Goal: Information Seeking & Learning: Learn about a topic

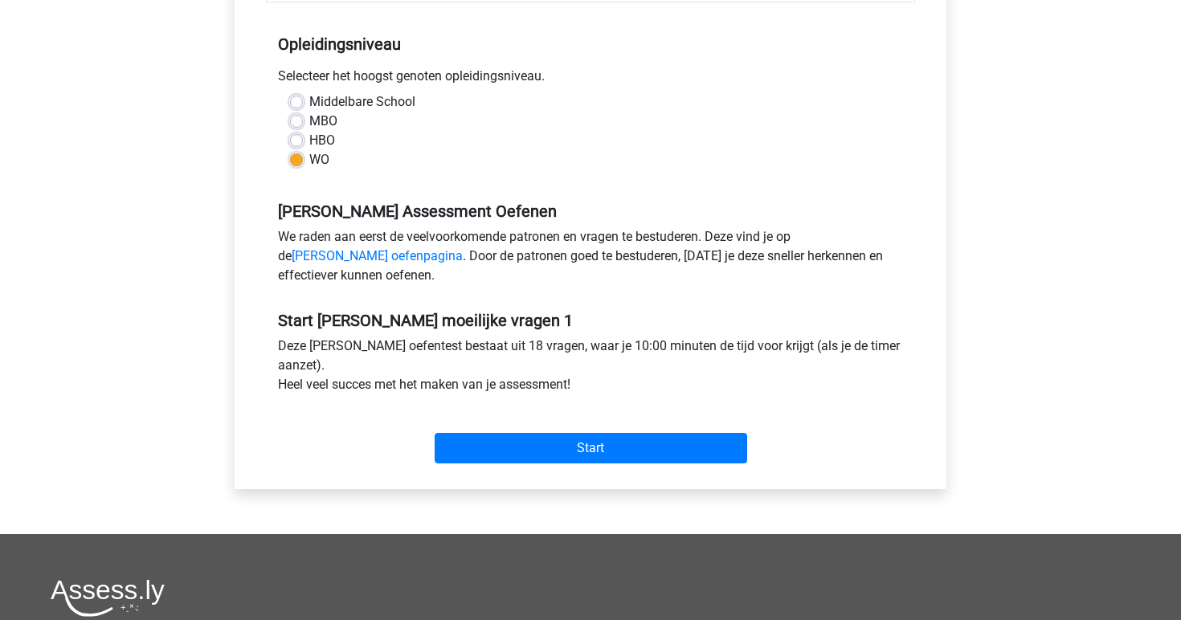
scroll to position [312, 0]
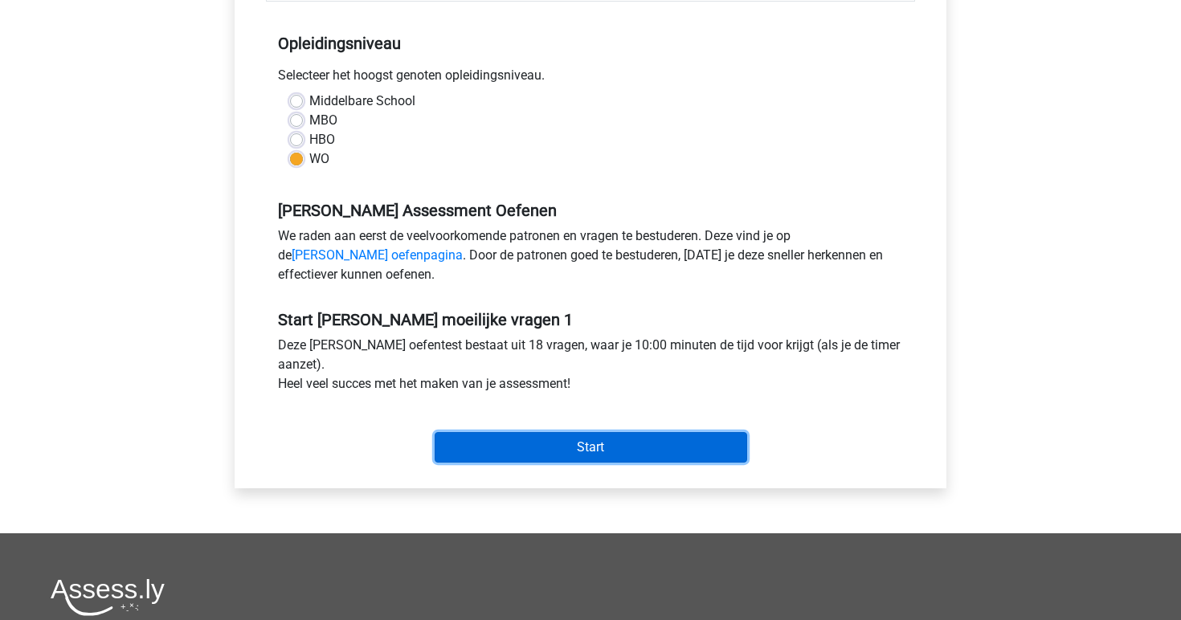
click at [590, 441] on input "Start" at bounding box center [591, 447] width 313 height 31
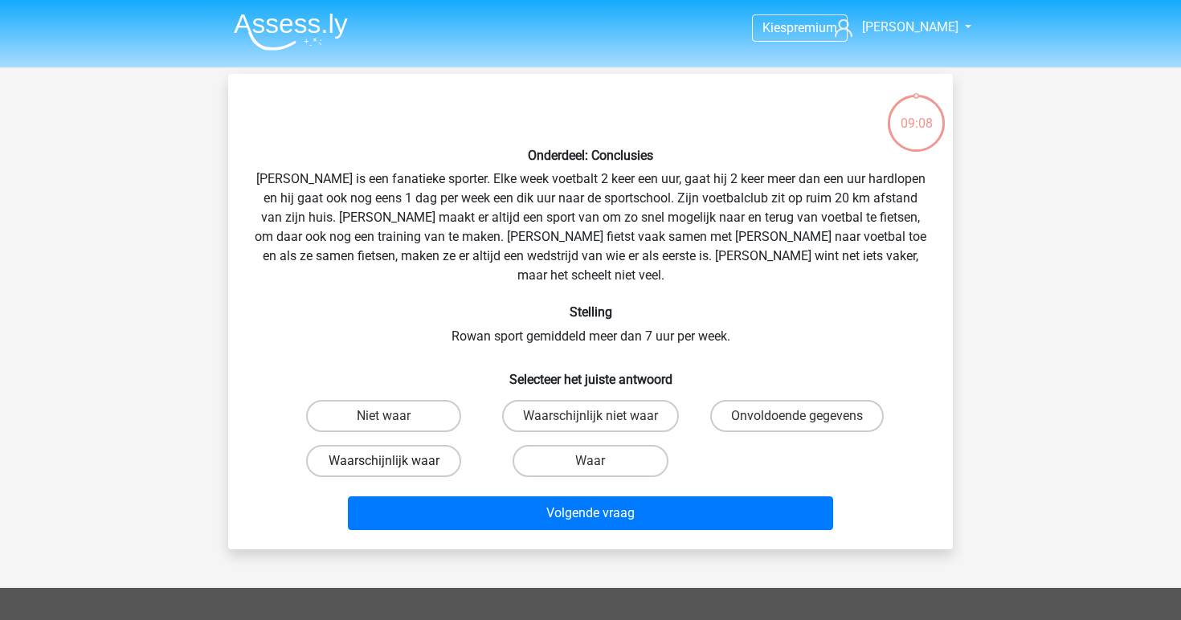
click at [451, 445] on label "Waarschijnlijk waar" at bounding box center [383, 461] width 155 height 32
click at [395, 461] on input "Waarschijnlijk waar" at bounding box center [389, 466] width 10 height 10
radio input "true"
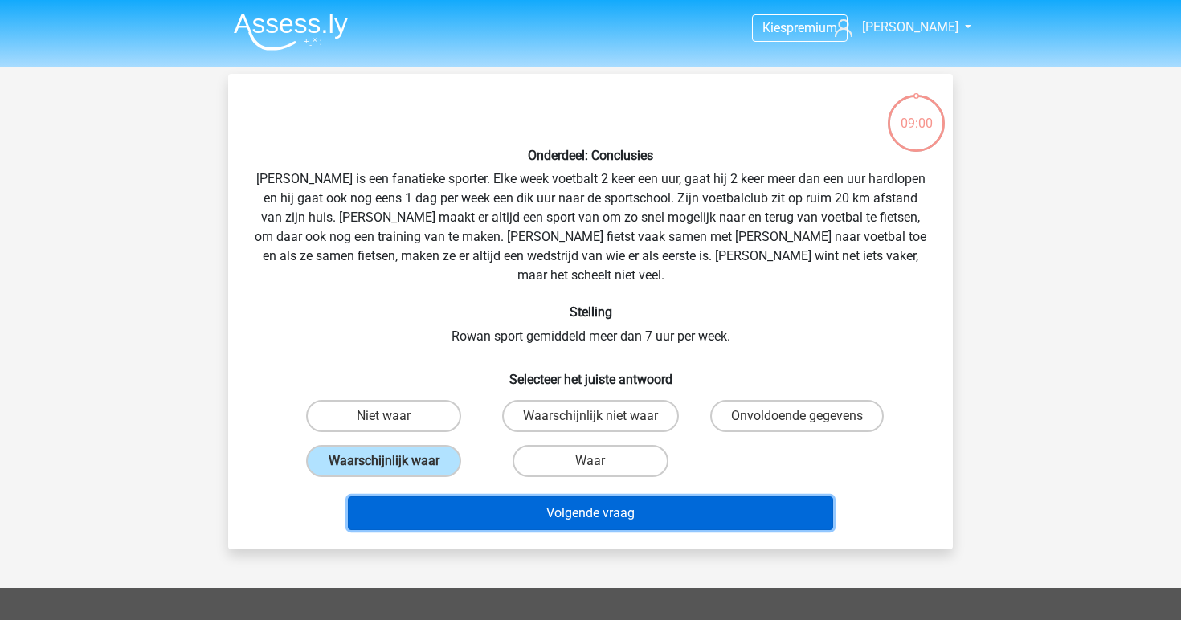
click at [534, 501] on button "Volgende vraag" at bounding box center [591, 514] width 486 height 34
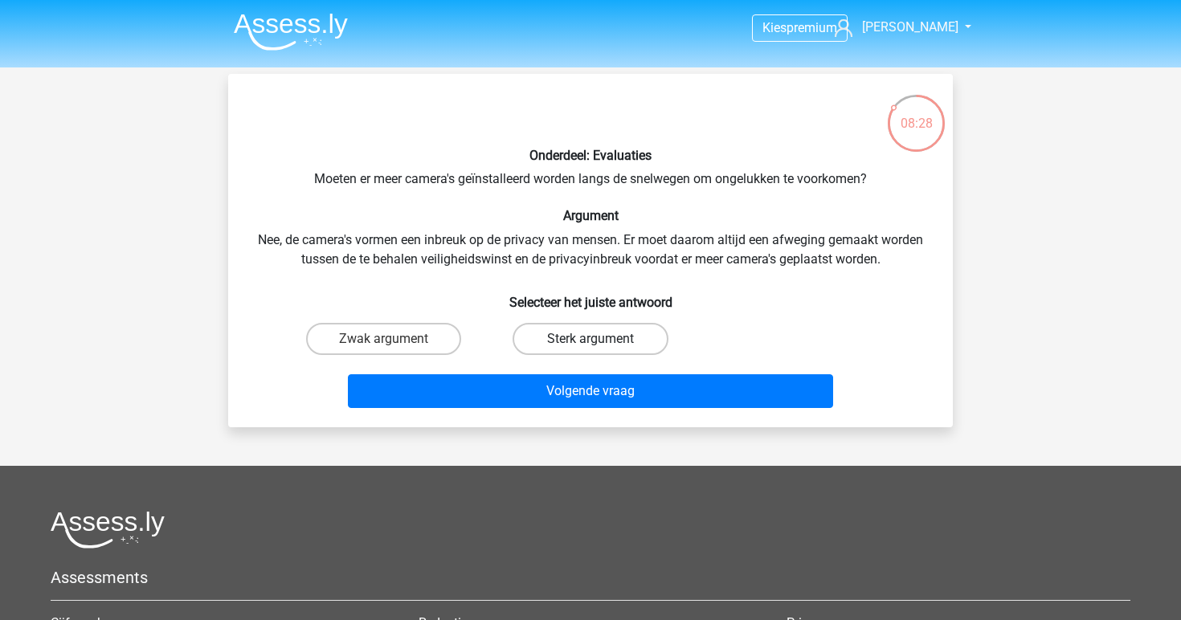
click at [621, 339] on label "Sterk argument" at bounding box center [590, 339] width 155 height 32
click at [601, 339] on input "Sterk argument" at bounding box center [596, 344] width 10 height 10
radio input "true"
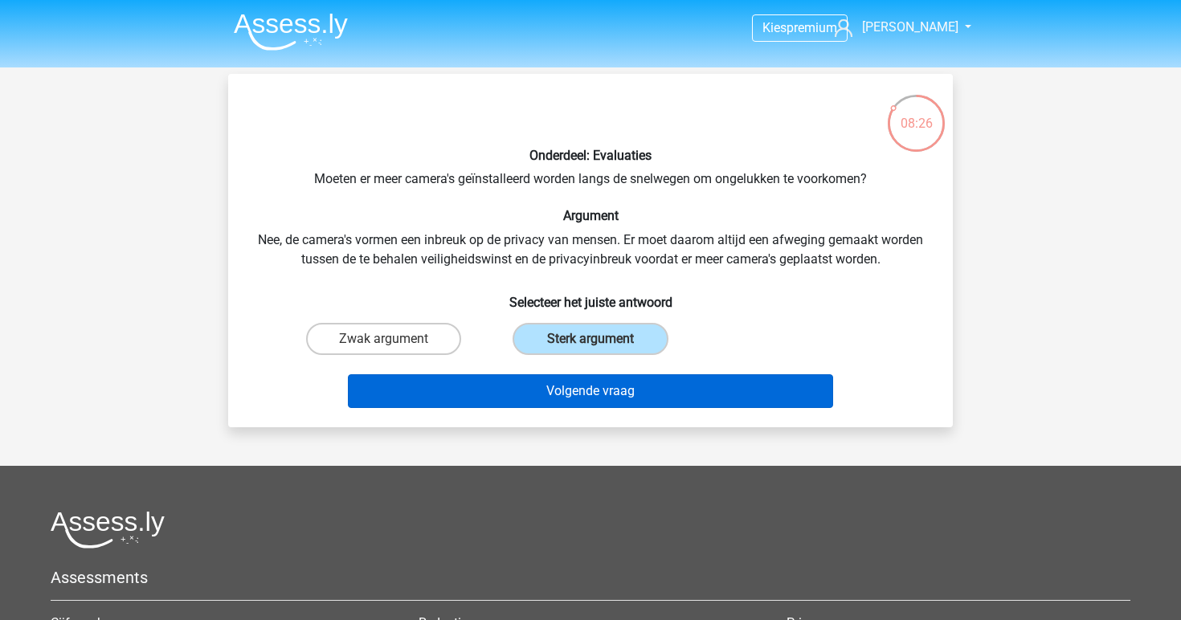
click at [605, 383] on button "Volgende vraag" at bounding box center [591, 391] width 486 height 34
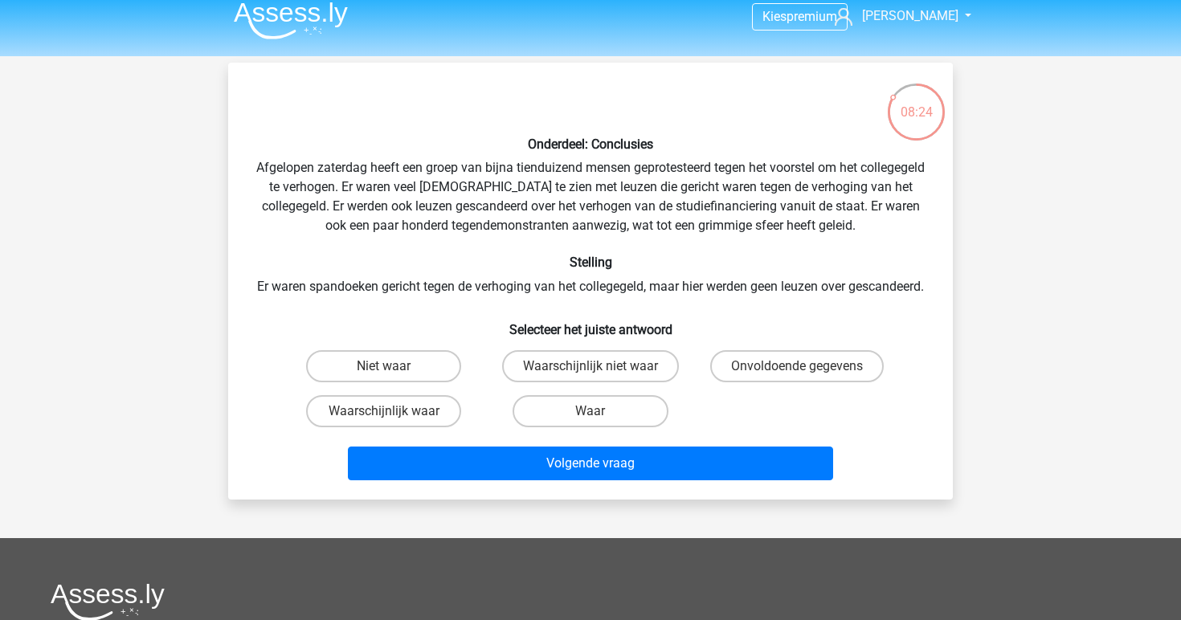
scroll to position [10, 0]
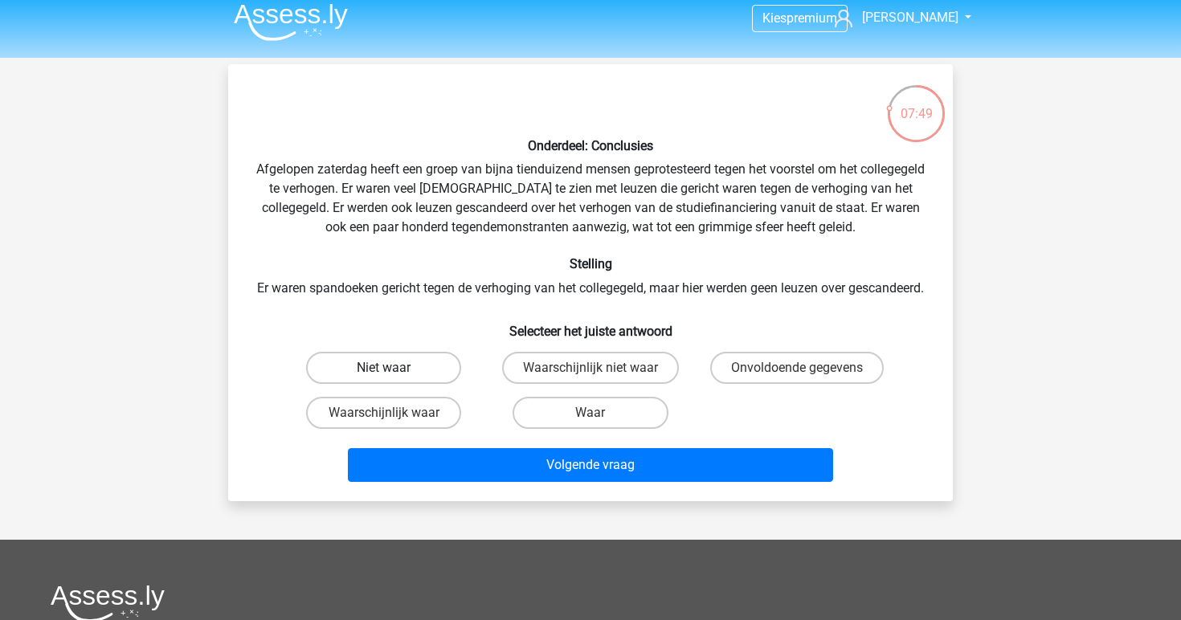
click at [437, 384] on label "Niet waar" at bounding box center [383, 368] width 155 height 32
click at [395, 379] on input "Niet waar" at bounding box center [389, 373] width 10 height 10
radio input "true"
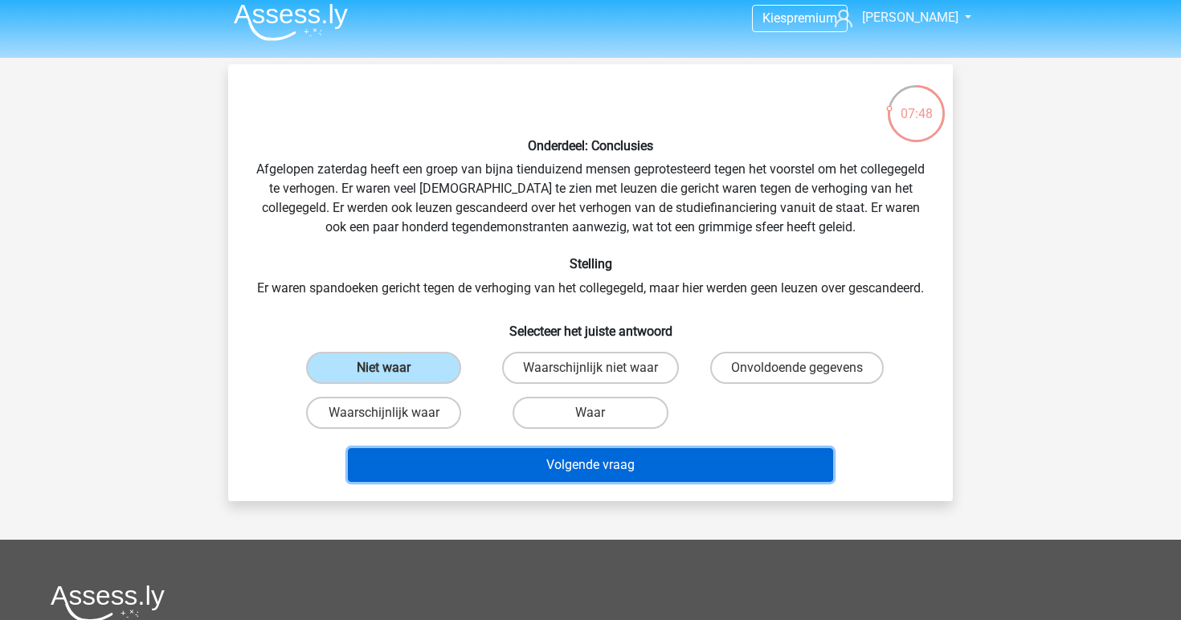
click at [529, 473] on button "Volgende vraag" at bounding box center [591, 465] width 486 height 34
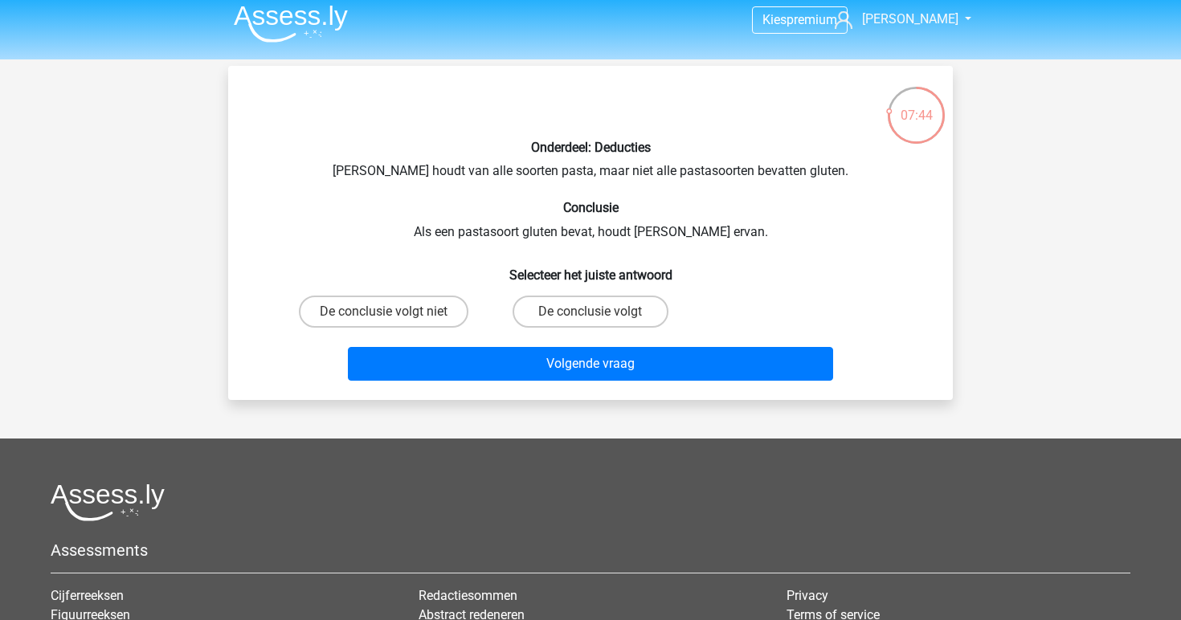
scroll to position [6, 0]
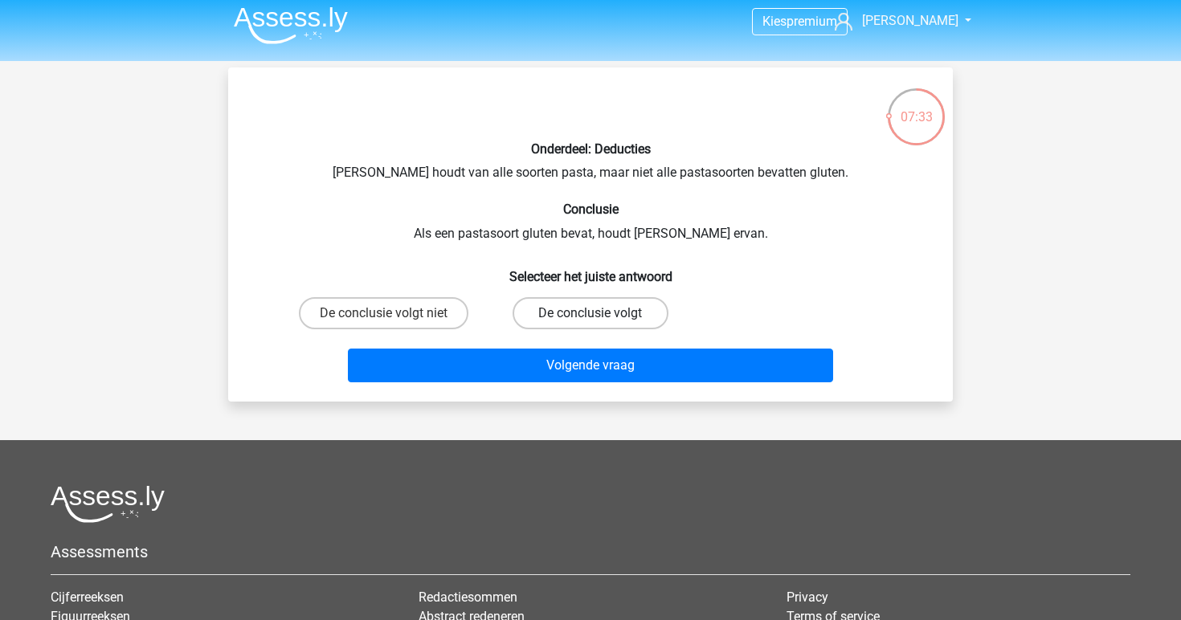
click at [568, 313] on label "De conclusie volgt" at bounding box center [590, 313] width 155 height 32
click at [591, 313] on input "De conclusie volgt" at bounding box center [596, 318] width 10 height 10
radio input "true"
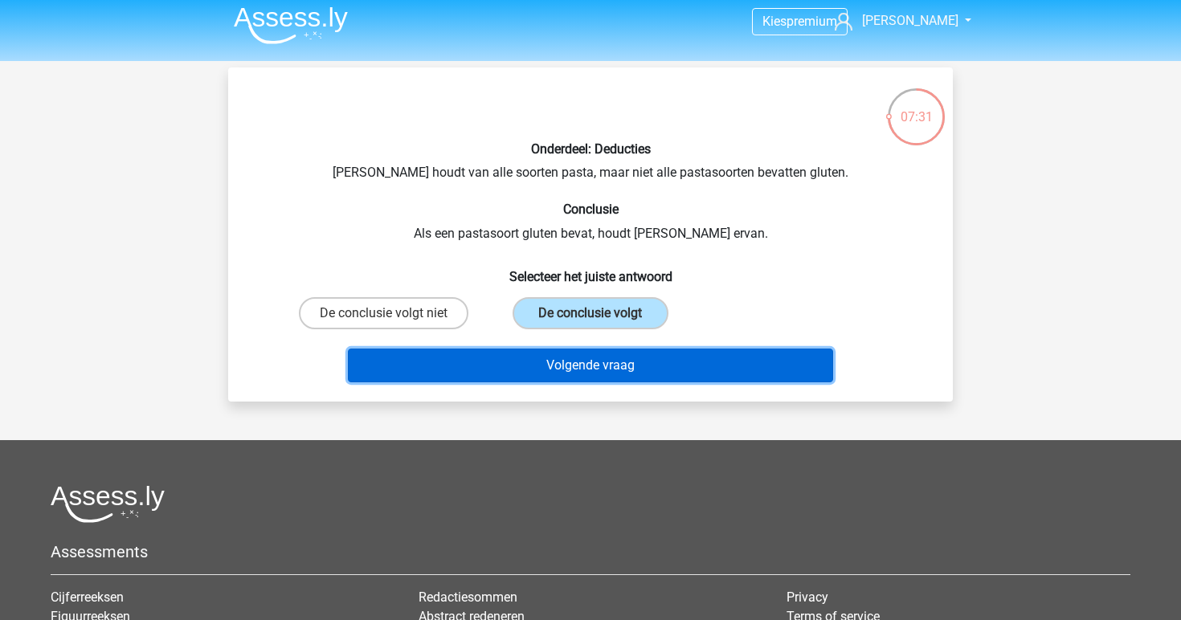
click at [575, 353] on button "Volgende vraag" at bounding box center [591, 366] width 486 height 34
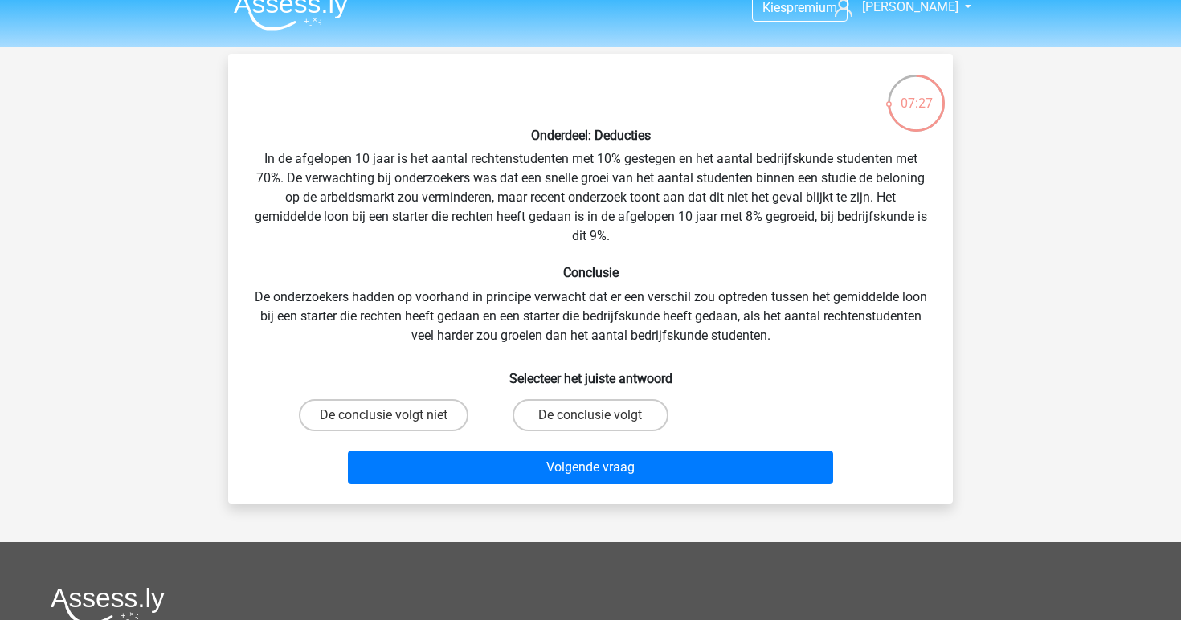
scroll to position [18, 0]
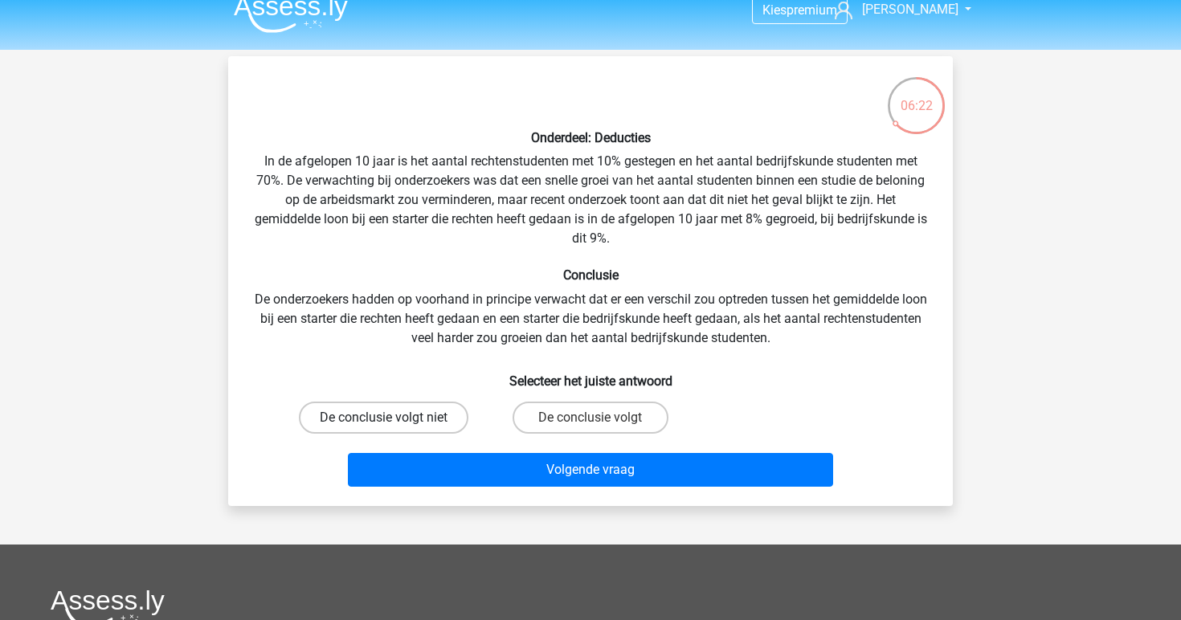
click at [440, 412] on label "De conclusie volgt niet" at bounding box center [384, 418] width 170 height 32
click at [395, 418] on input "De conclusie volgt niet" at bounding box center [389, 423] width 10 height 10
radio input "true"
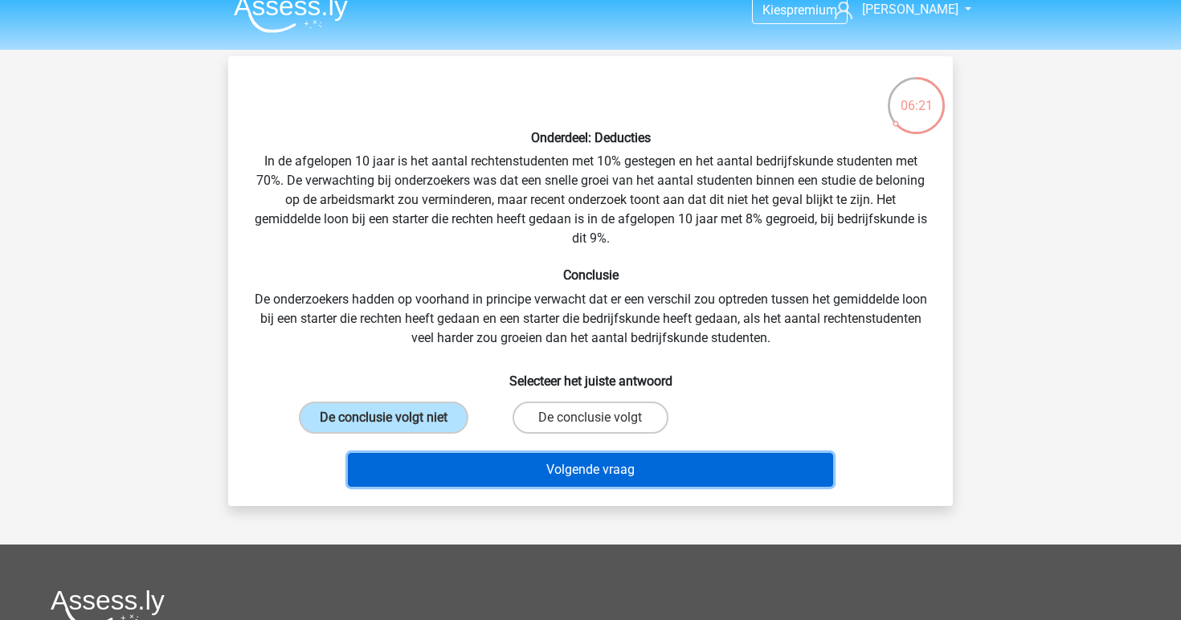
click at [509, 464] on button "Volgende vraag" at bounding box center [591, 470] width 486 height 34
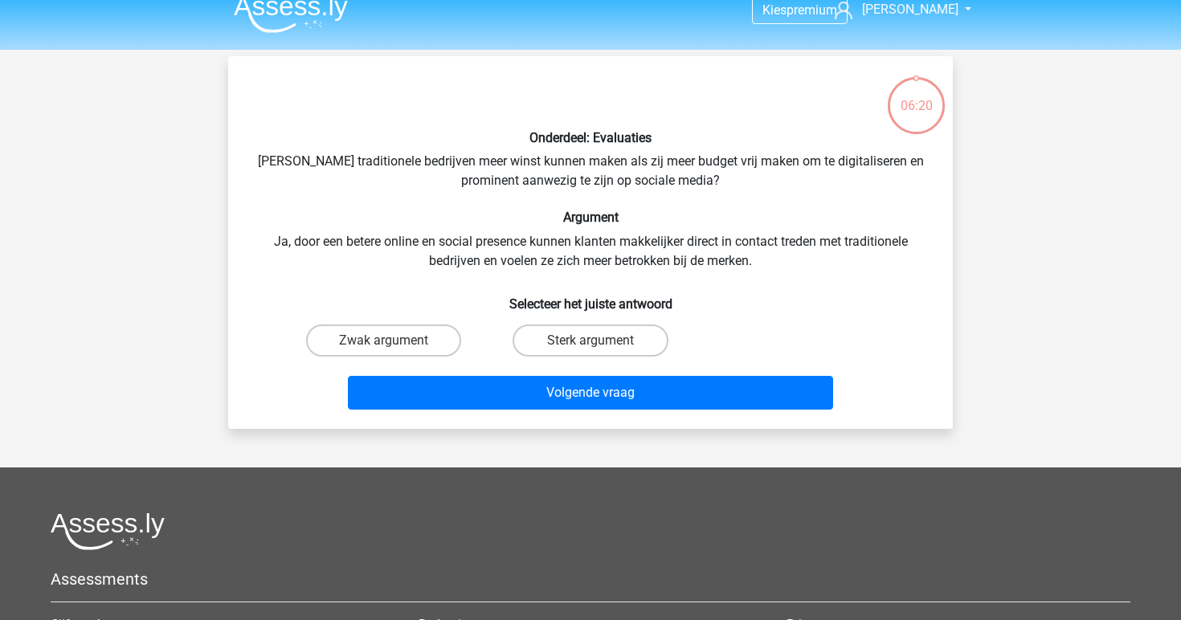
scroll to position [74, 0]
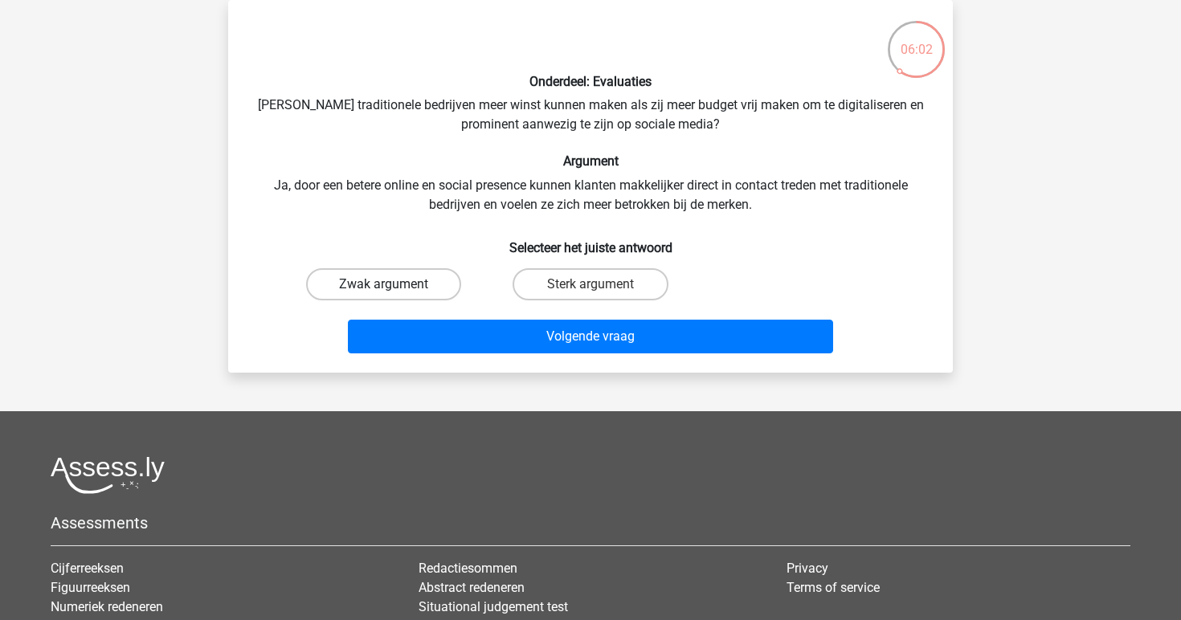
click at [407, 293] on label "Zwak argument" at bounding box center [383, 284] width 155 height 32
click at [395, 293] on input "Zwak argument" at bounding box center [389, 289] width 10 height 10
radio input "true"
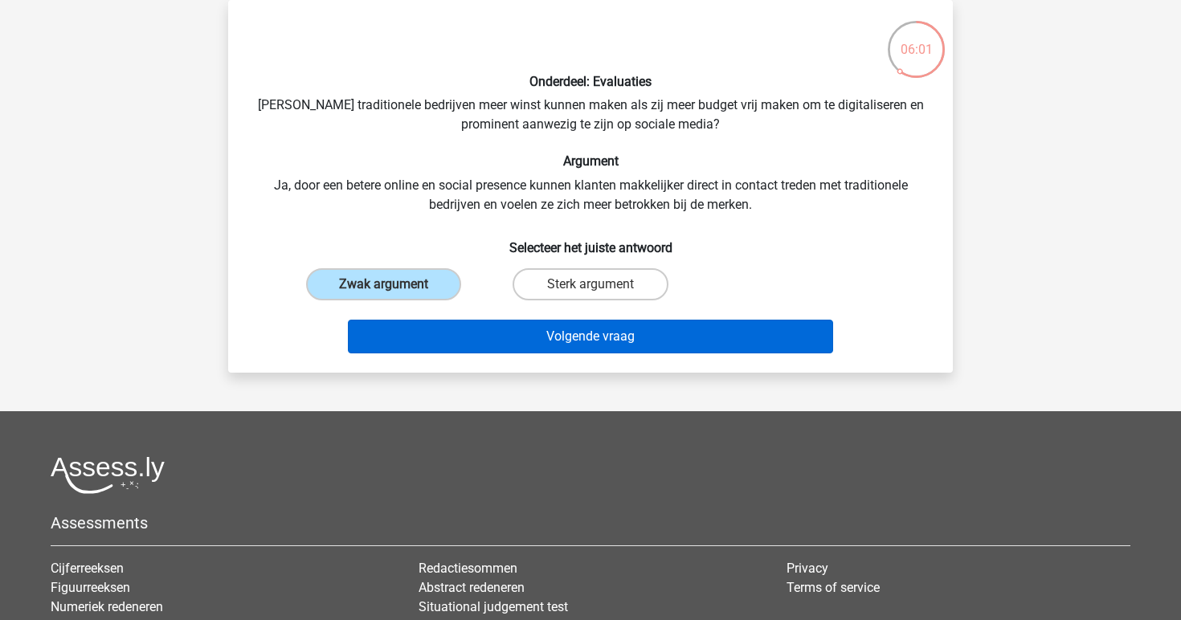
click at [497, 331] on button "Volgende vraag" at bounding box center [591, 337] width 486 height 34
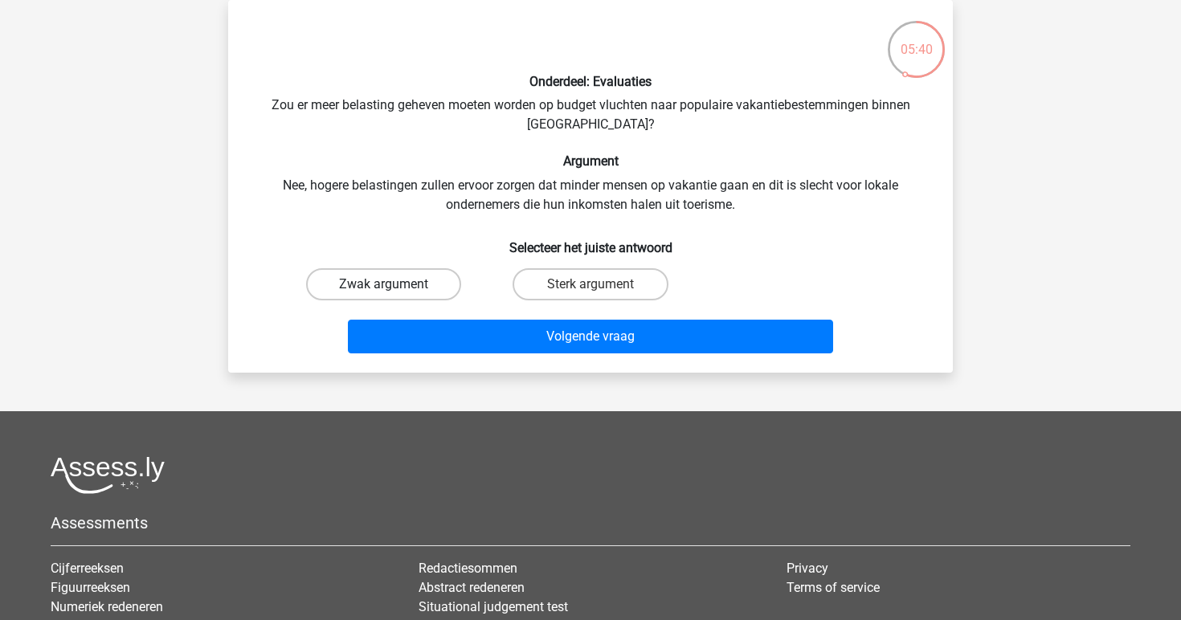
click at [437, 290] on label "Zwak argument" at bounding box center [383, 284] width 155 height 32
click at [395, 290] on input "Zwak argument" at bounding box center [389, 289] width 10 height 10
radio input "true"
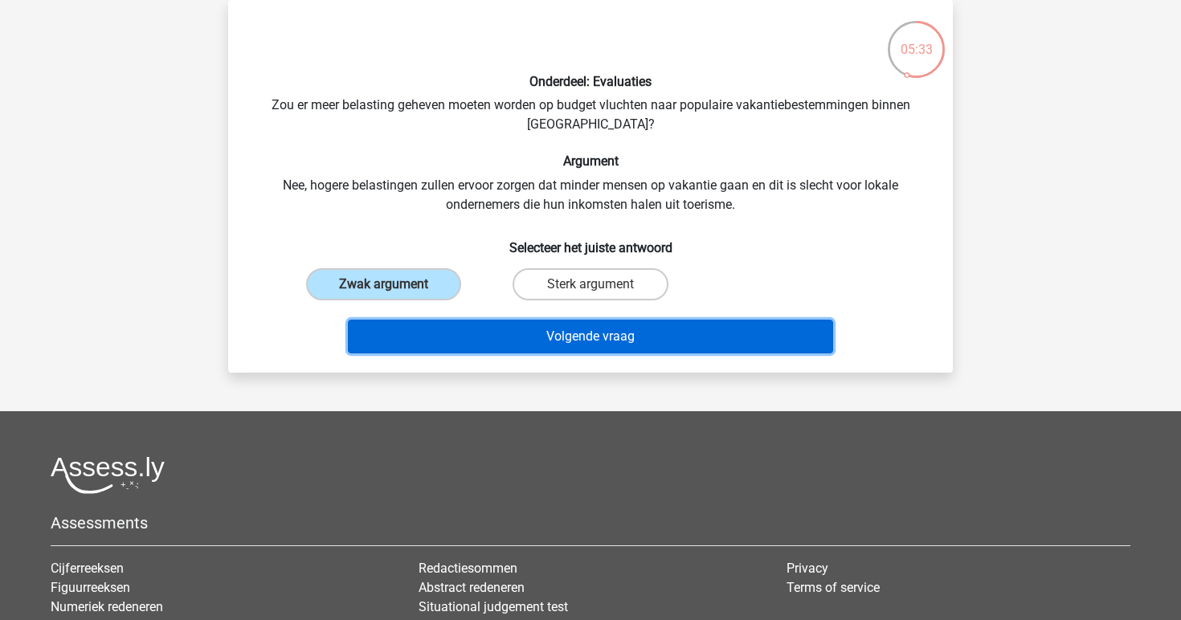
click at [533, 338] on button "Volgende vraag" at bounding box center [591, 337] width 486 height 34
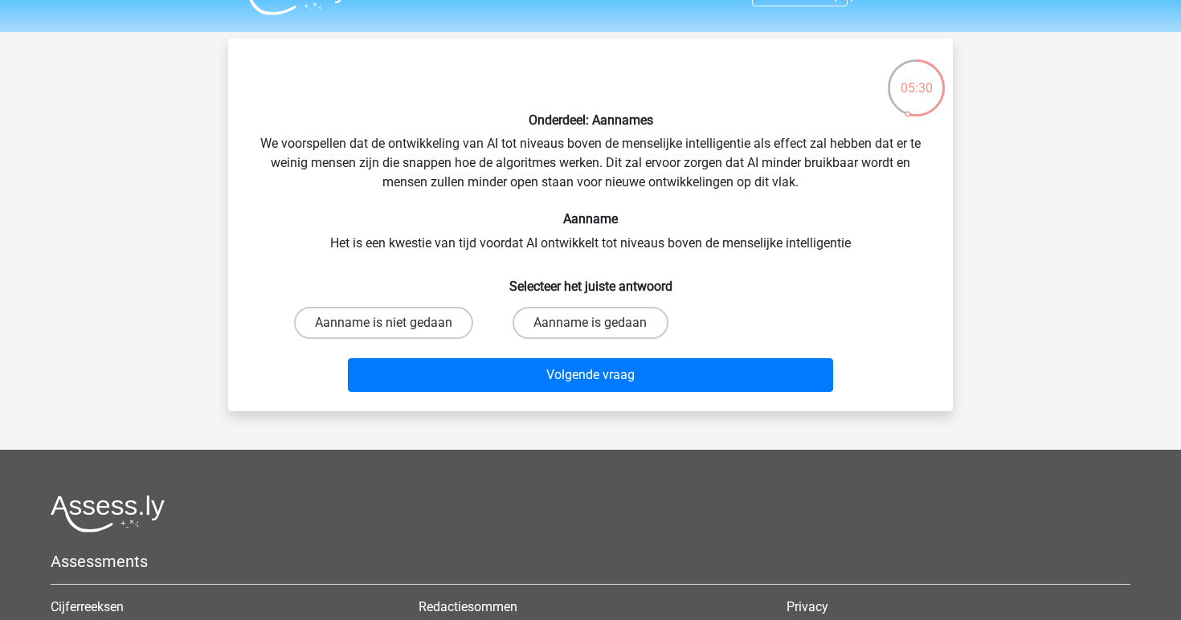
scroll to position [31, 0]
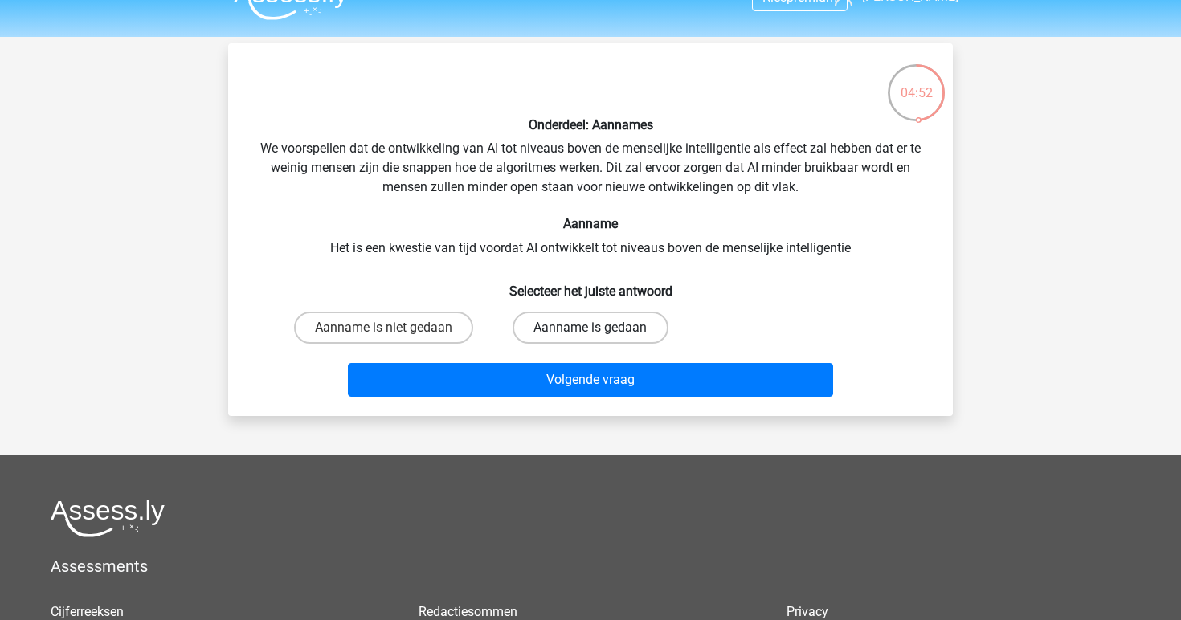
click at [572, 338] on label "Aanname is gedaan" at bounding box center [590, 328] width 155 height 32
click at [591, 338] on input "Aanname is gedaan" at bounding box center [596, 333] width 10 height 10
radio input "true"
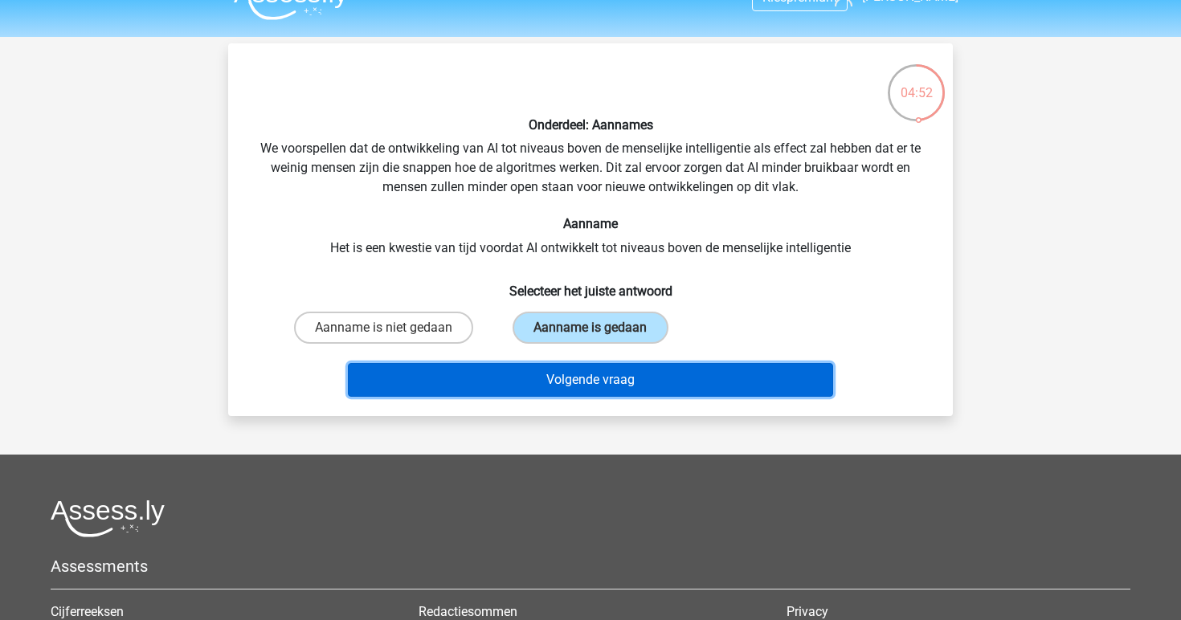
click at [578, 376] on button "Volgende vraag" at bounding box center [591, 380] width 486 height 34
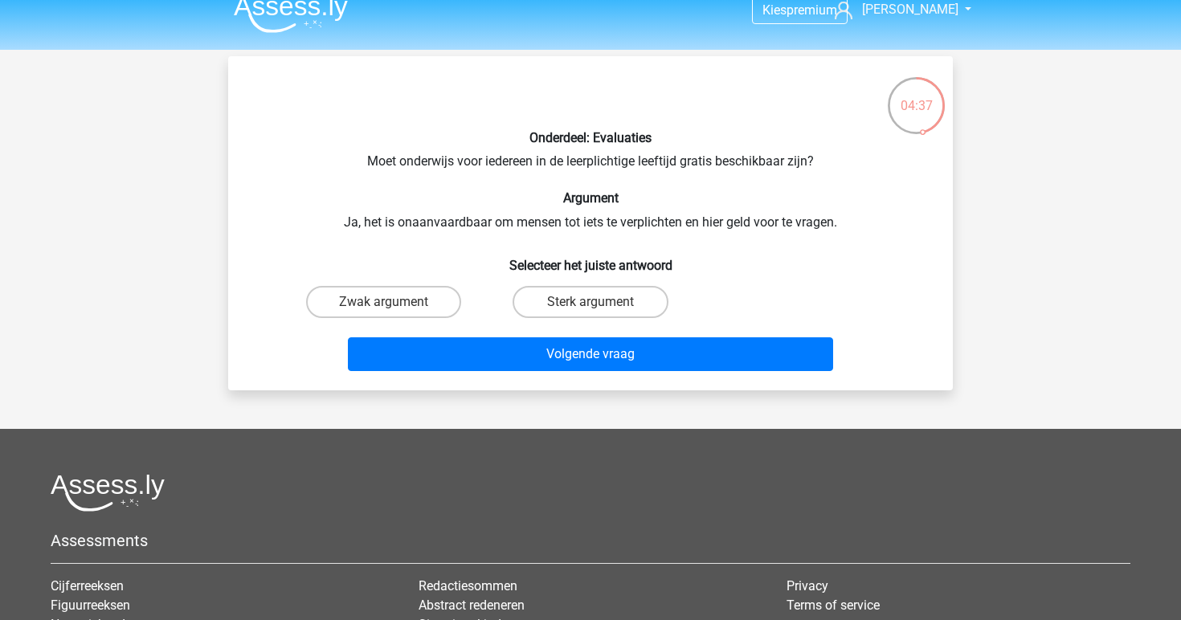
scroll to position [13, 0]
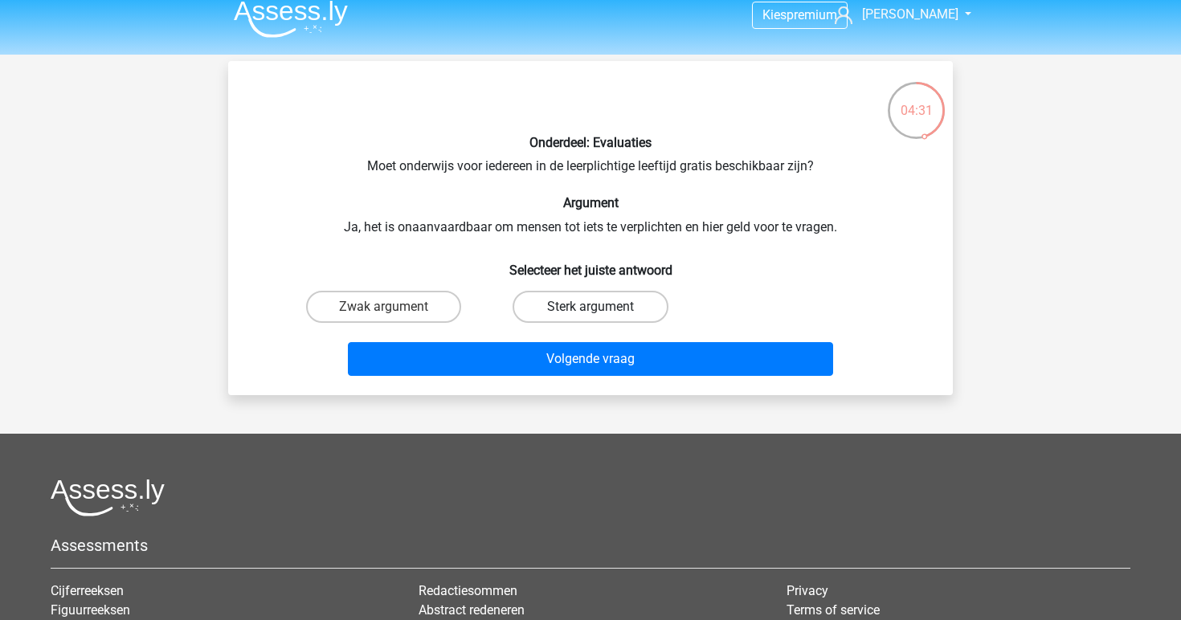
click at [595, 305] on label "Sterk argument" at bounding box center [590, 307] width 155 height 32
click at [595, 307] on input "Sterk argument" at bounding box center [596, 312] width 10 height 10
radio input "true"
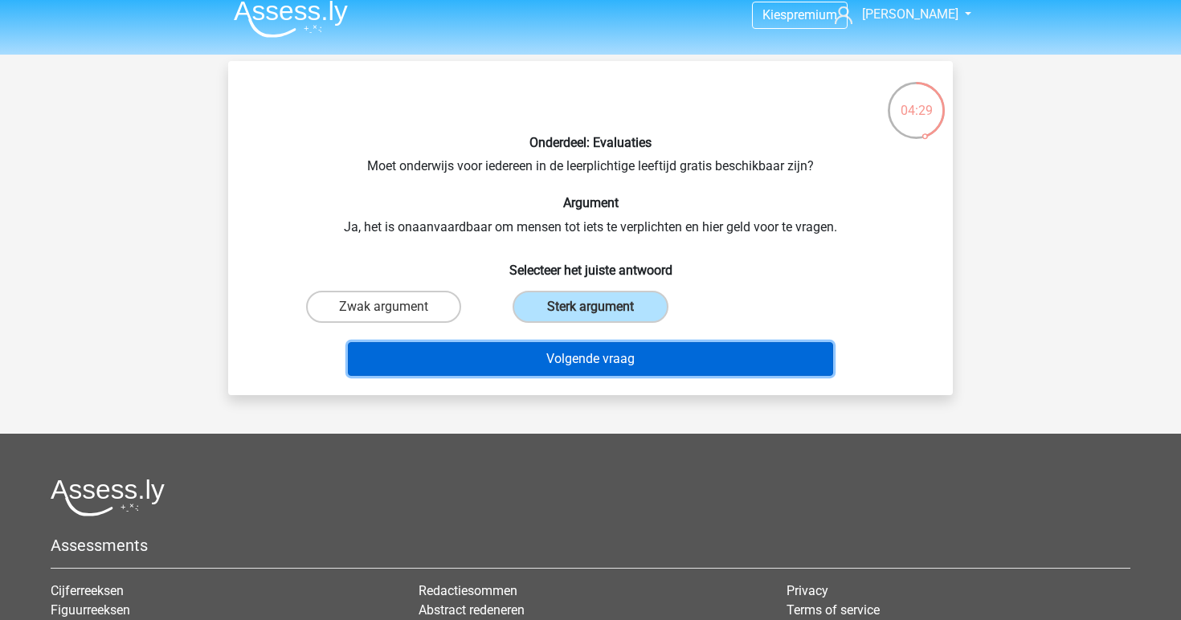
click at [608, 358] on button "Volgende vraag" at bounding box center [591, 359] width 486 height 34
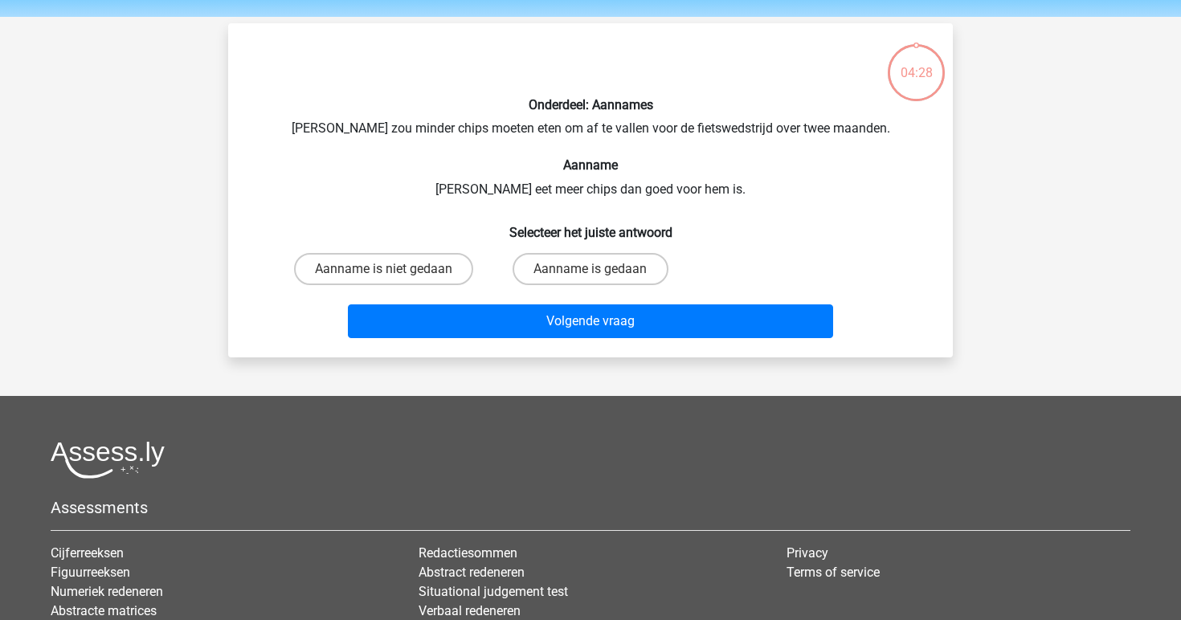
scroll to position [74, 0]
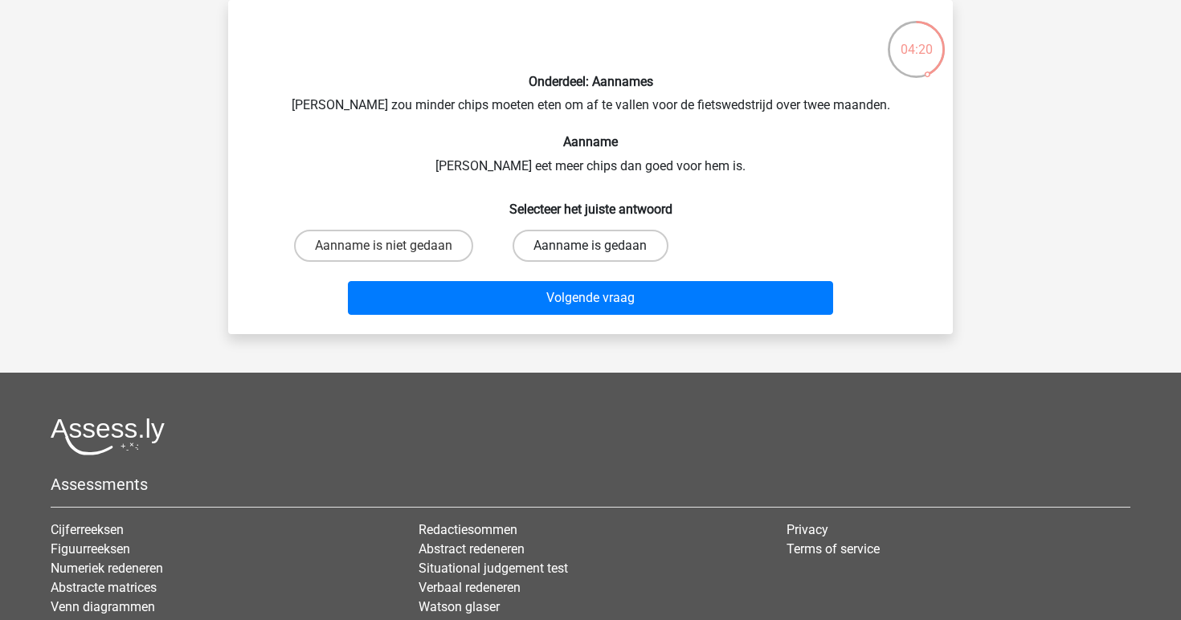
click at [545, 249] on label "Aanname is gedaan" at bounding box center [590, 246] width 155 height 32
click at [591, 249] on input "Aanname is gedaan" at bounding box center [596, 251] width 10 height 10
radio input "true"
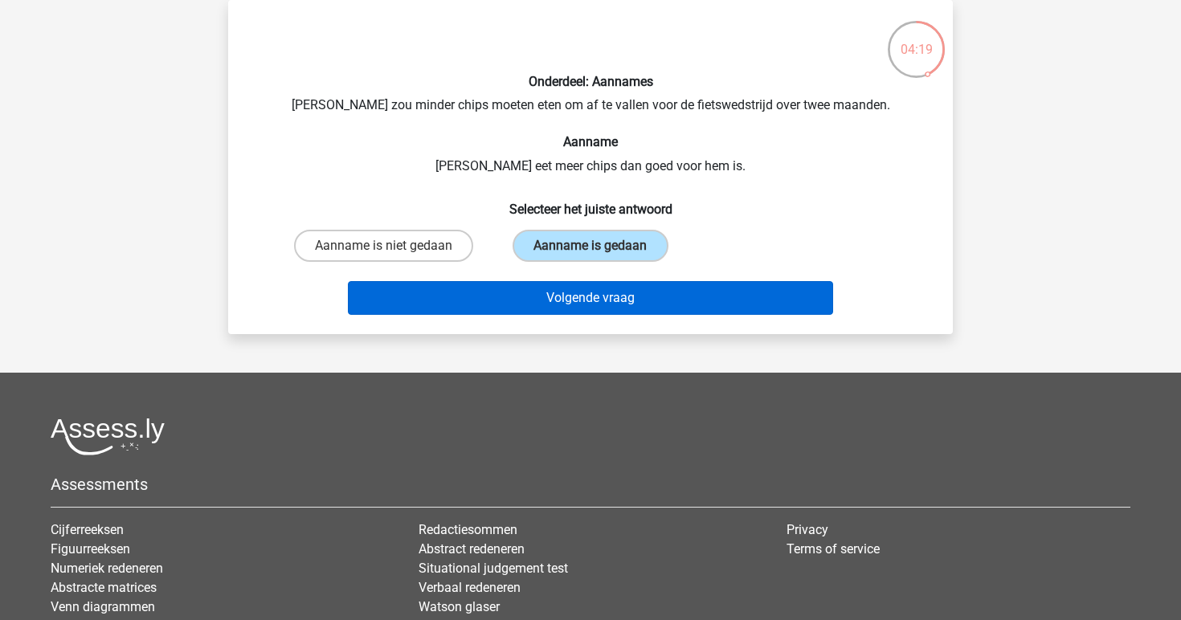
click at [574, 300] on button "Volgende vraag" at bounding box center [591, 298] width 486 height 34
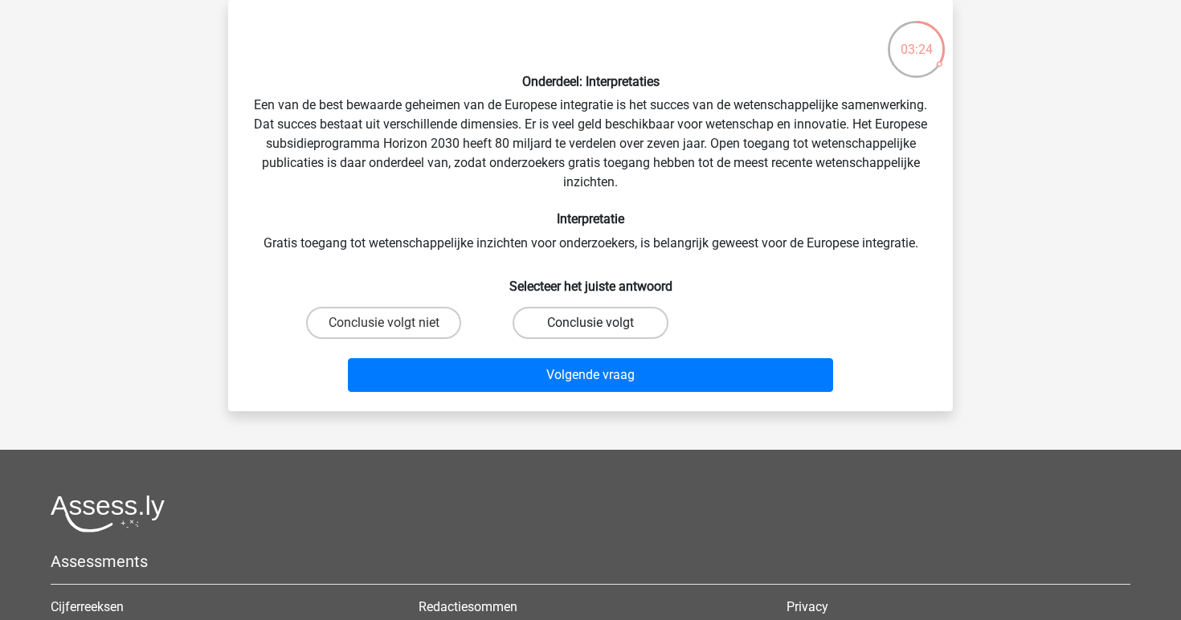
click at [591, 317] on label "Conclusie volgt" at bounding box center [590, 323] width 155 height 32
click at [591, 323] on input "Conclusie volgt" at bounding box center [596, 328] width 10 height 10
radio input "true"
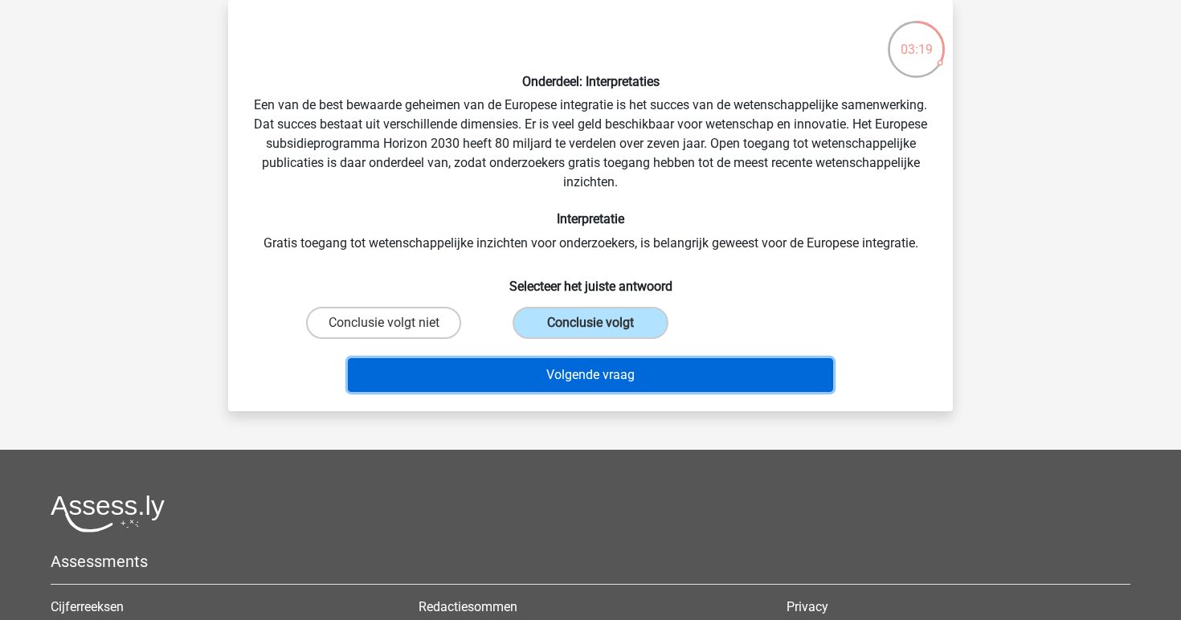
click at [620, 380] on button "Volgende vraag" at bounding box center [591, 375] width 486 height 34
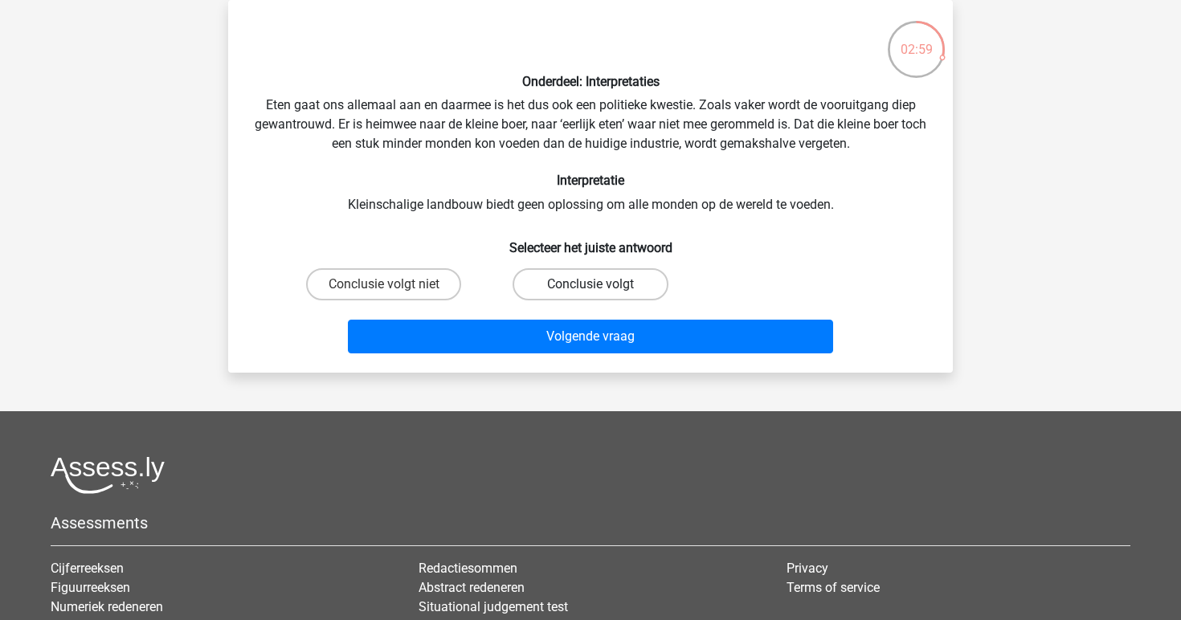
click at [606, 286] on label "Conclusie volgt" at bounding box center [590, 284] width 155 height 32
click at [601, 286] on input "Conclusie volgt" at bounding box center [596, 289] width 10 height 10
radio input "true"
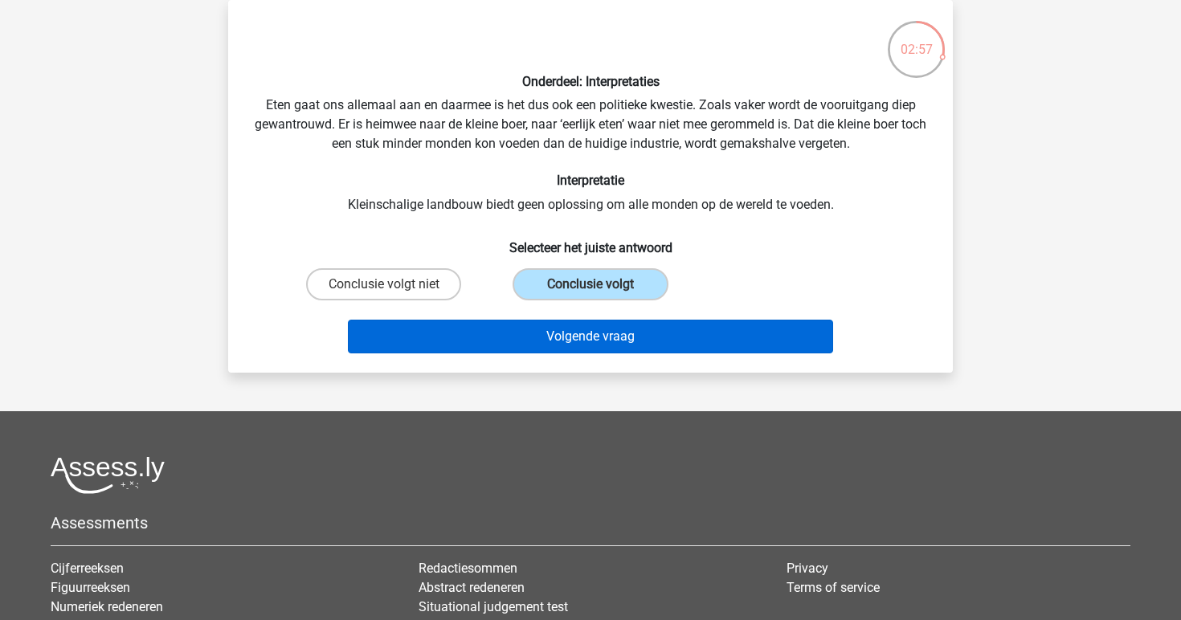
click at [620, 346] on button "Volgende vraag" at bounding box center [591, 337] width 486 height 34
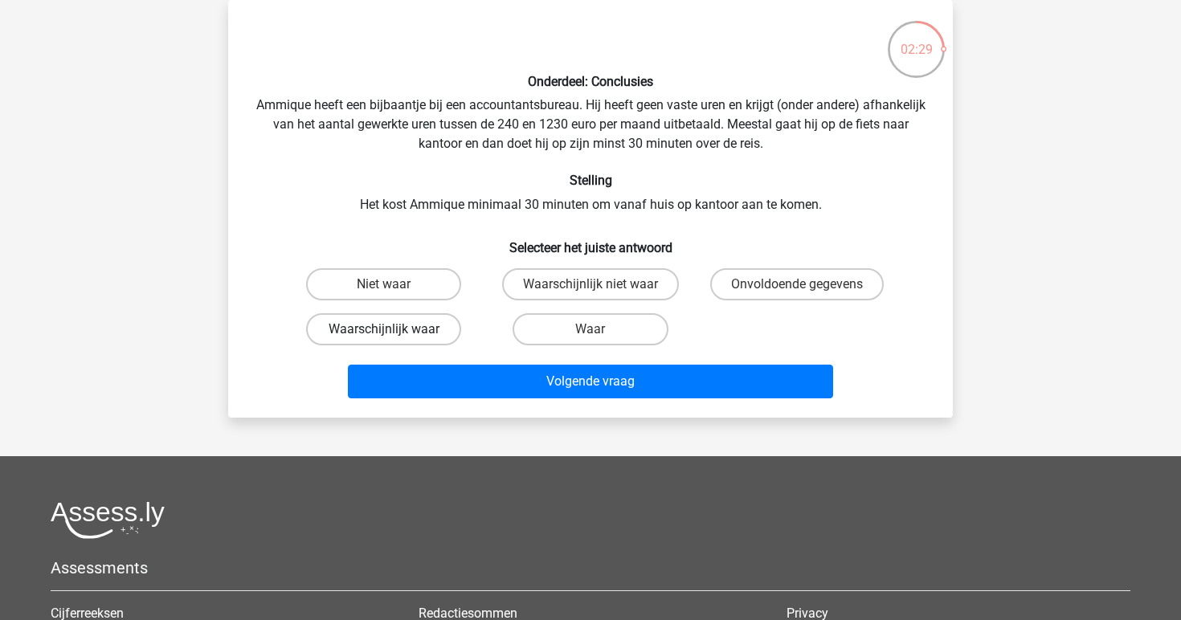
click at [408, 332] on label "Waarschijnlijk waar" at bounding box center [383, 329] width 155 height 32
click at [395, 332] on input "Waarschijnlijk waar" at bounding box center [389, 334] width 10 height 10
radio input "true"
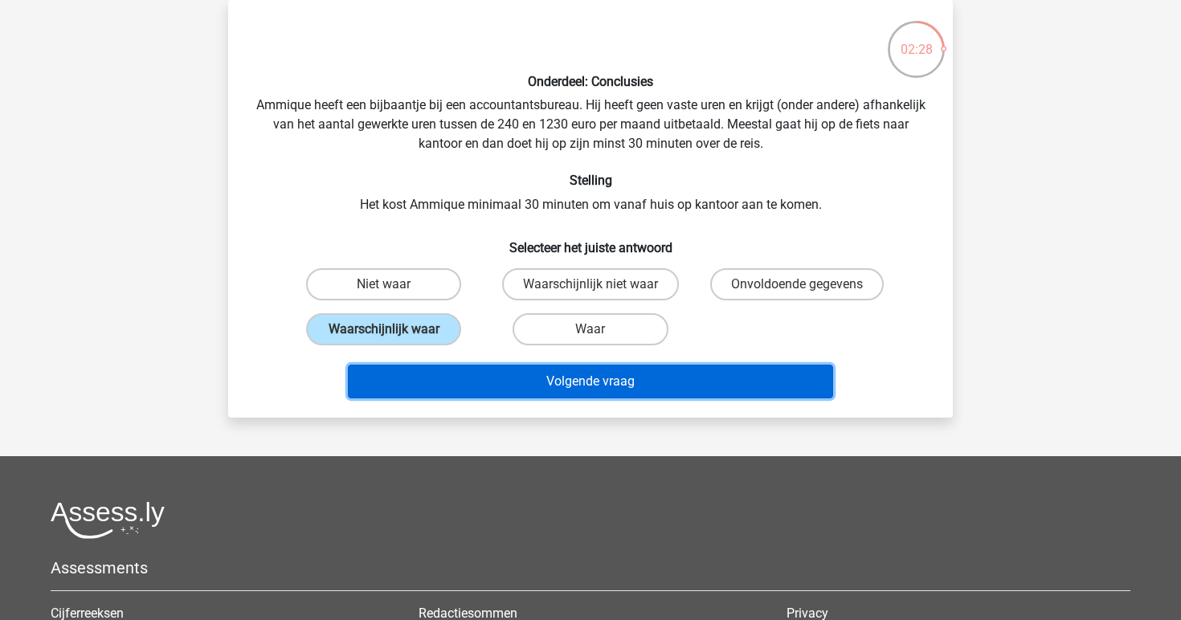
click at [496, 368] on button "Volgende vraag" at bounding box center [591, 382] width 486 height 34
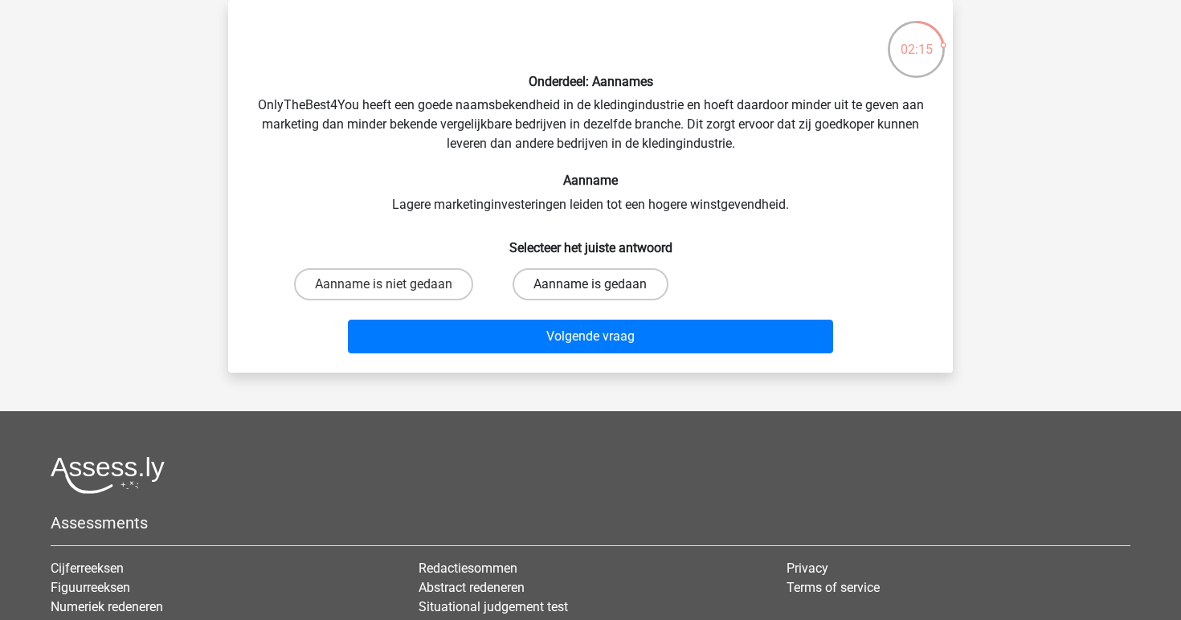
click at [611, 282] on label "Aanname is gedaan" at bounding box center [590, 284] width 155 height 32
click at [601, 284] on input "Aanname is gedaan" at bounding box center [596, 289] width 10 height 10
radio input "true"
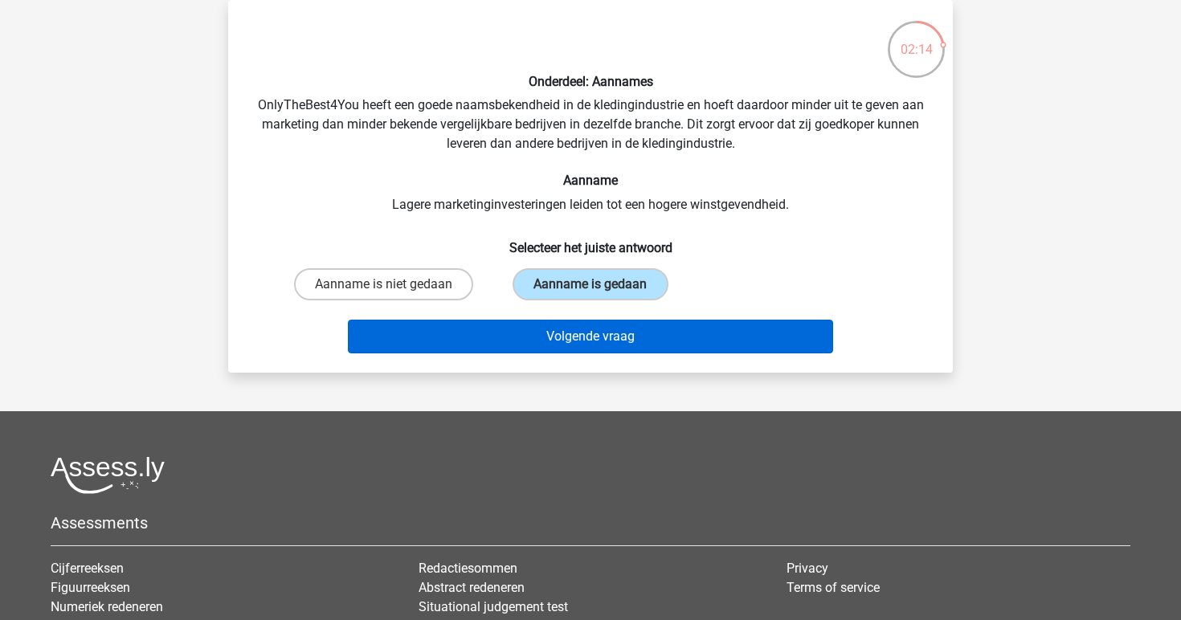
click at [608, 338] on button "Volgende vraag" at bounding box center [591, 337] width 486 height 34
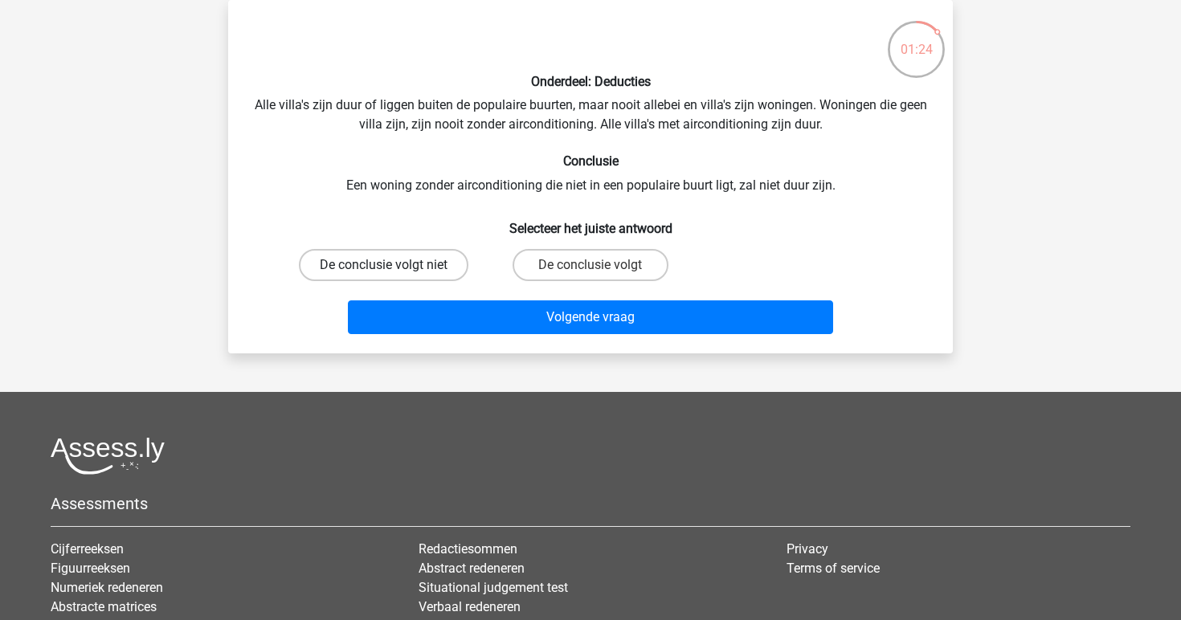
click at [448, 268] on label "De conclusie volgt niet" at bounding box center [384, 265] width 170 height 32
click at [395, 268] on input "De conclusie volgt niet" at bounding box center [389, 270] width 10 height 10
radio input "true"
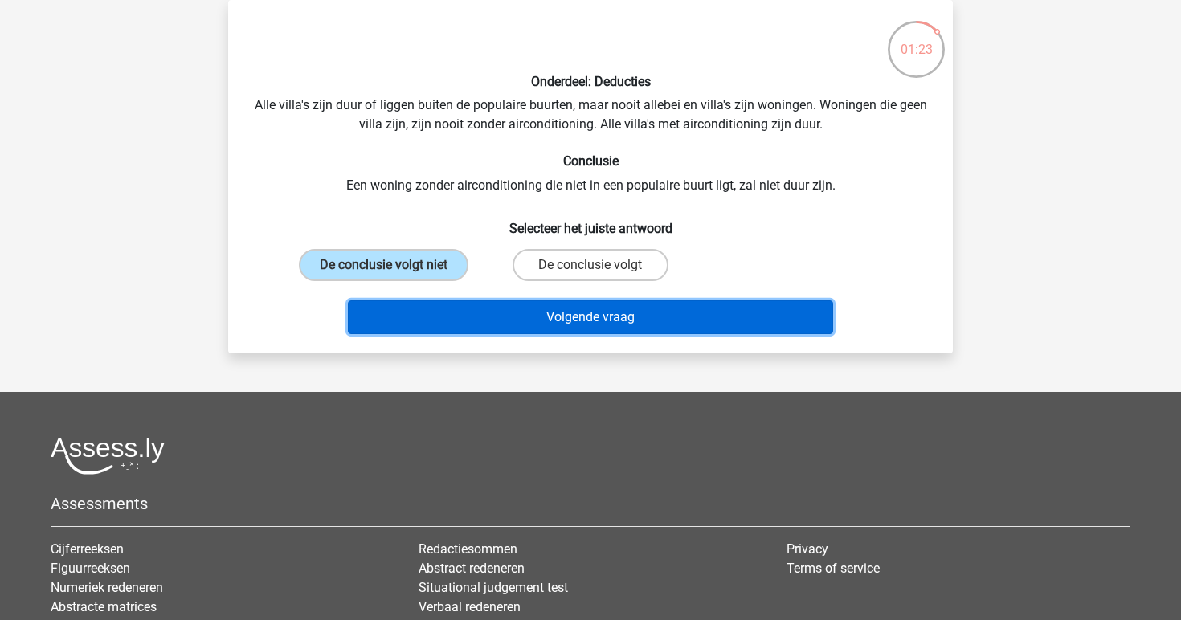
click at [547, 326] on button "Volgende vraag" at bounding box center [591, 318] width 486 height 34
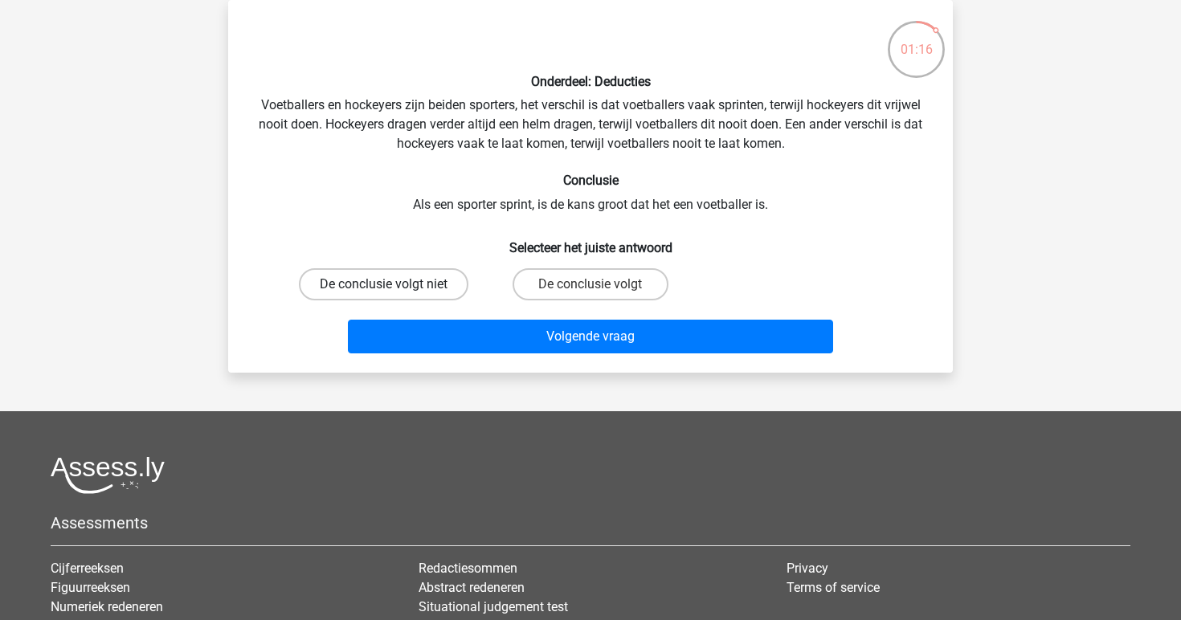
click at [459, 290] on label "De conclusie volgt niet" at bounding box center [384, 284] width 170 height 32
click at [395, 290] on input "De conclusie volgt niet" at bounding box center [389, 289] width 10 height 10
radio input "true"
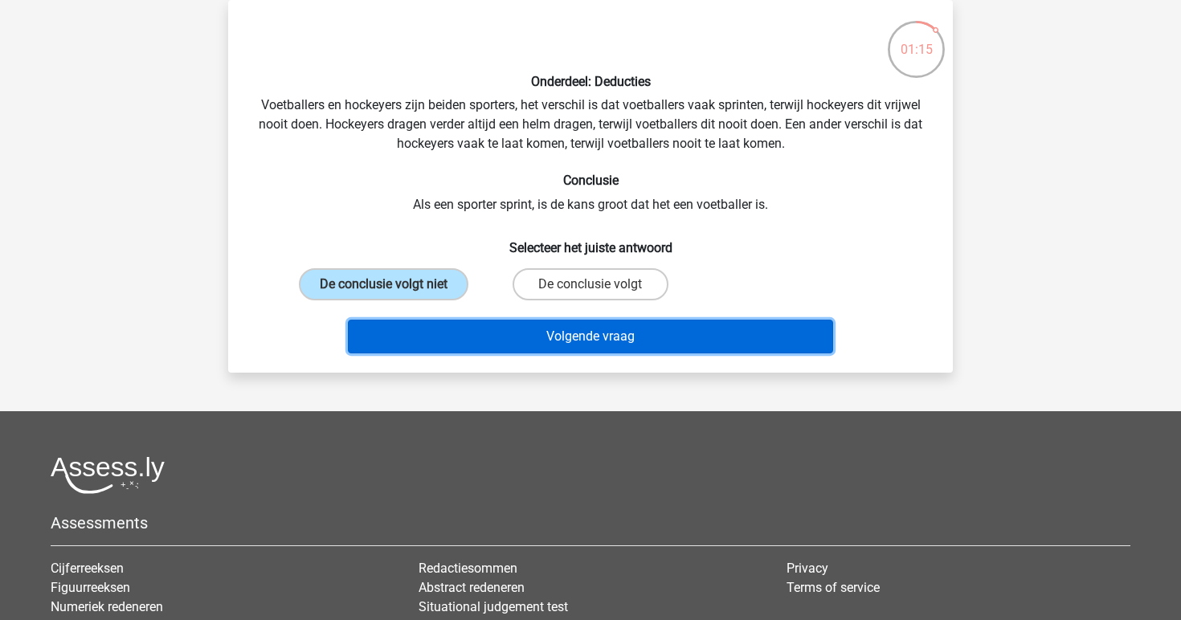
click at [514, 329] on button "Volgende vraag" at bounding box center [591, 337] width 486 height 34
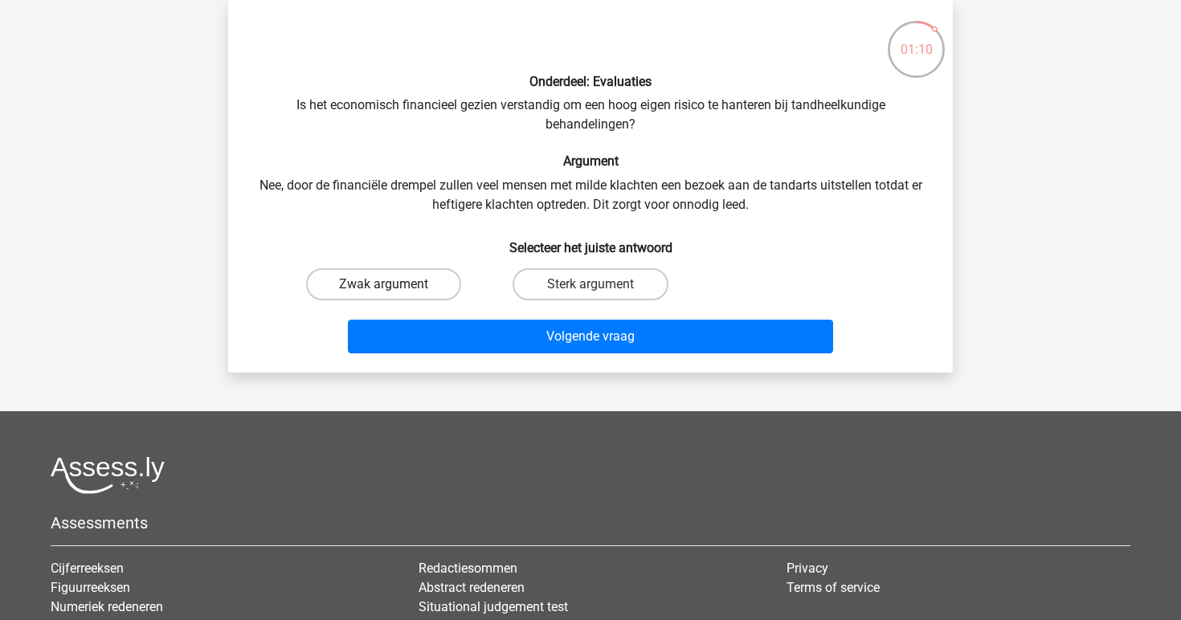
click at [428, 288] on label "Zwak argument" at bounding box center [383, 284] width 155 height 32
click at [395, 288] on input "Zwak argument" at bounding box center [389, 289] width 10 height 10
radio input "true"
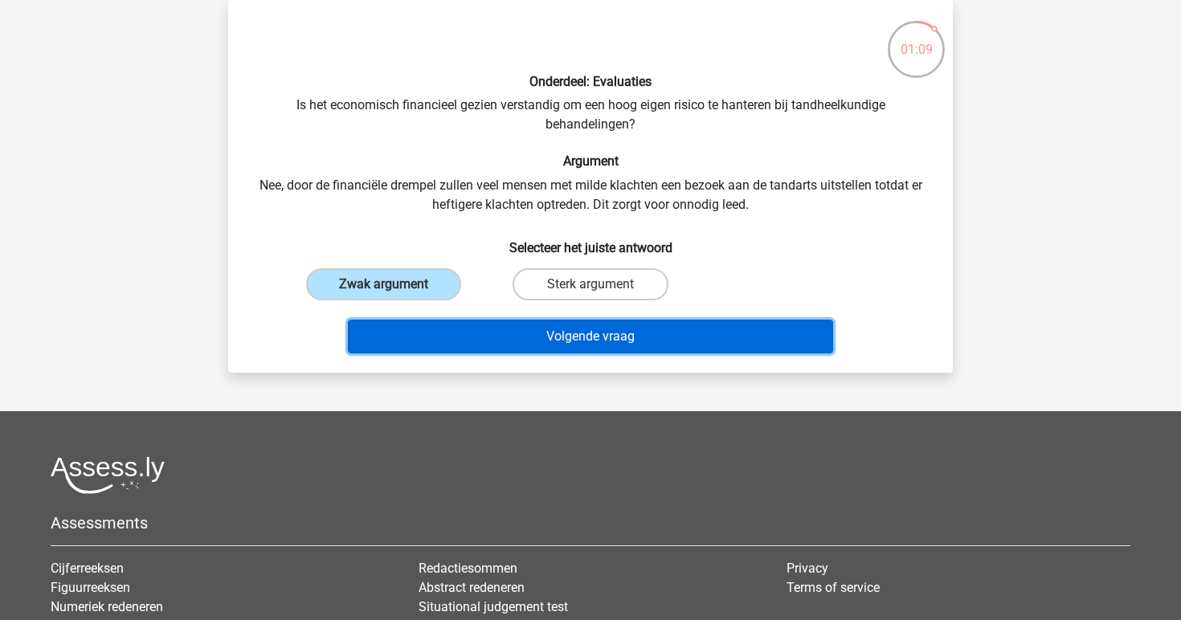
click at [501, 332] on button "Volgende vraag" at bounding box center [591, 337] width 486 height 34
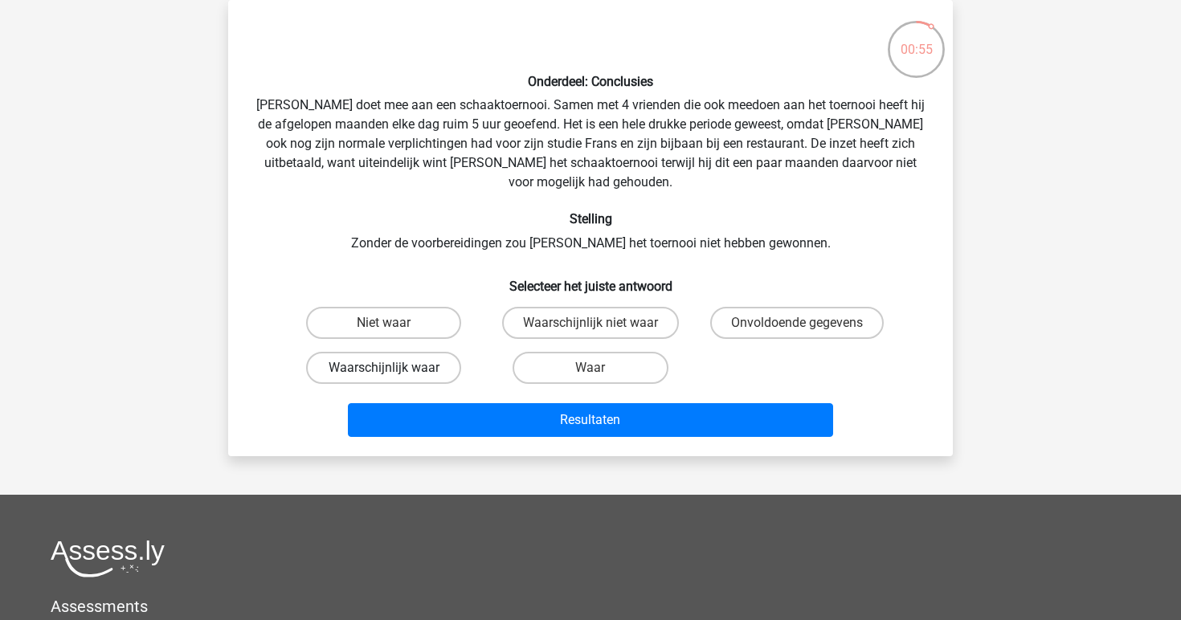
click at [444, 354] on label "Waarschijnlijk waar" at bounding box center [383, 368] width 155 height 32
click at [395, 368] on input "Waarschijnlijk waar" at bounding box center [389, 373] width 10 height 10
radio input "true"
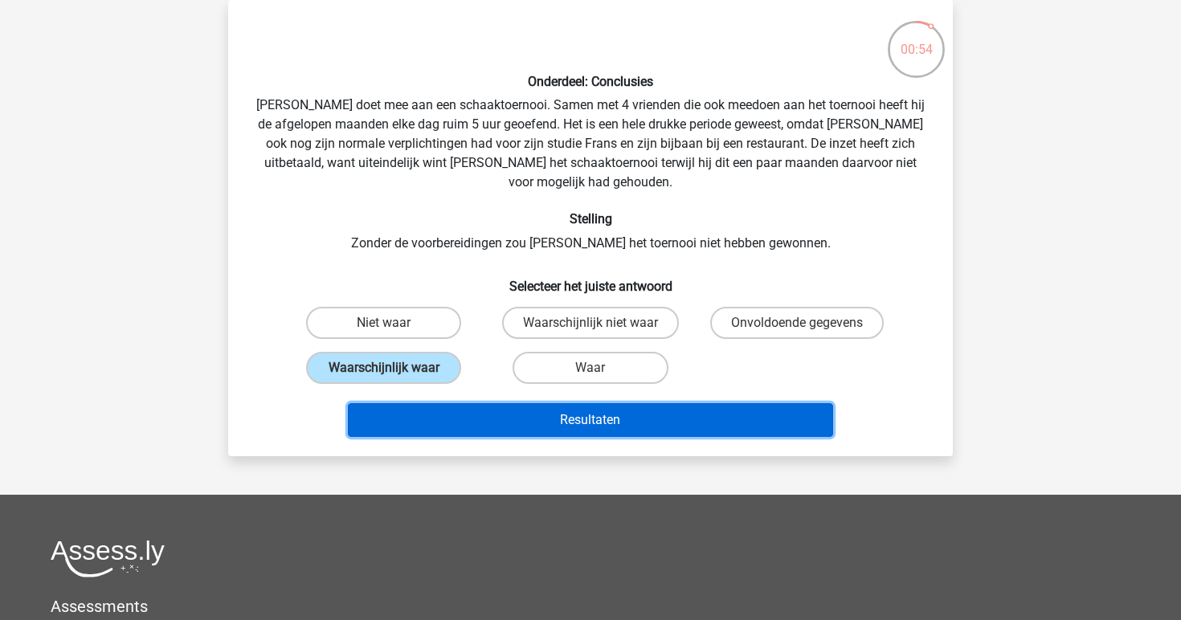
click at [508, 403] on button "Resultaten" at bounding box center [591, 420] width 486 height 34
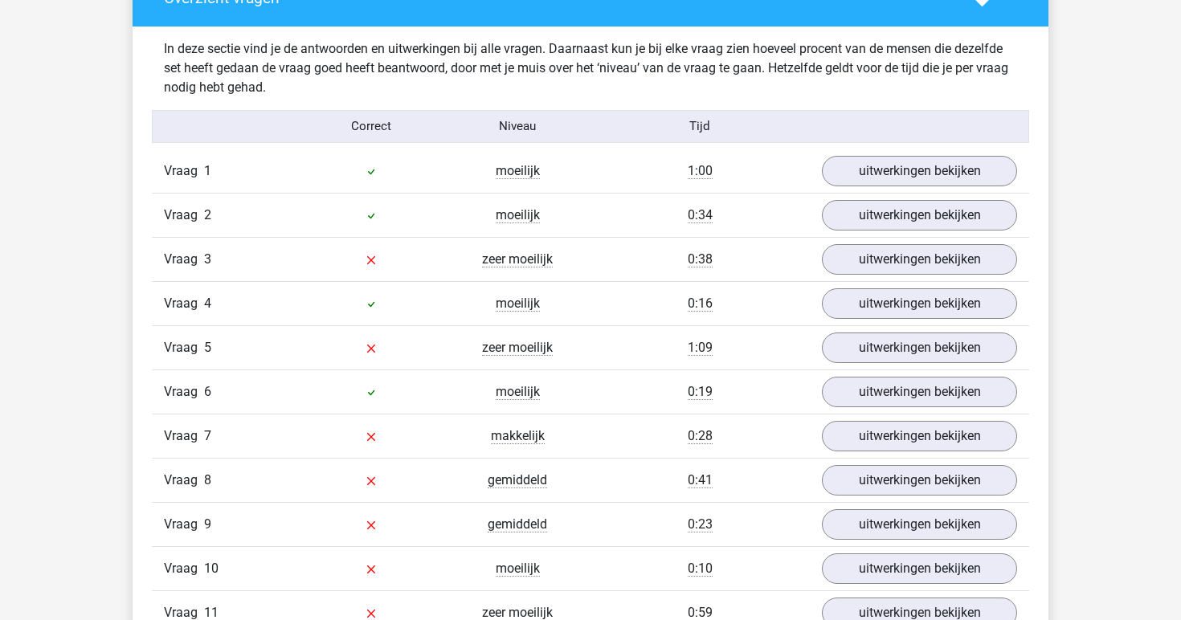
scroll to position [1230, 0]
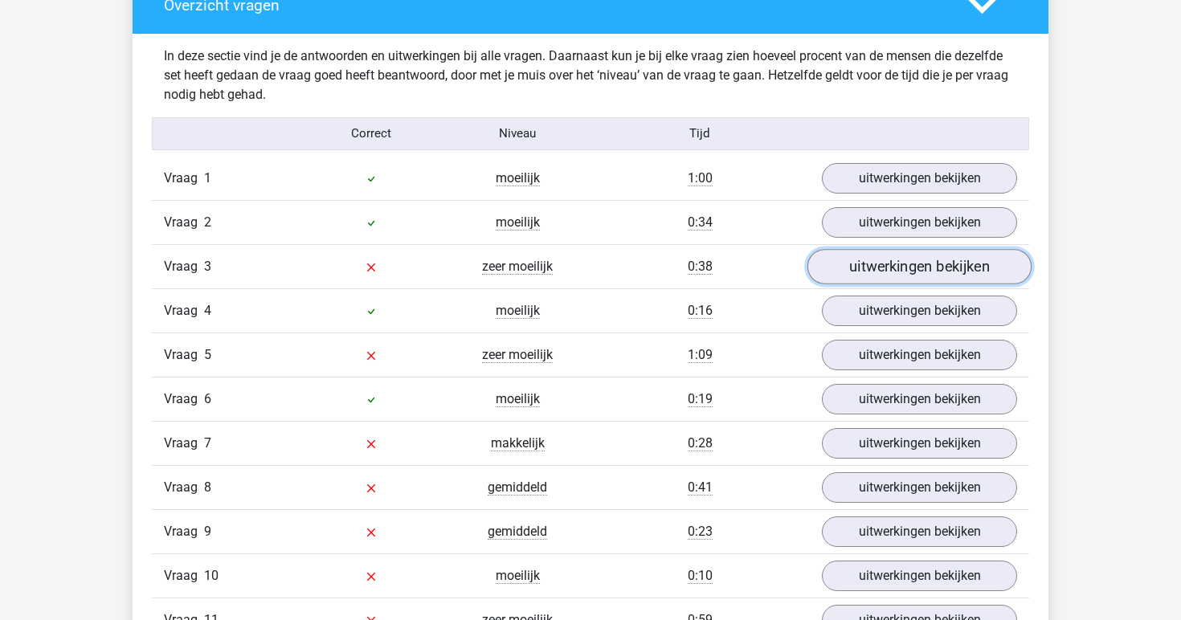
click at [833, 265] on link "uitwerkingen bekijken" at bounding box center [920, 266] width 224 height 35
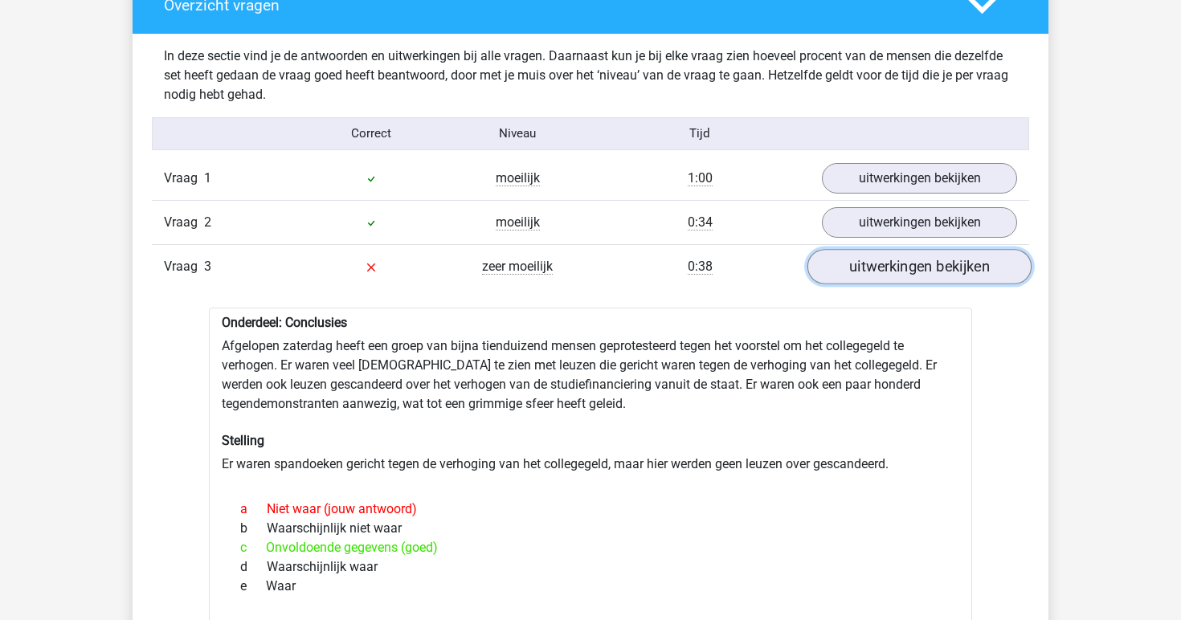
click at [869, 260] on link "uitwerkingen bekijken" at bounding box center [920, 266] width 224 height 35
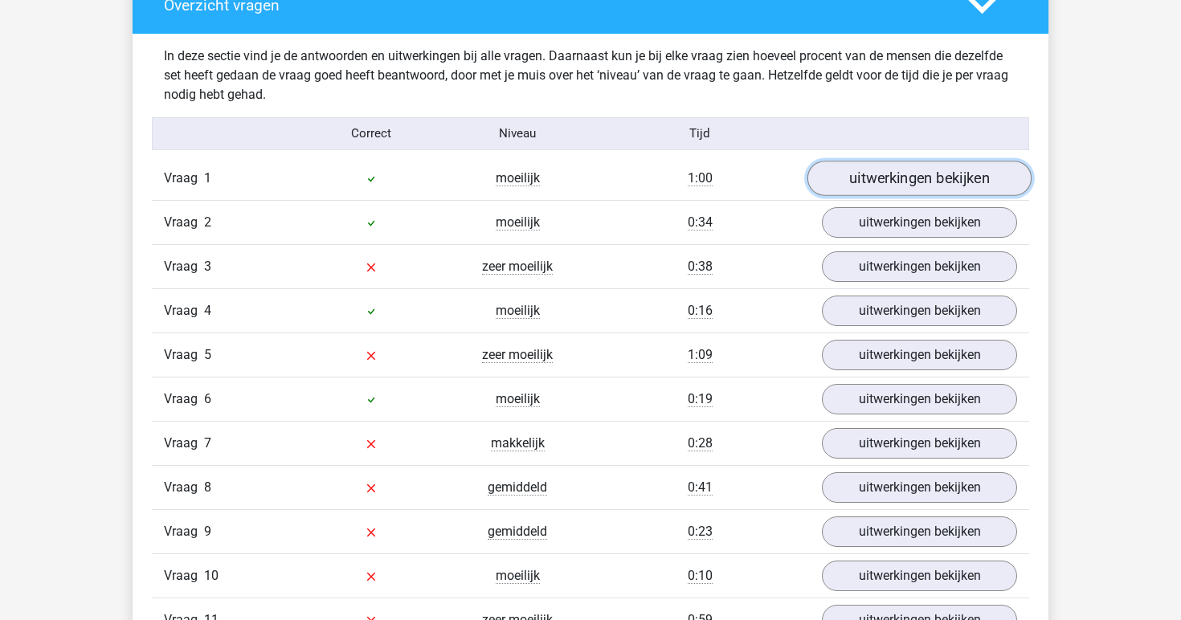
click at [907, 185] on link "uitwerkingen bekijken" at bounding box center [920, 178] width 224 height 35
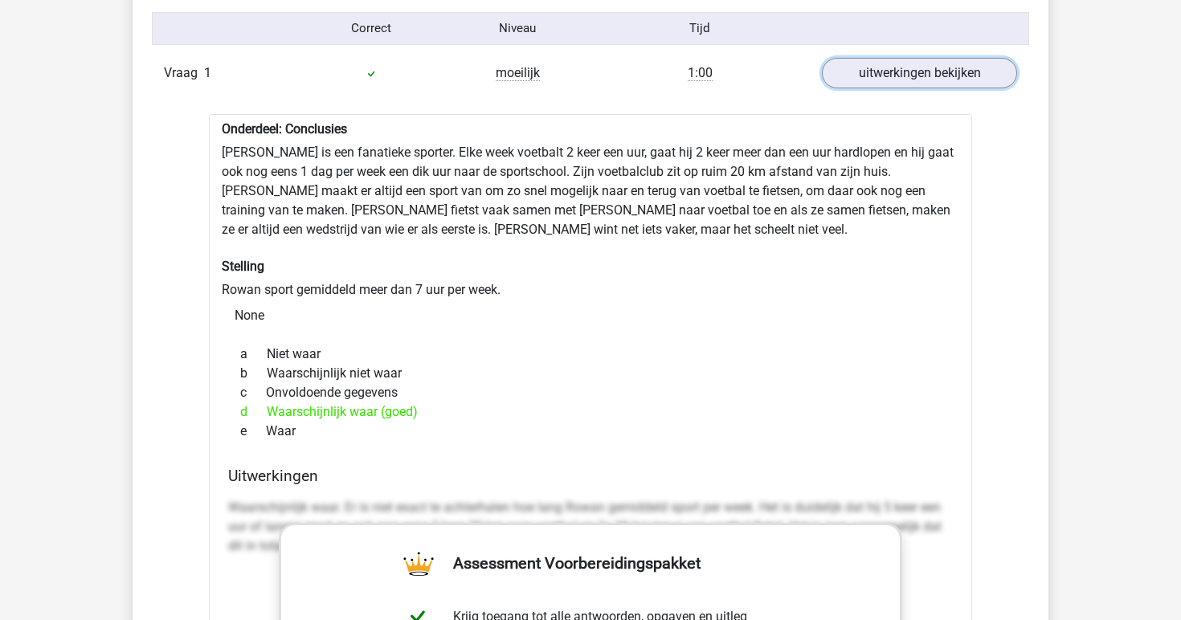
scroll to position [1347, 0]
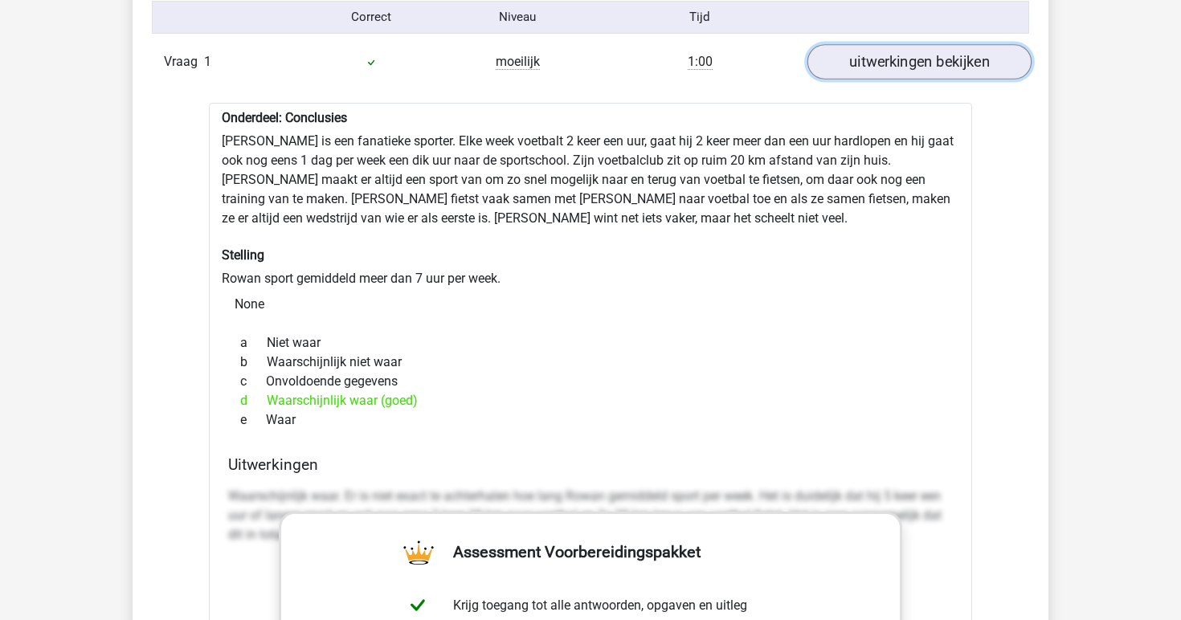
click at [893, 71] on link "uitwerkingen bekijken" at bounding box center [920, 61] width 224 height 35
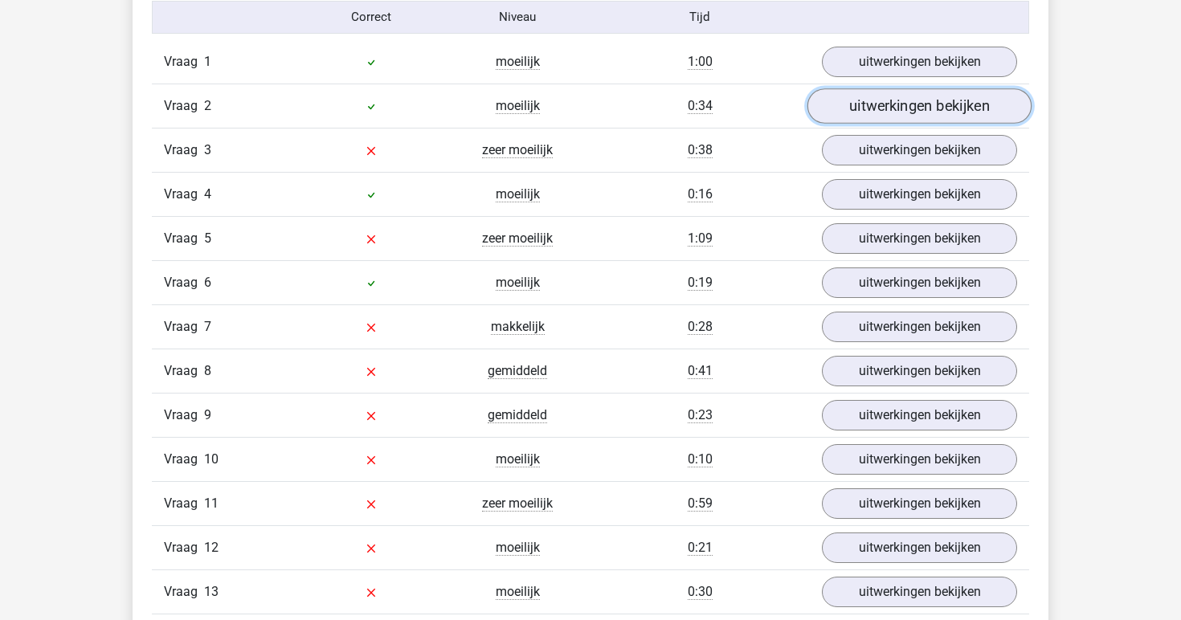
click at [887, 96] on link "uitwerkingen bekijken" at bounding box center [920, 105] width 224 height 35
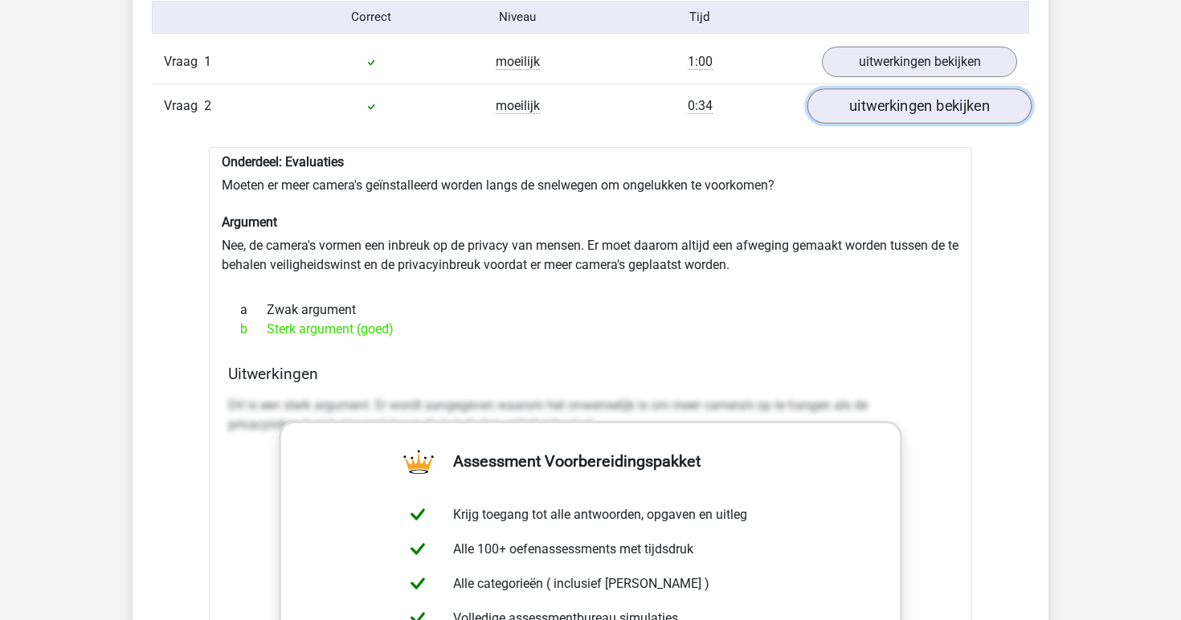
click at [887, 96] on link "uitwerkingen bekijken" at bounding box center [920, 105] width 224 height 35
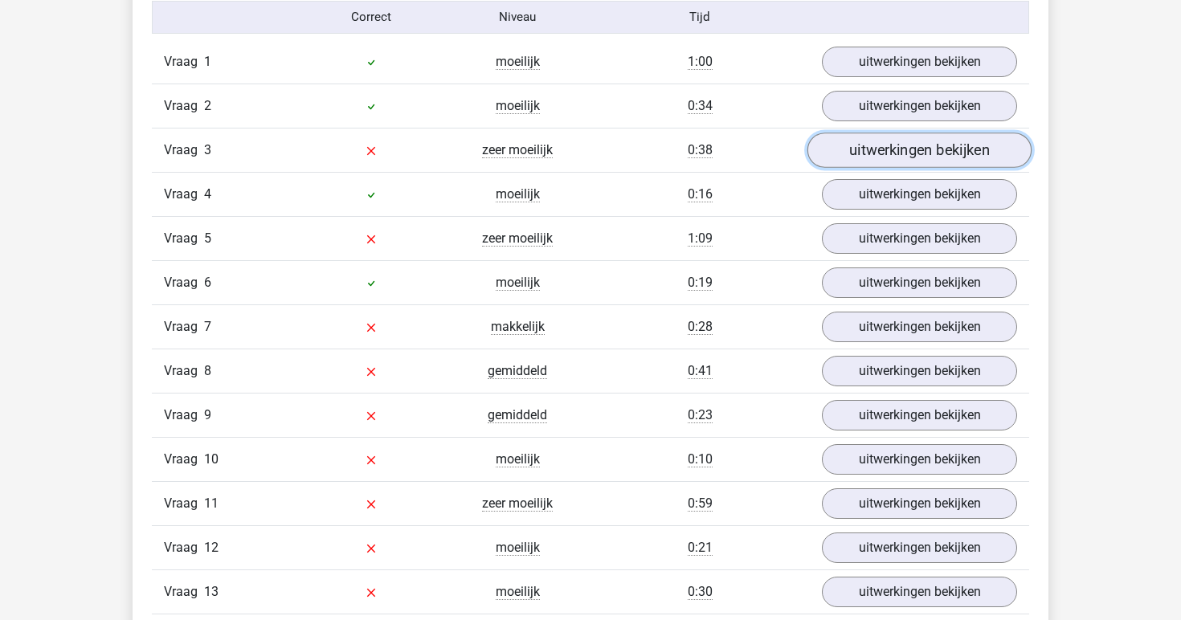
click at [881, 146] on link "uitwerkingen bekijken" at bounding box center [920, 150] width 224 height 35
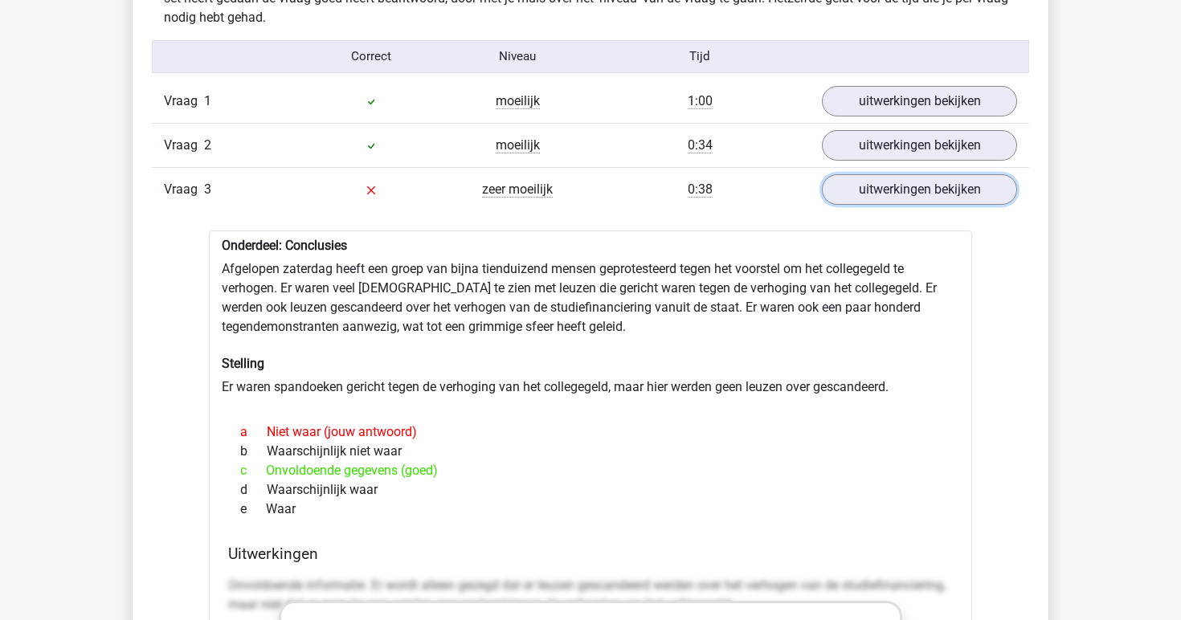
scroll to position [1302, 0]
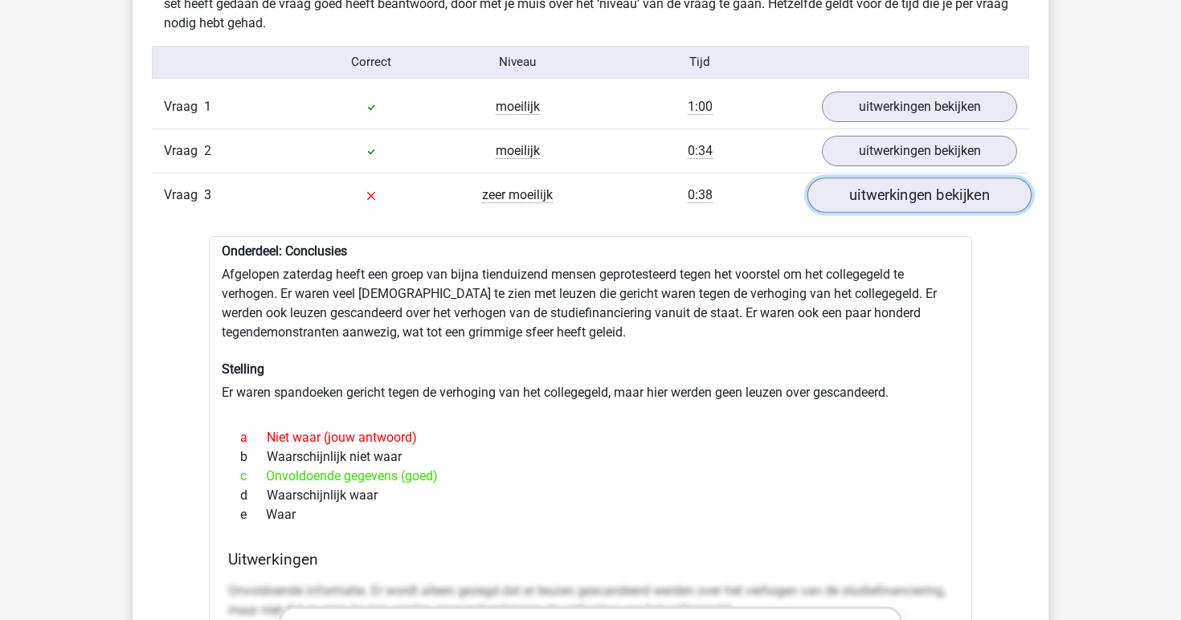
click at [870, 199] on link "uitwerkingen bekijken" at bounding box center [920, 195] width 224 height 35
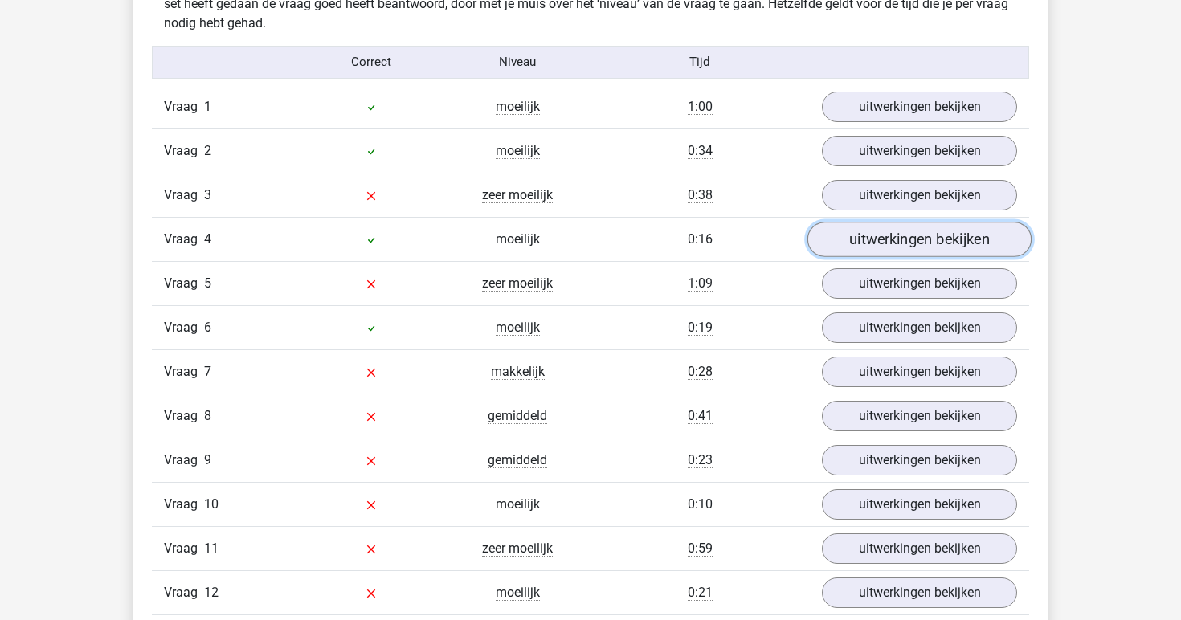
click at [856, 235] on link "uitwerkingen bekijken" at bounding box center [920, 239] width 224 height 35
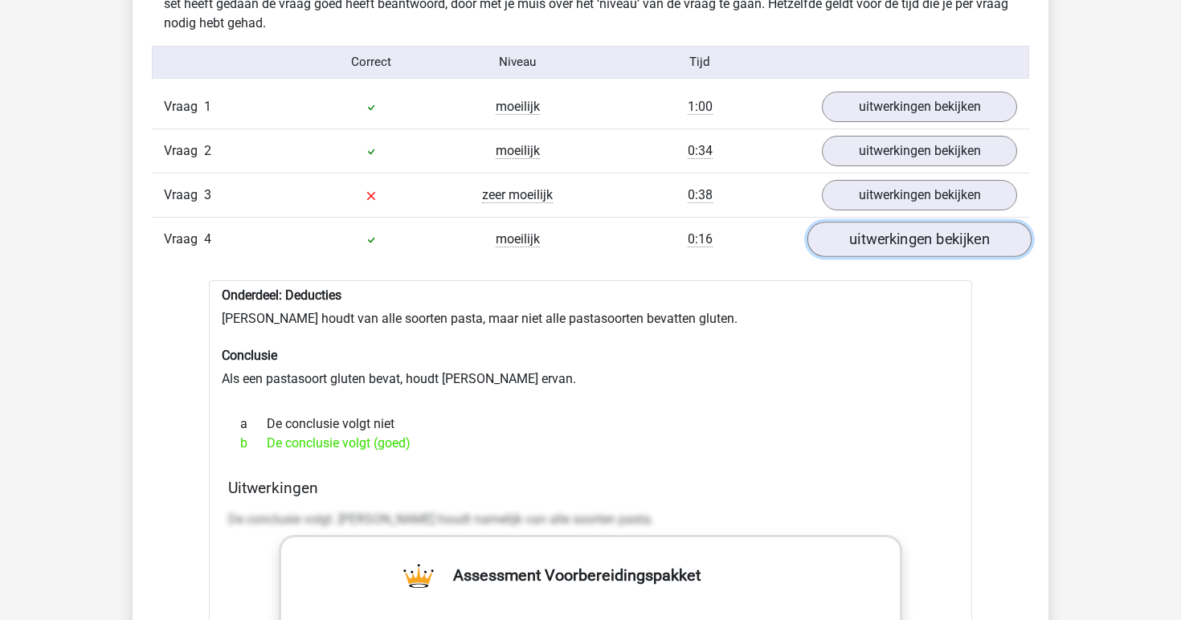
click at [862, 244] on link "uitwerkingen bekijken" at bounding box center [920, 239] width 224 height 35
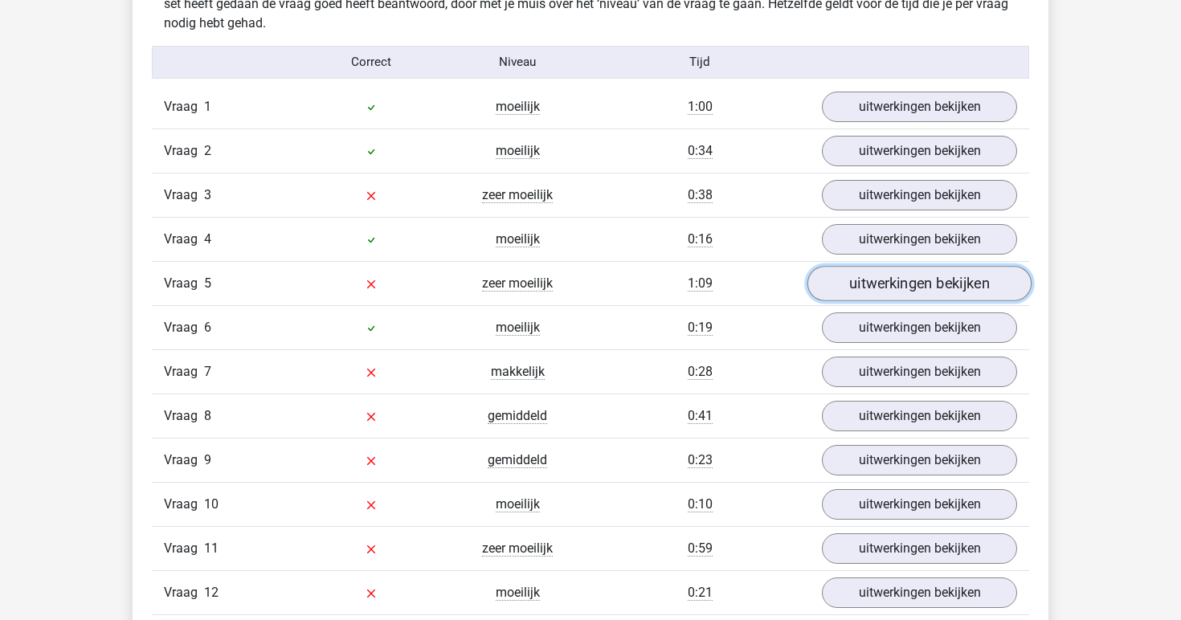
click at [865, 280] on link "uitwerkingen bekijken" at bounding box center [920, 283] width 224 height 35
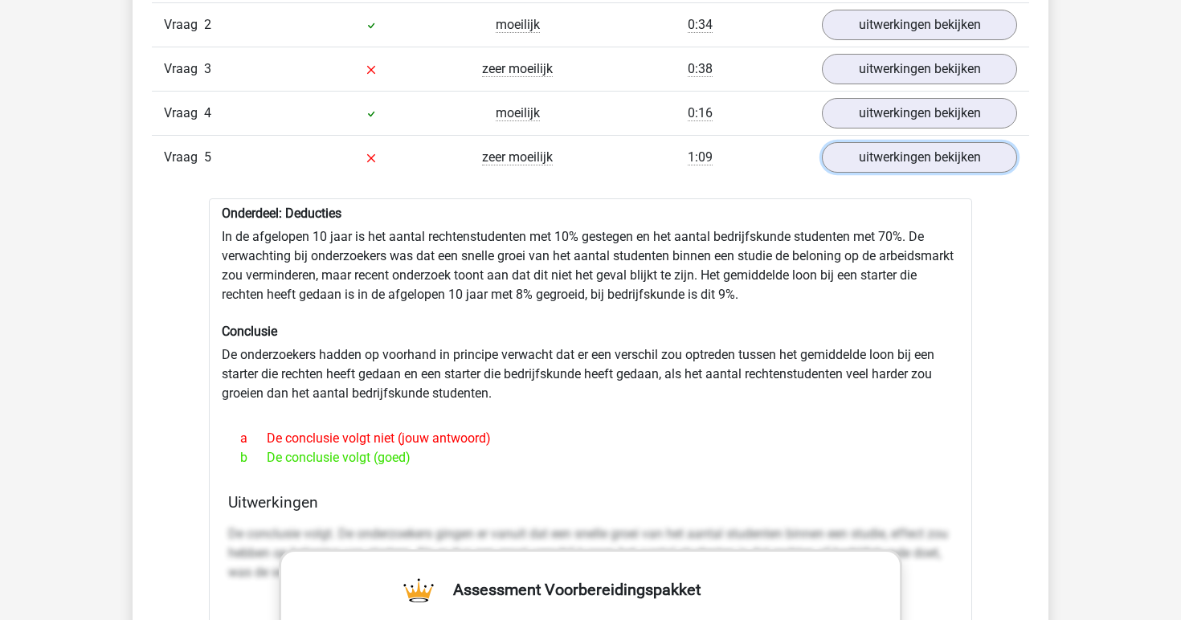
scroll to position [1424, 0]
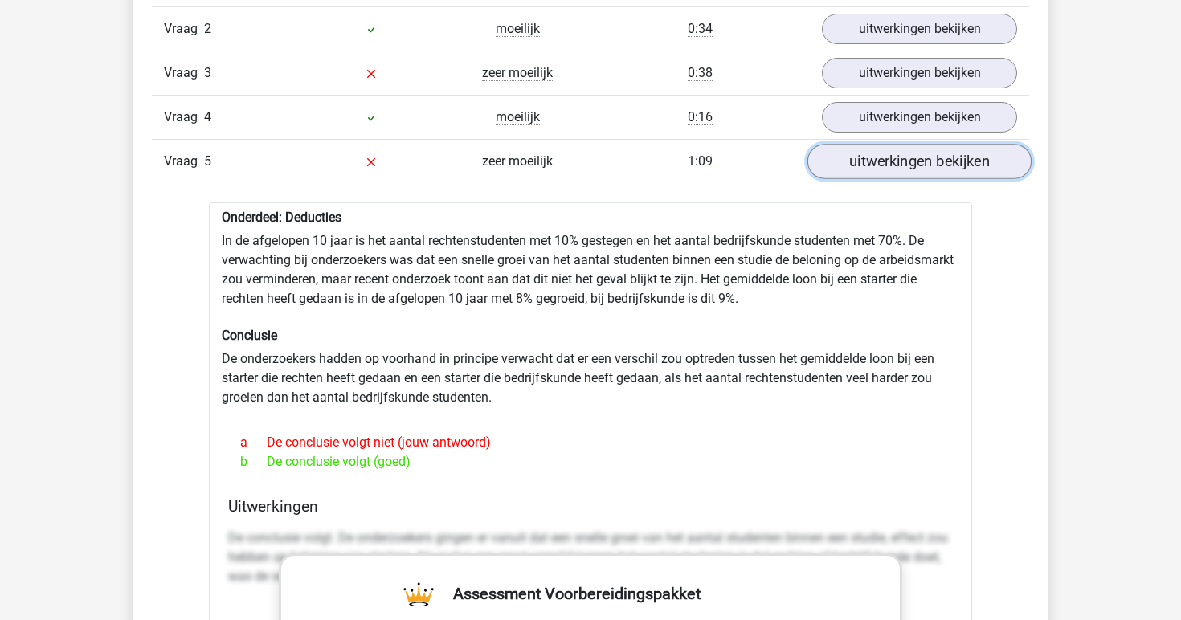
click at [886, 167] on link "uitwerkingen bekijken" at bounding box center [920, 161] width 224 height 35
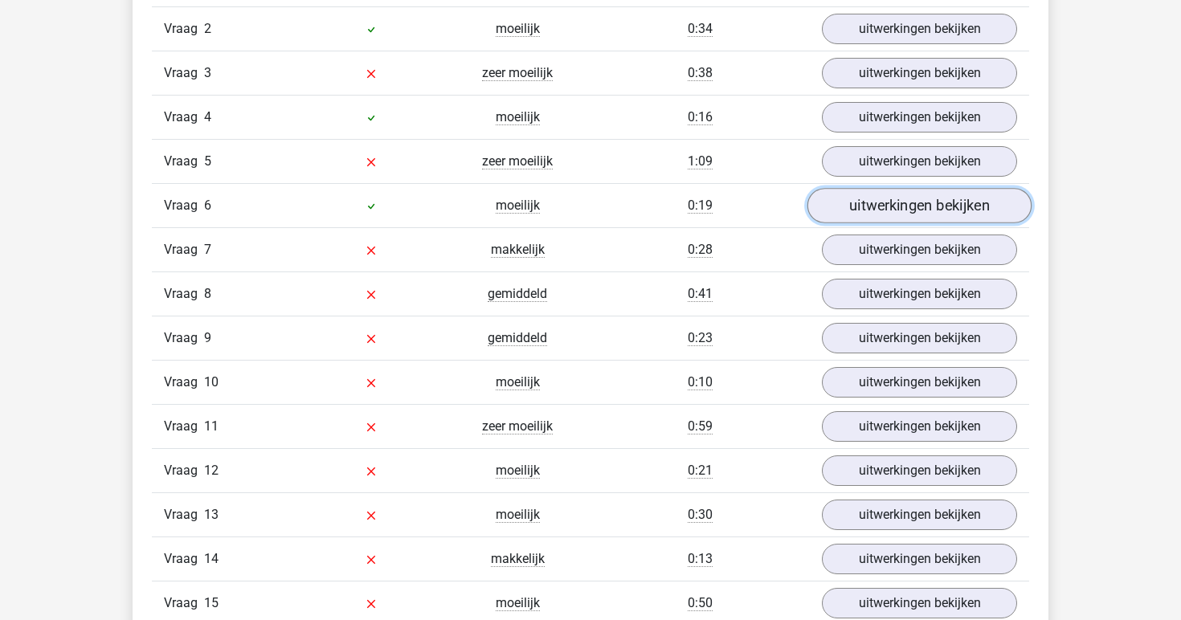
click at [915, 200] on link "uitwerkingen bekijken" at bounding box center [920, 205] width 224 height 35
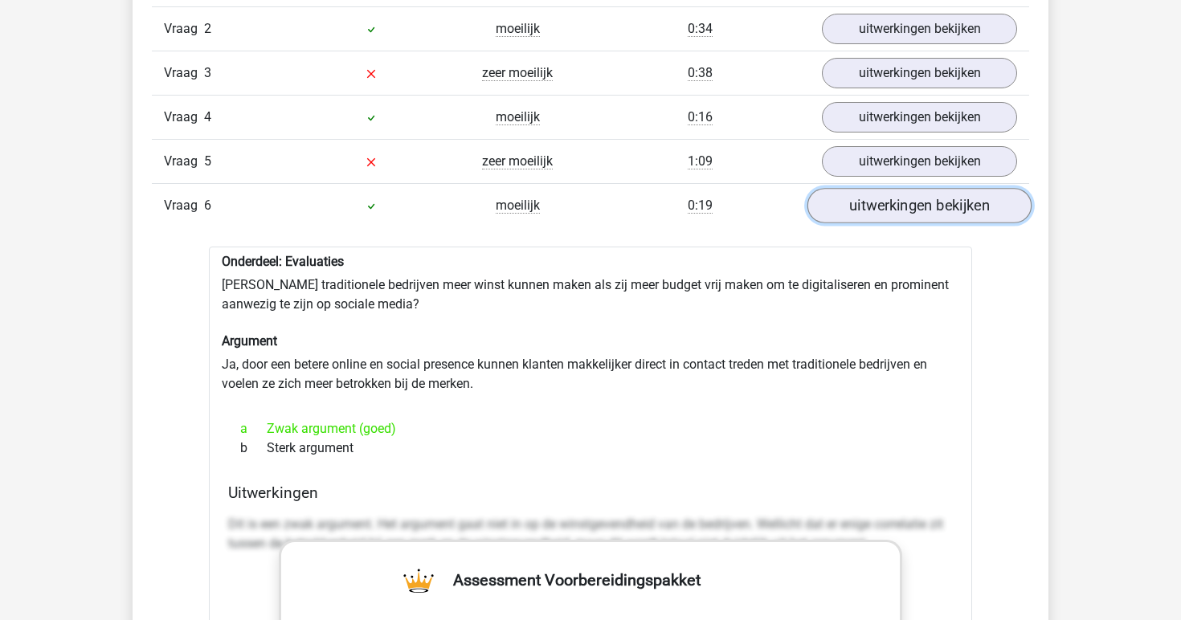
click at [915, 204] on link "uitwerkingen bekijken" at bounding box center [920, 205] width 224 height 35
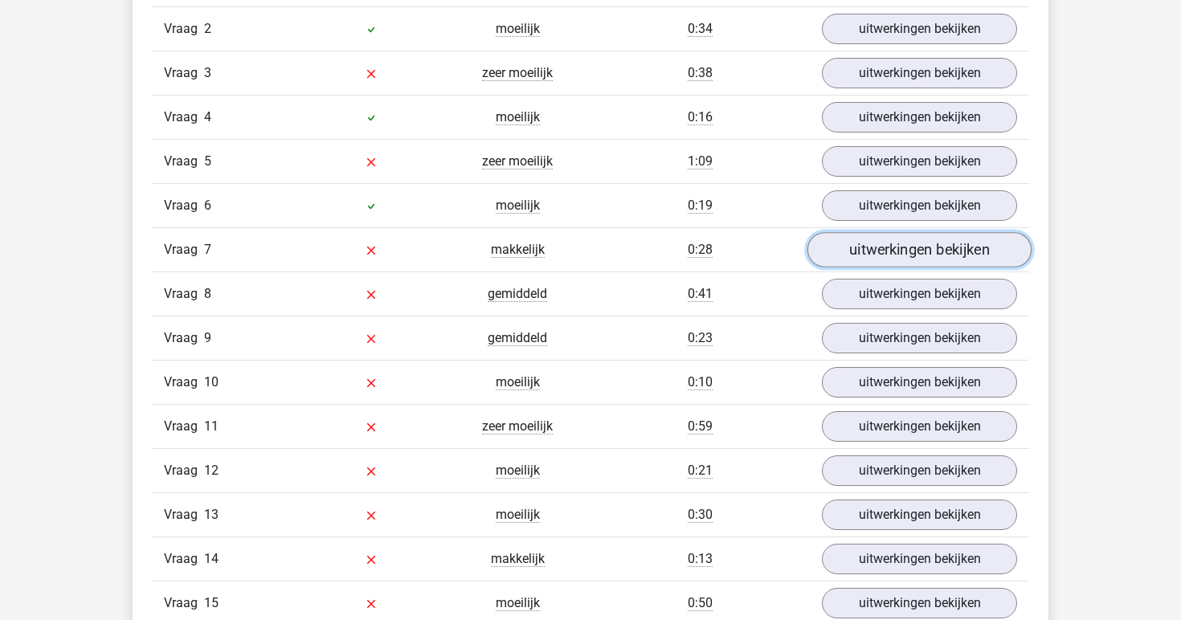
click at [901, 242] on link "uitwerkingen bekijken" at bounding box center [920, 249] width 224 height 35
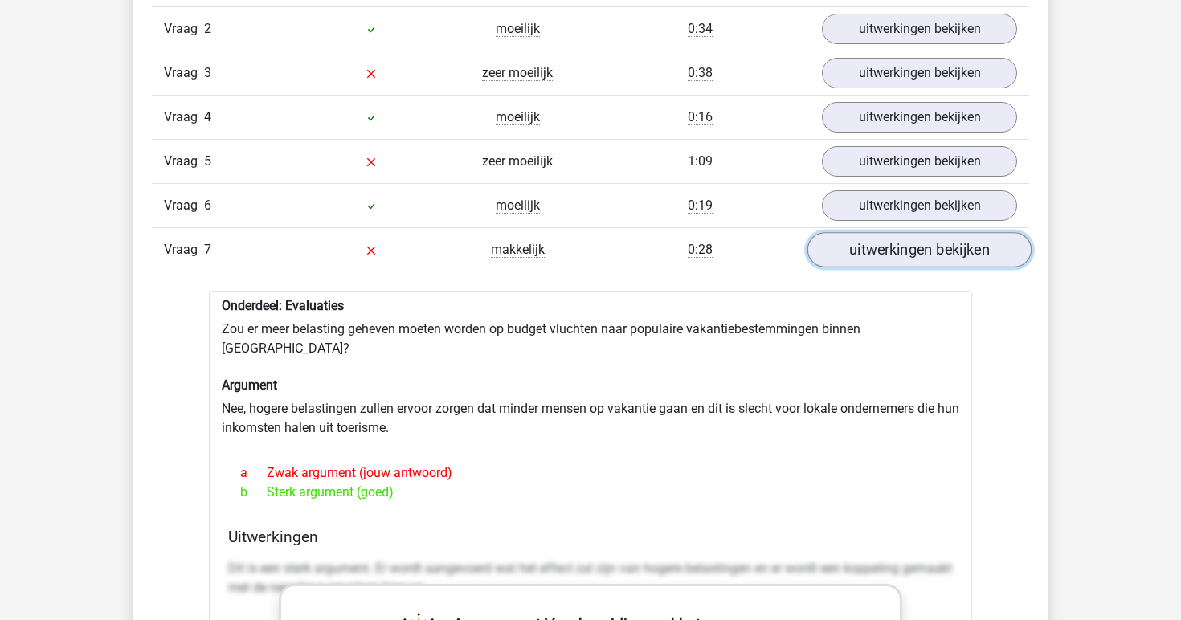
click at [901, 242] on link "uitwerkingen bekijken" at bounding box center [920, 249] width 224 height 35
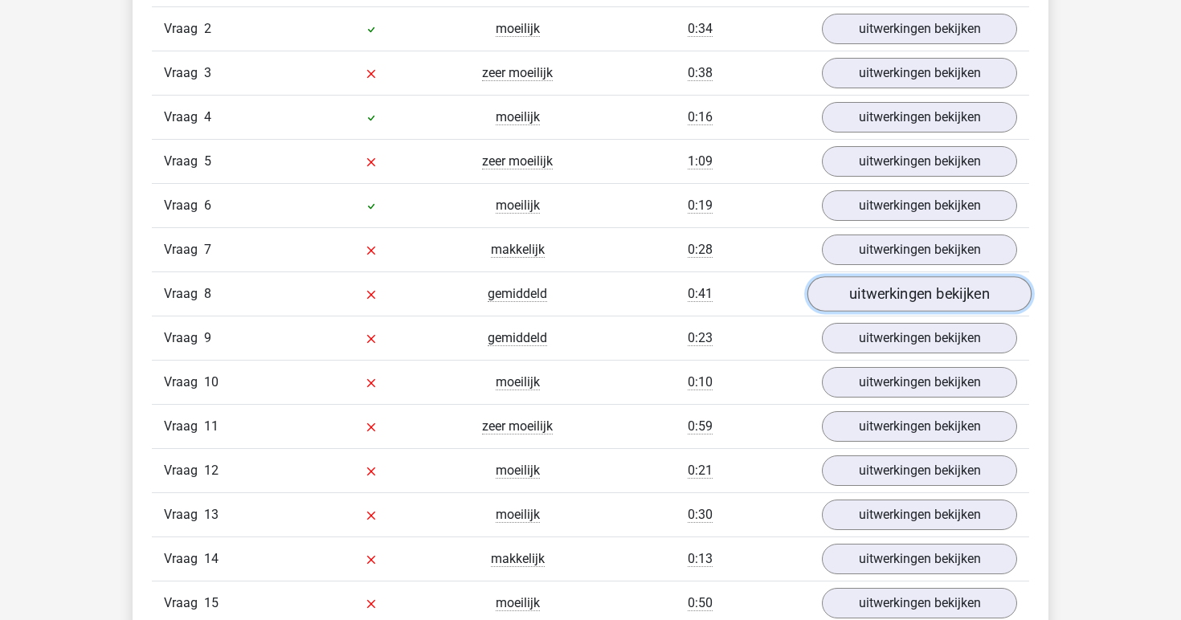
click at [894, 284] on link "uitwerkingen bekijken" at bounding box center [920, 293] width 224 height 35
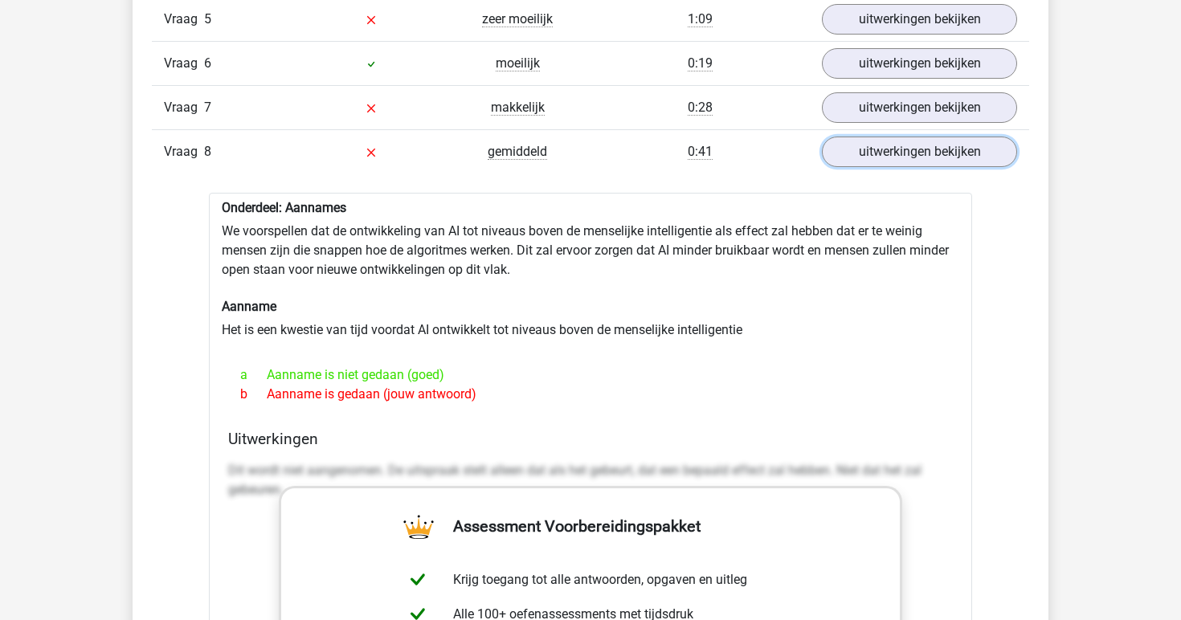
scroll to position [1563, 0]
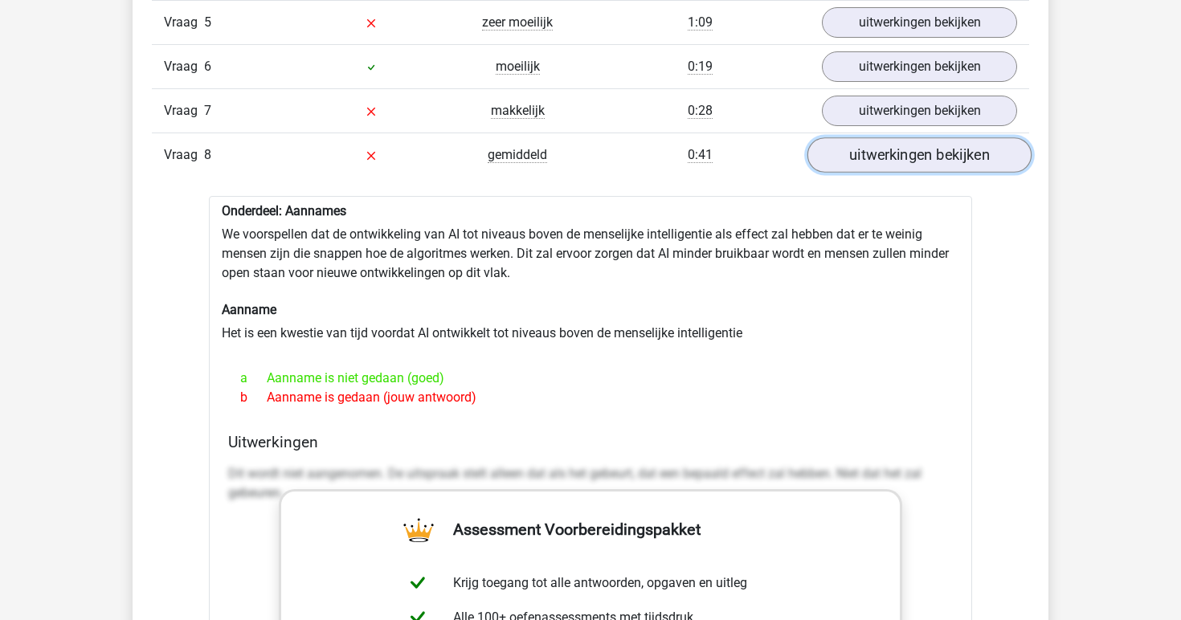
click at [874, 159] on link "uitwerkingen bekijken" at bounding box center [920, 154] width 224 height 35
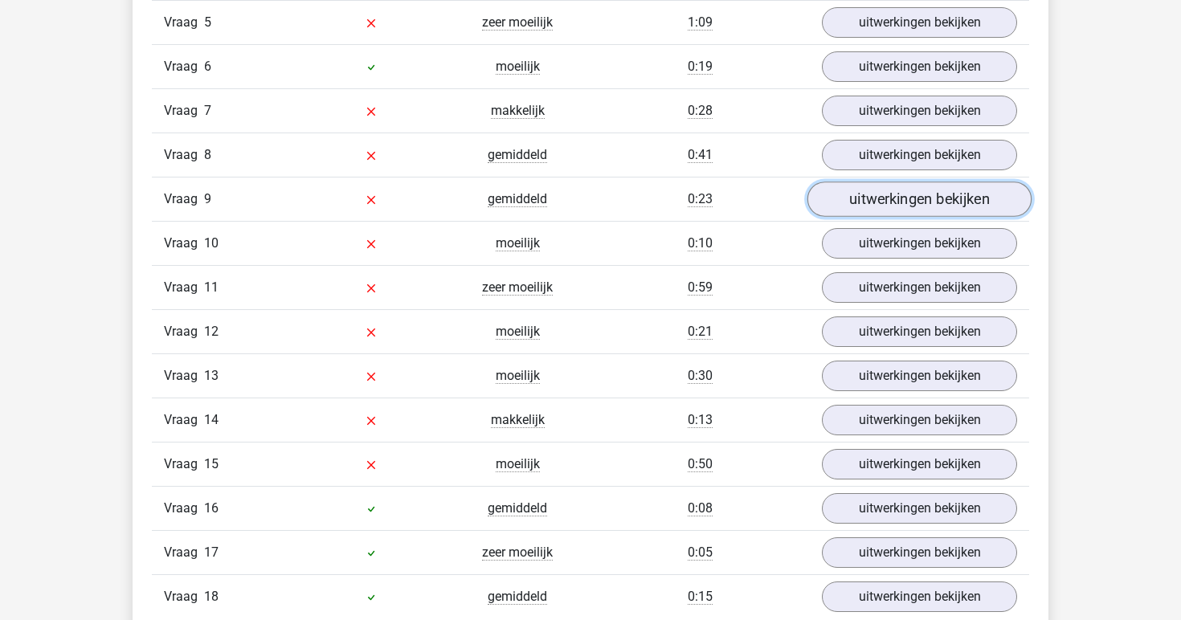
click at [865, 197] on link "uitwerkingen bekijken" at bounding box center [920, 199] width 224 height 35
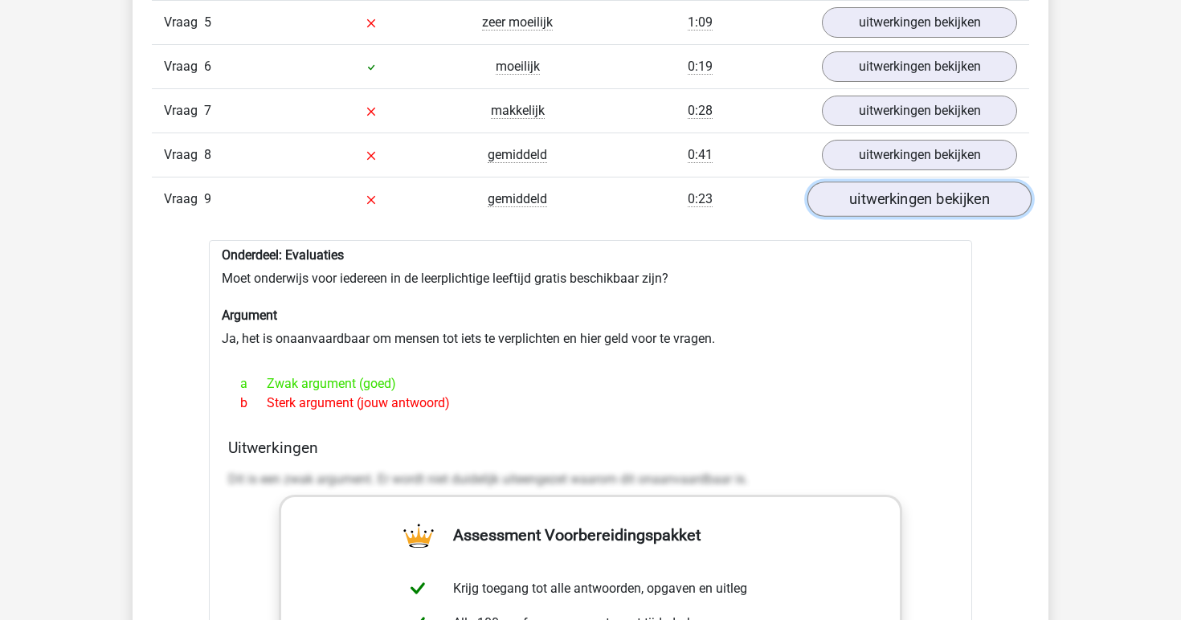
click at [883, 201] on link "uitwerkingen bekijken" at bounding box center [920, 199] width 224 height 35
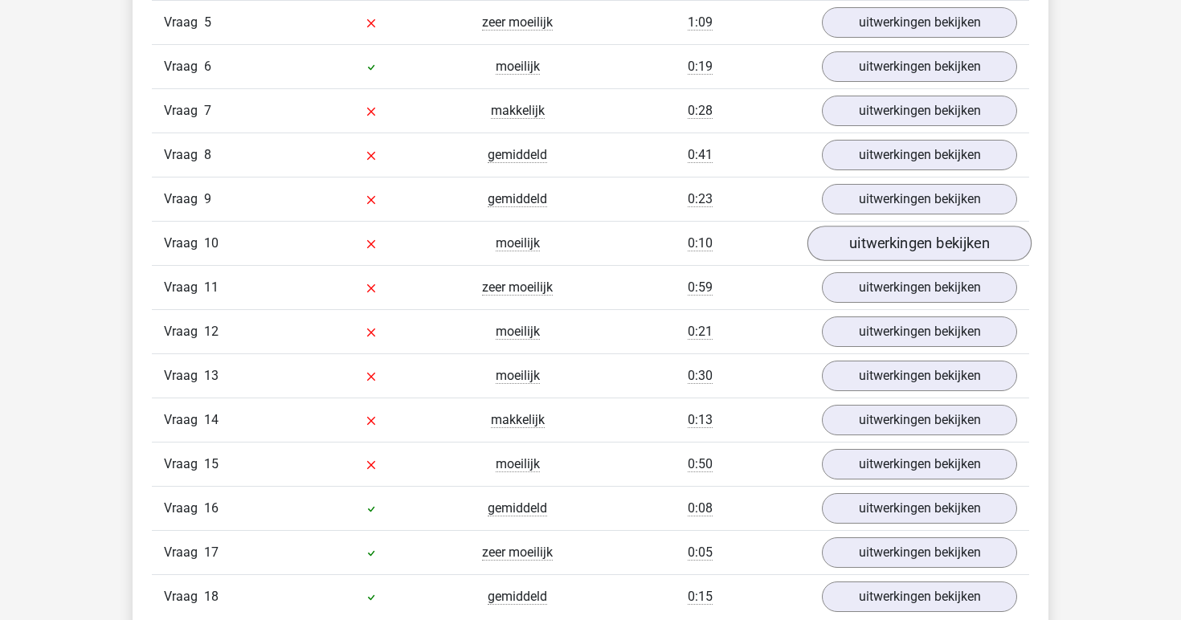
click at [876, 237] on link "uitwerkingen bekijken" at bounding box center [920, 243] width 224 height 35
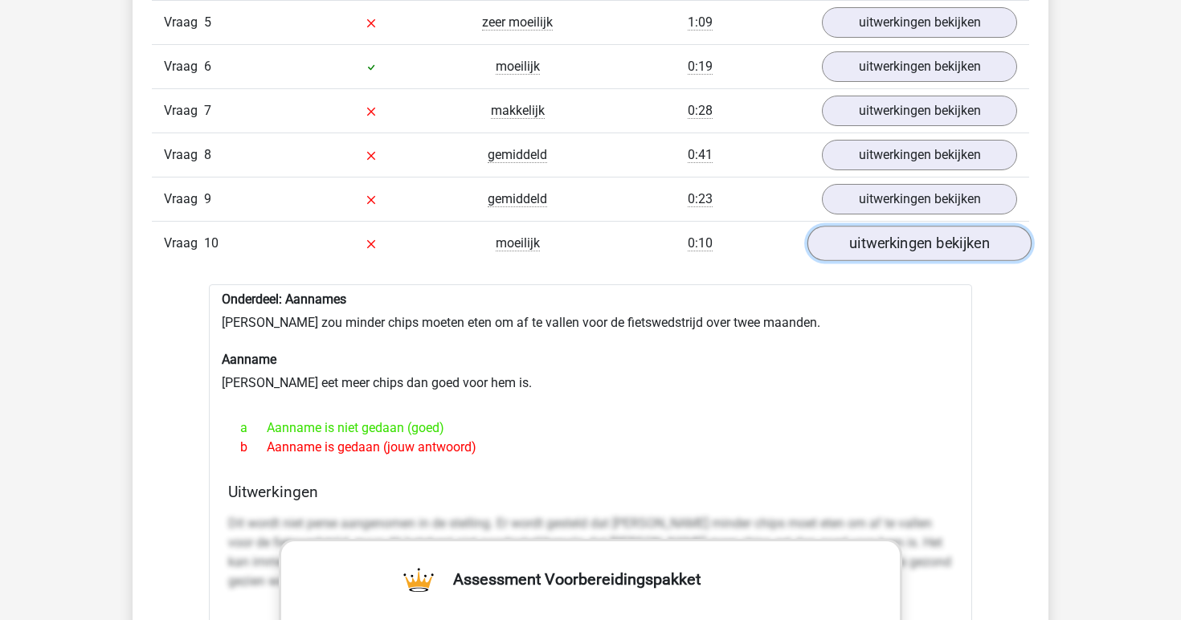
click at [876, 237] on link "uitwerkingen bekijken" at bounding box center [920, 243] width 224 height 35
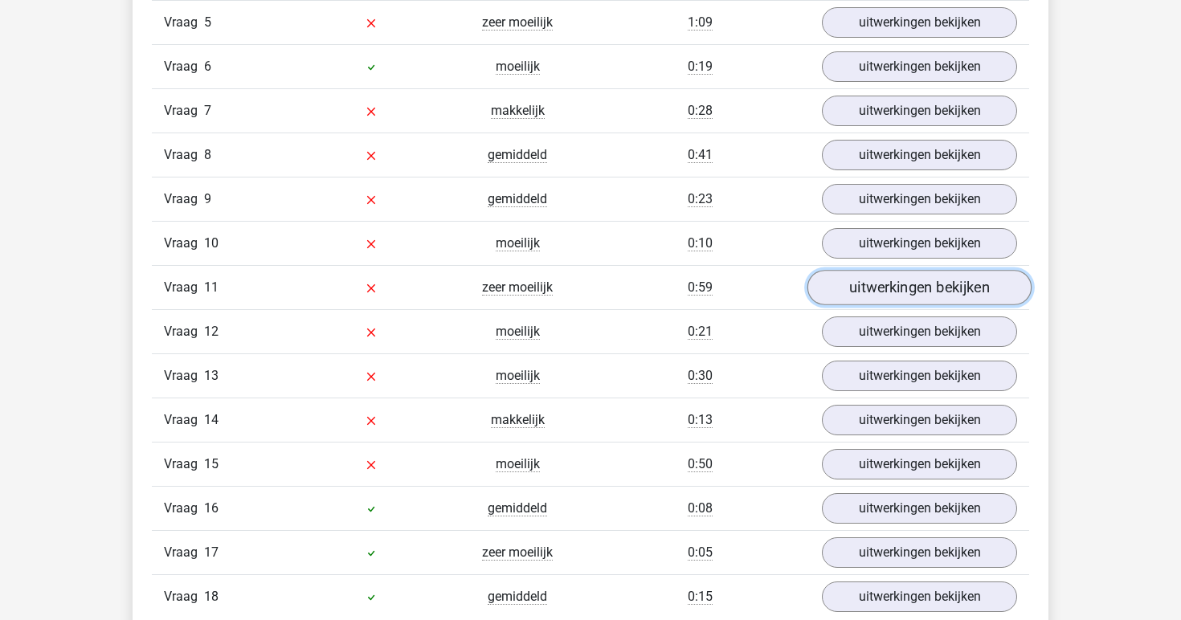
click at [874, 282] on link "uitwerkingen bekijken" at bounding box center [920, 287] width 224 height 35
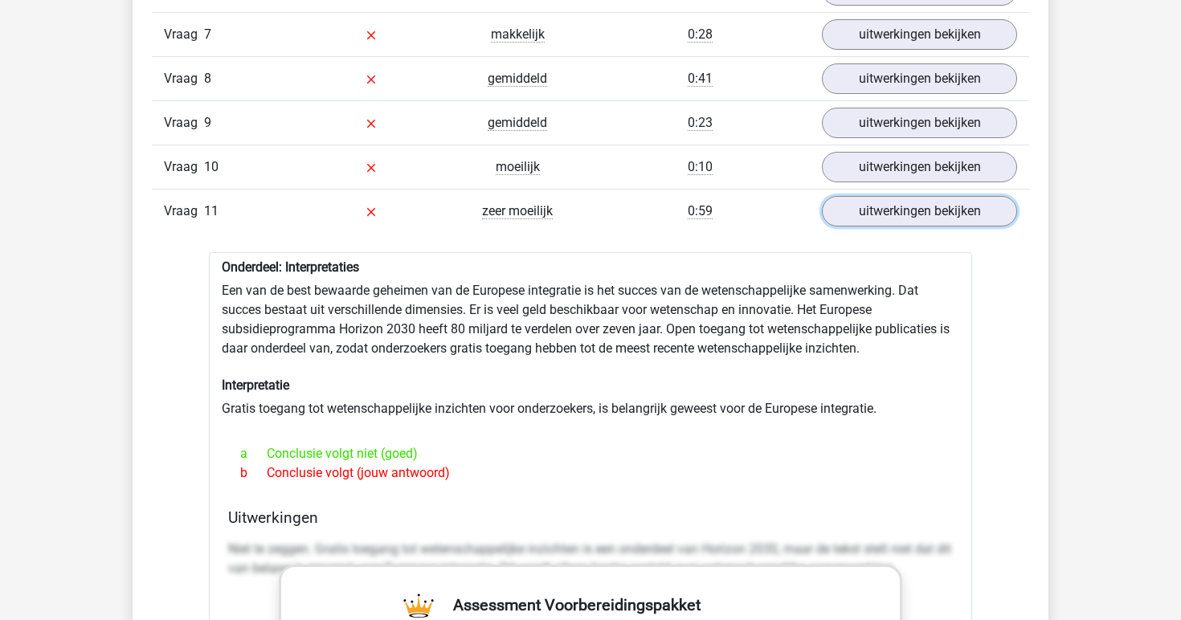
scroll to position [1638, 0]
click at [912, 219] on link "uitwerkingen bekijken" at bounding box center [920, 212] width 224 height 35
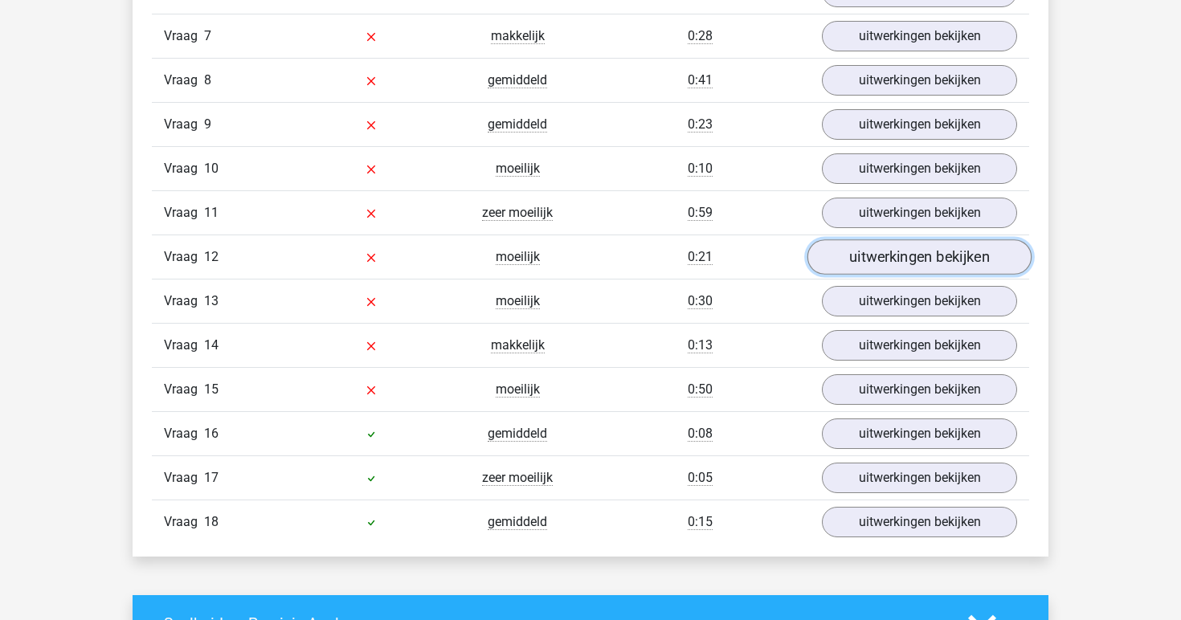
click at [902, 252] on link "uitwerkingen bekijken" at bounding box center [920, 256] width 224 height 35
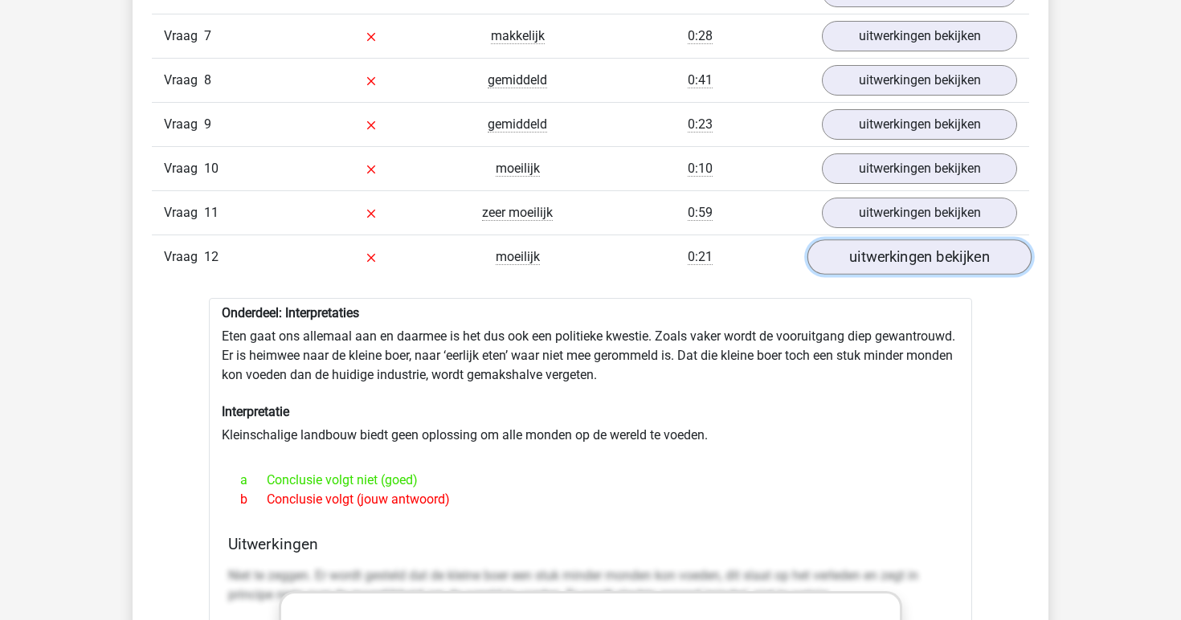
click at [947, 260] on link "uitwerkingen bekijken" at bounding box center [920, 256] width 224 height 35
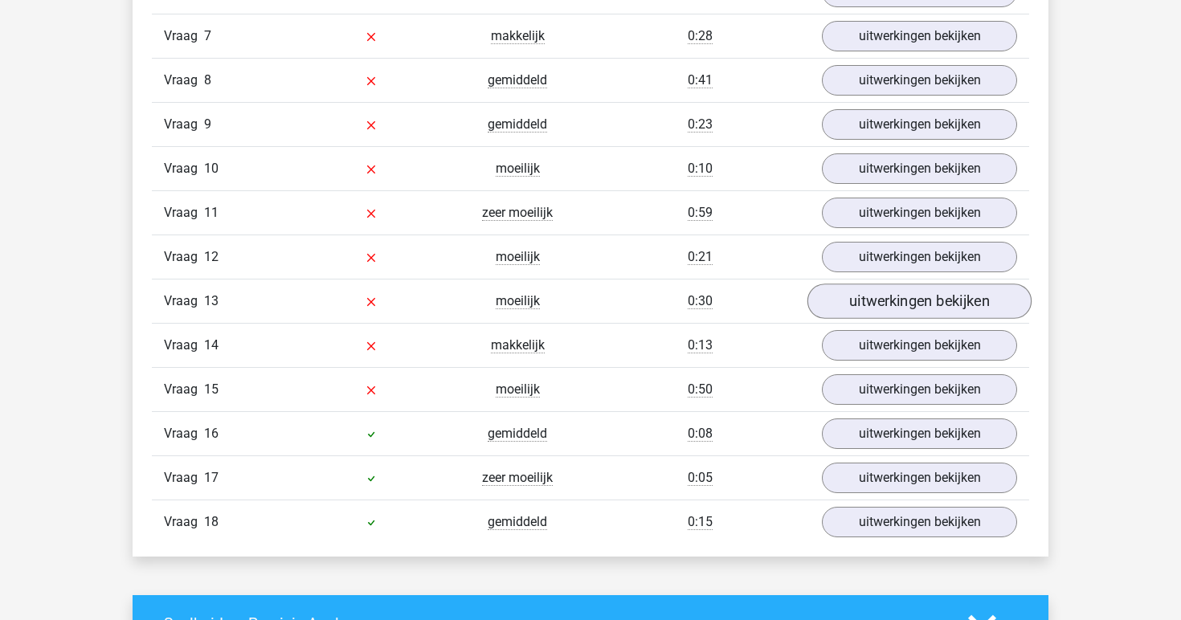
click at [941, 297] on link "uitwerkingen bekijken" at bounding box center [920, 301] width 224 height 35
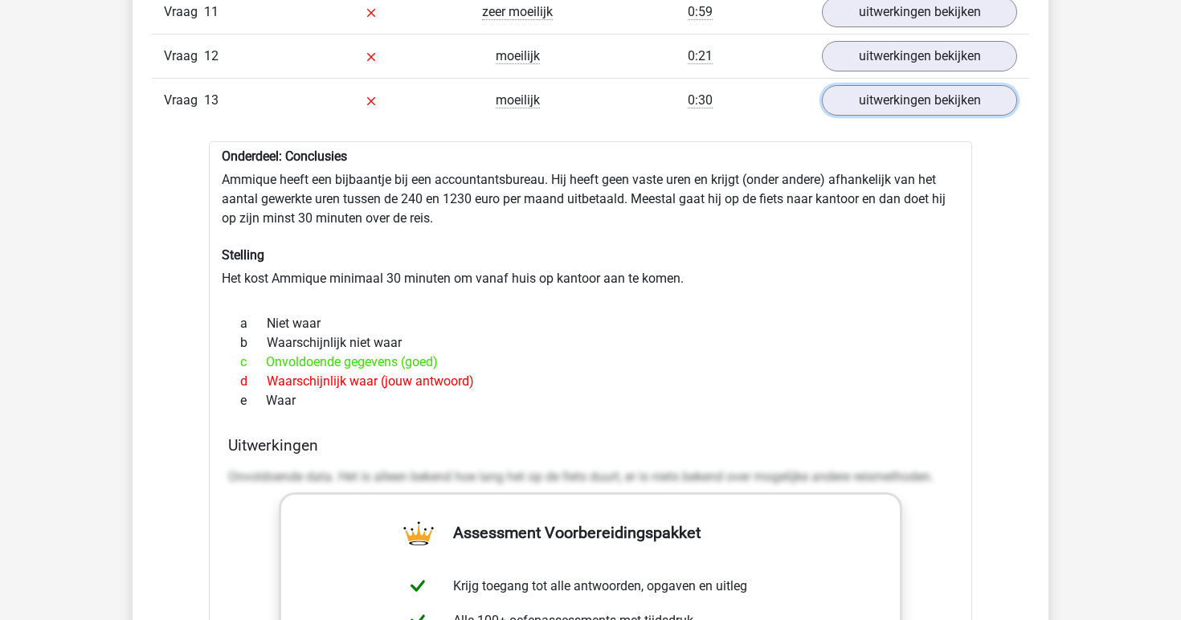
scroll to position [1836, 0]
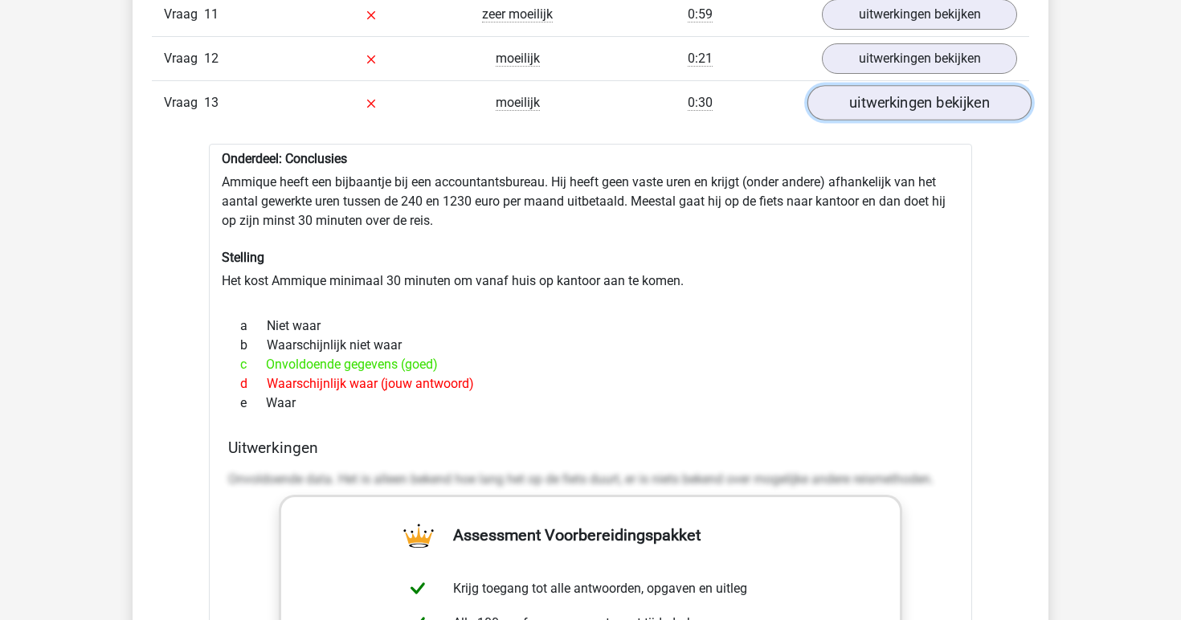
click at [940, 107] on link "uitwerkingen bekijken" at bounding box center [920, 102] width 224 height 35
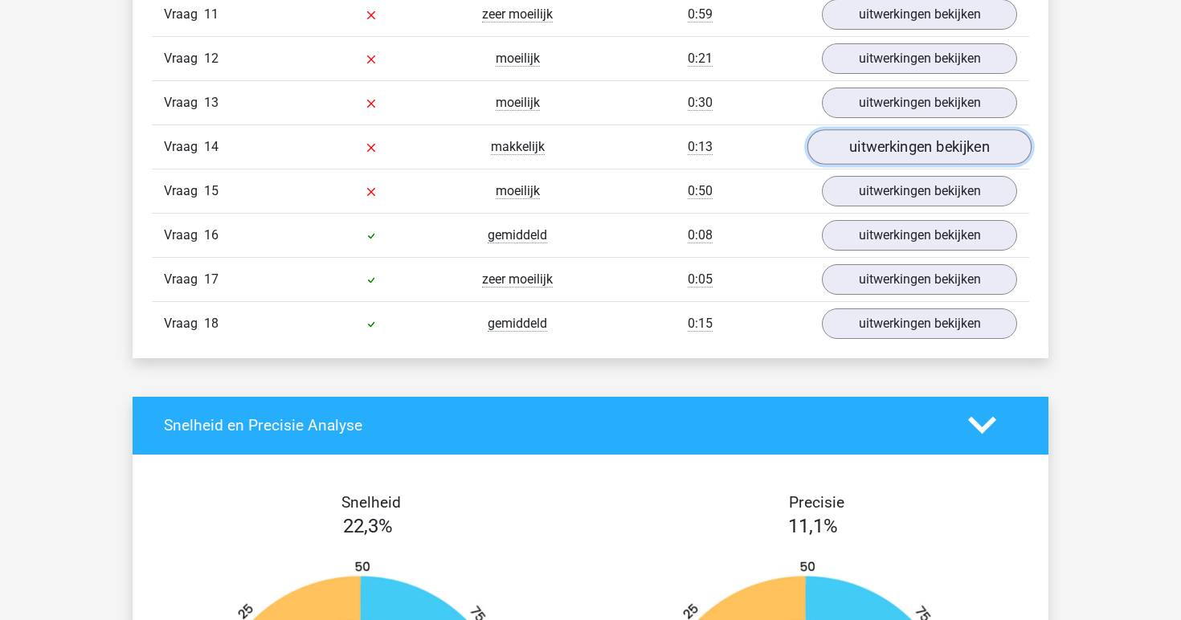
click at [926, 138] on link "uitwerkingen bekijken" at bounding box center [920, 146] width 224 height 35
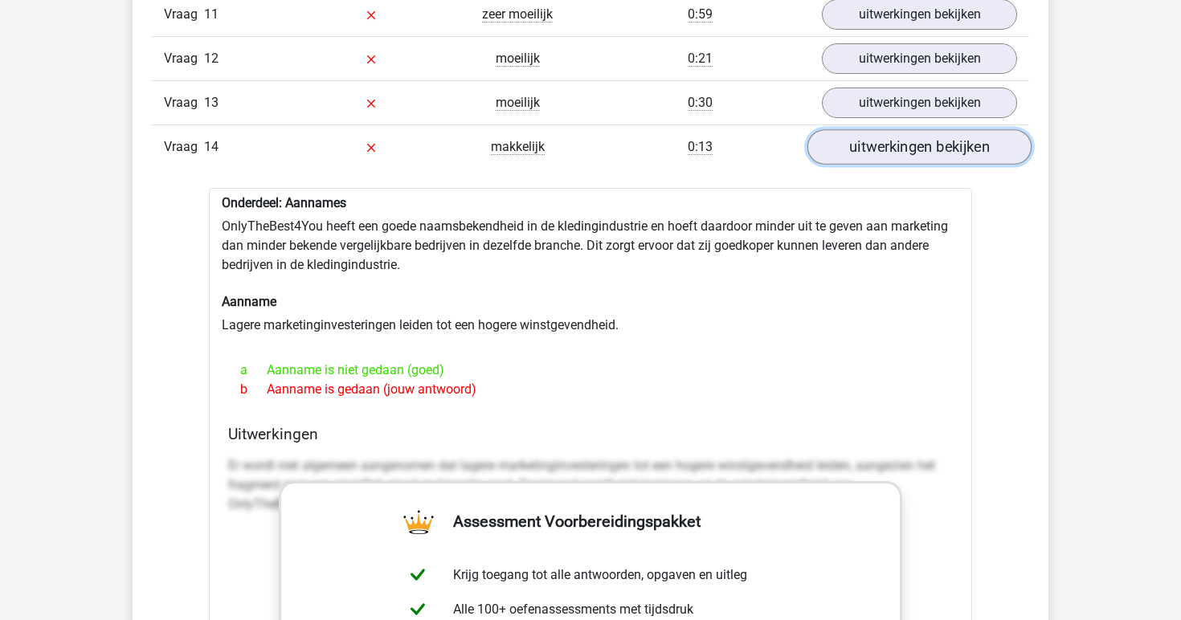
click at [896, 148] on link "uitwerkingen bekijken" at bounding box center [920, 146] width 224 height 35
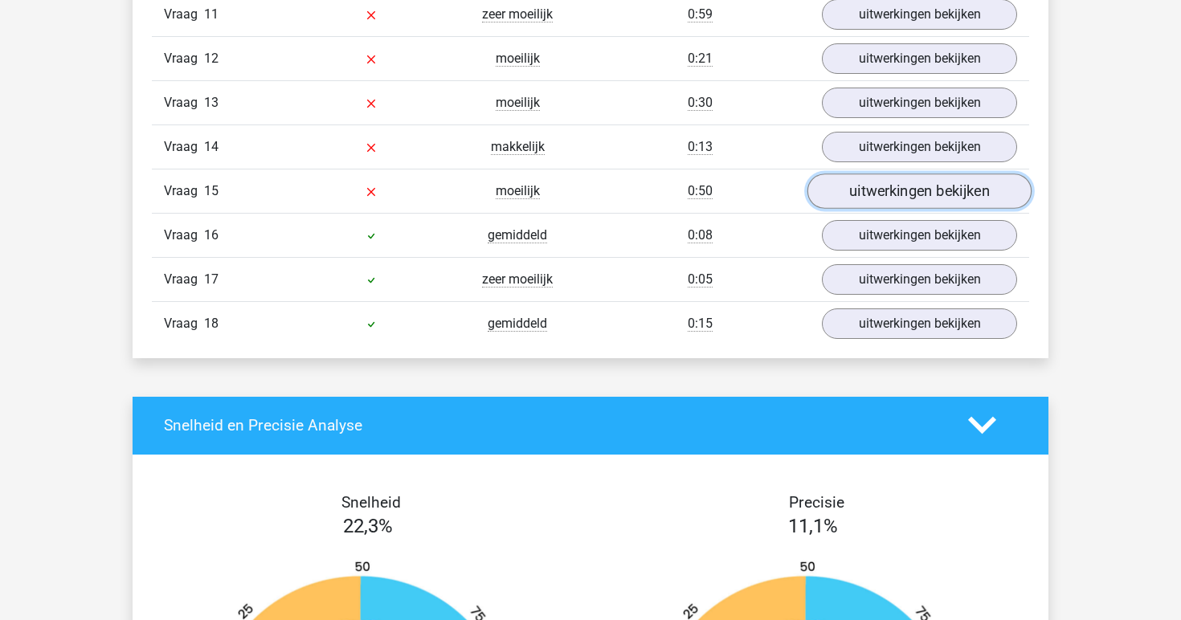
click at [893, 184] on link "uitwerkingen bekijken" at bounding box center [920, 191] width 224 height 35
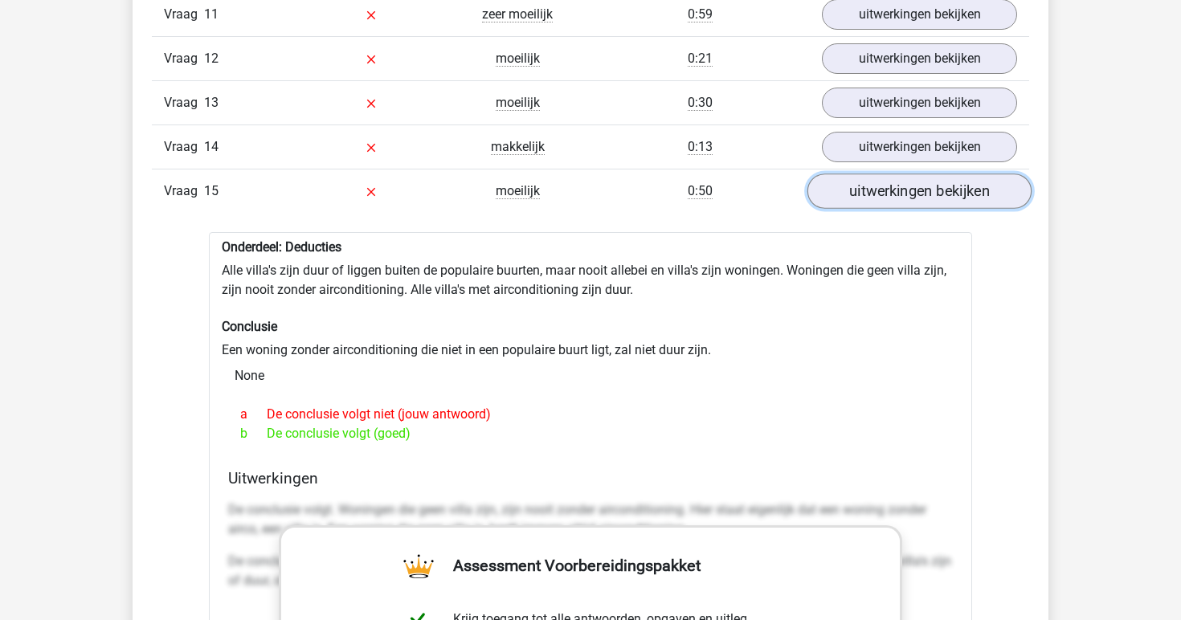
click at [862, 184] on link "uitwerkingen bekijken" at bounding box center [920, 191] width 224 height 35
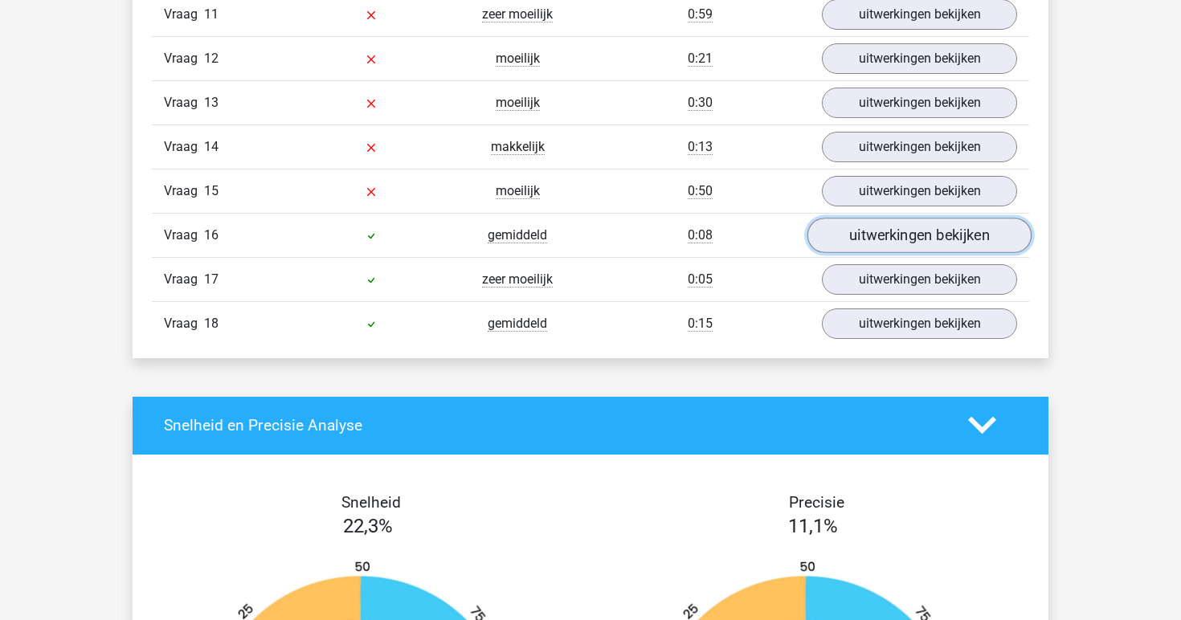
click at [864, 238] on link "uitwerkingen bekijken" at bounding box center [920, 235] width 224 height 35
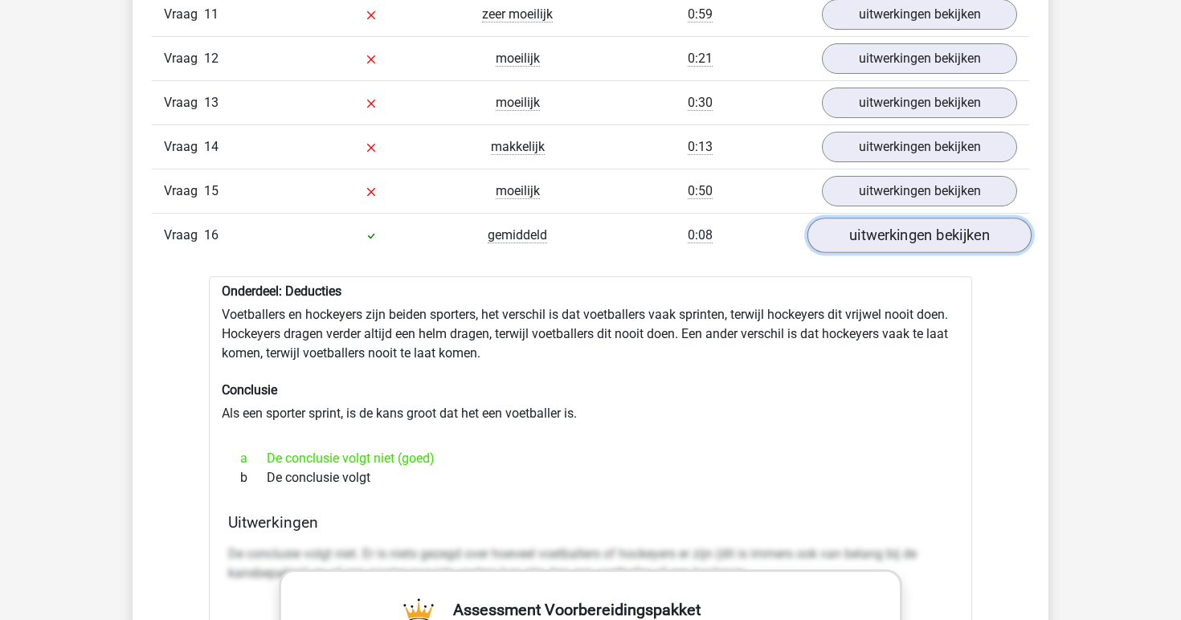
click at [864, 238] on link "uitwerkingen bekijken" at bounding box center [920, 235] width 224 height 35
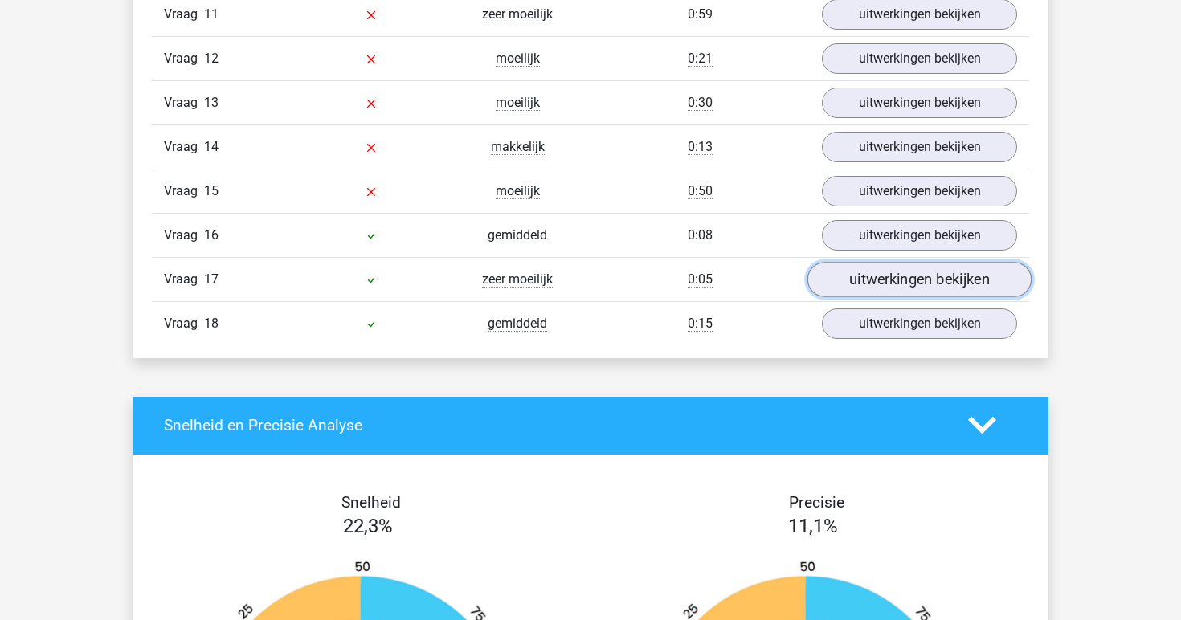
click at [860, 280] on link "uitwerkingen bekijken" at bounding box center [920, 279] width 224 height 35
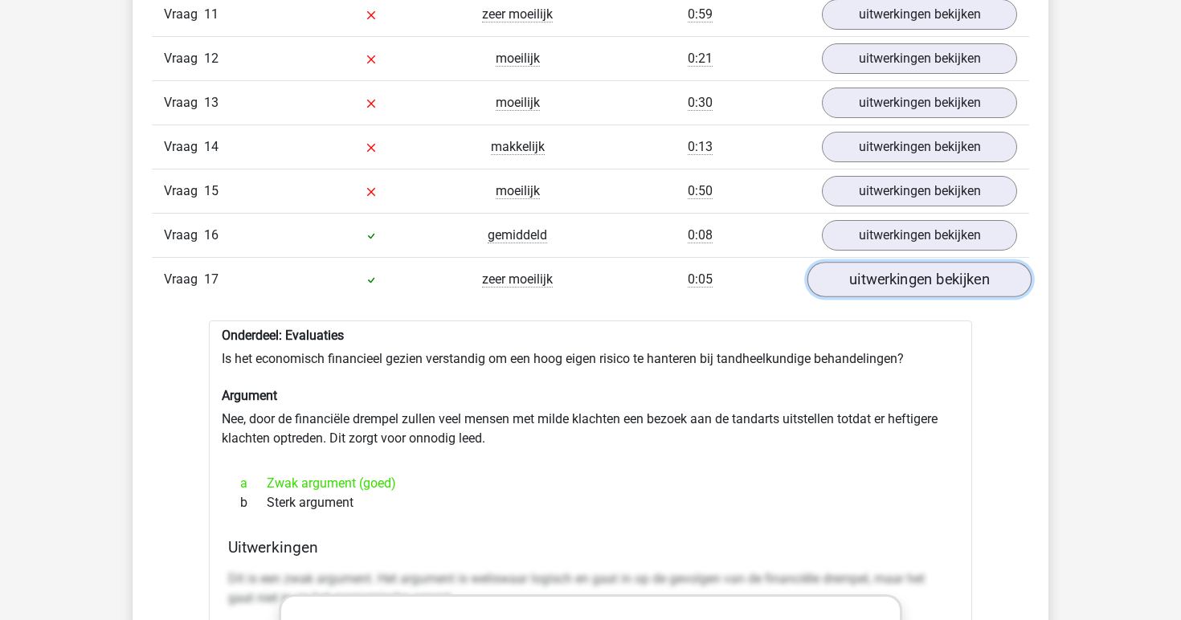
click at [860, 280] on link "uitwerkingen bekijken" at bounding box center [920, 279] width 224 height 35
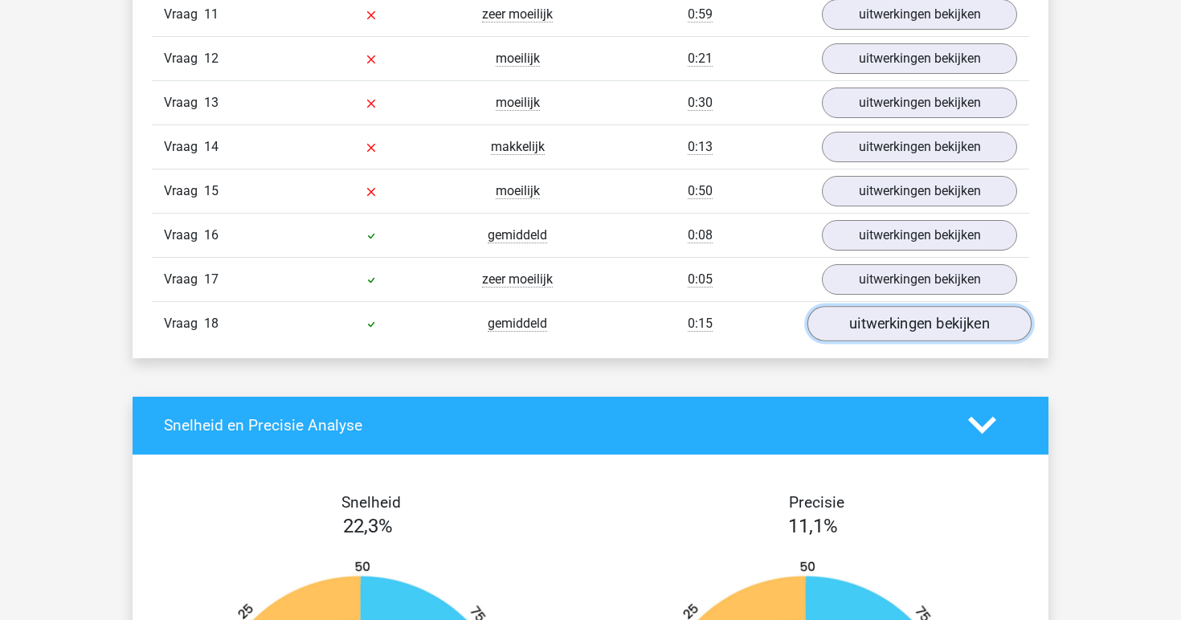
click at [857, 323] on link "uitwerkingen bekijken" at bounding box center [920, 323] width 224 height 35
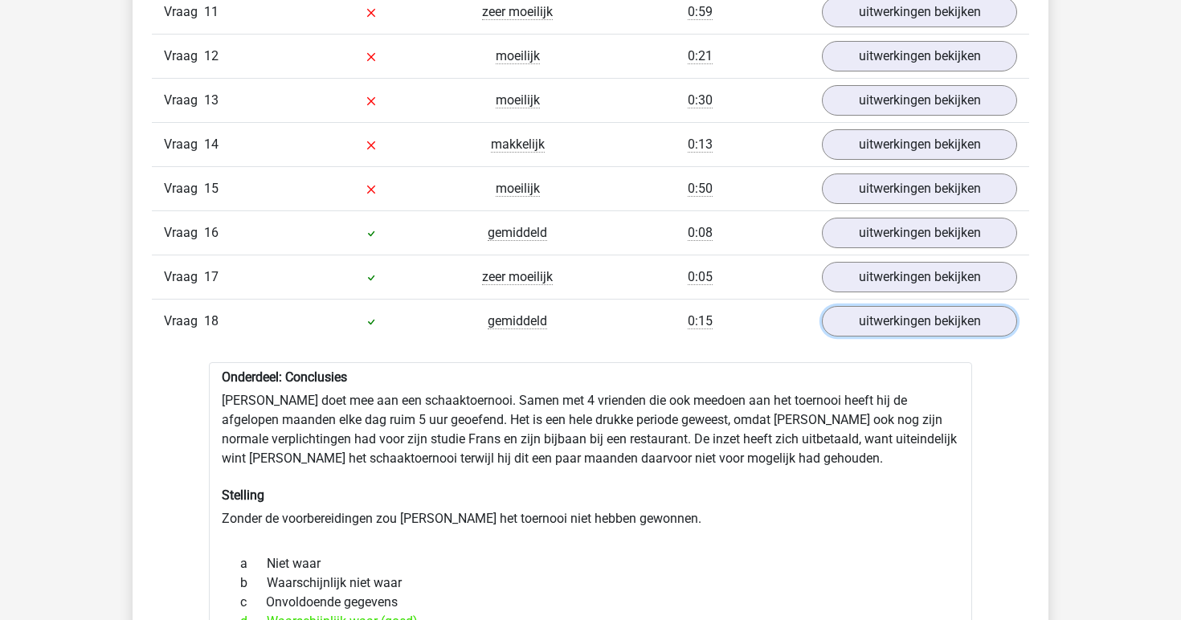
scroll to position [1823, 0]
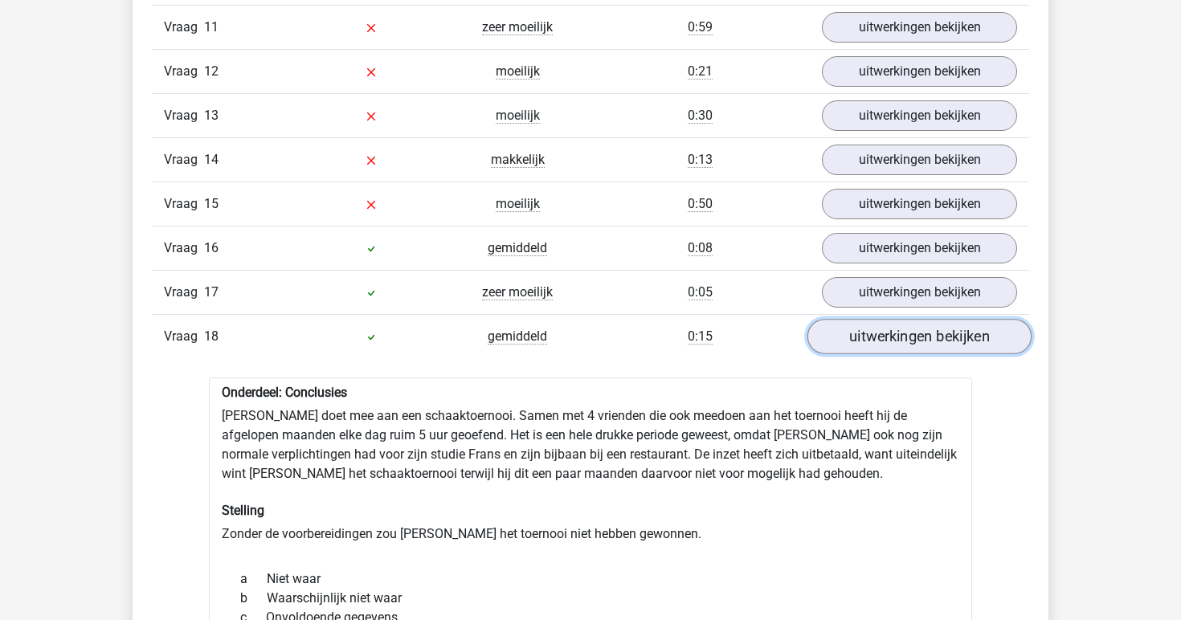
click at [857, 338] on link "uitwerkingen bekijken" at bounding box center [920, 336] width 224 height 35
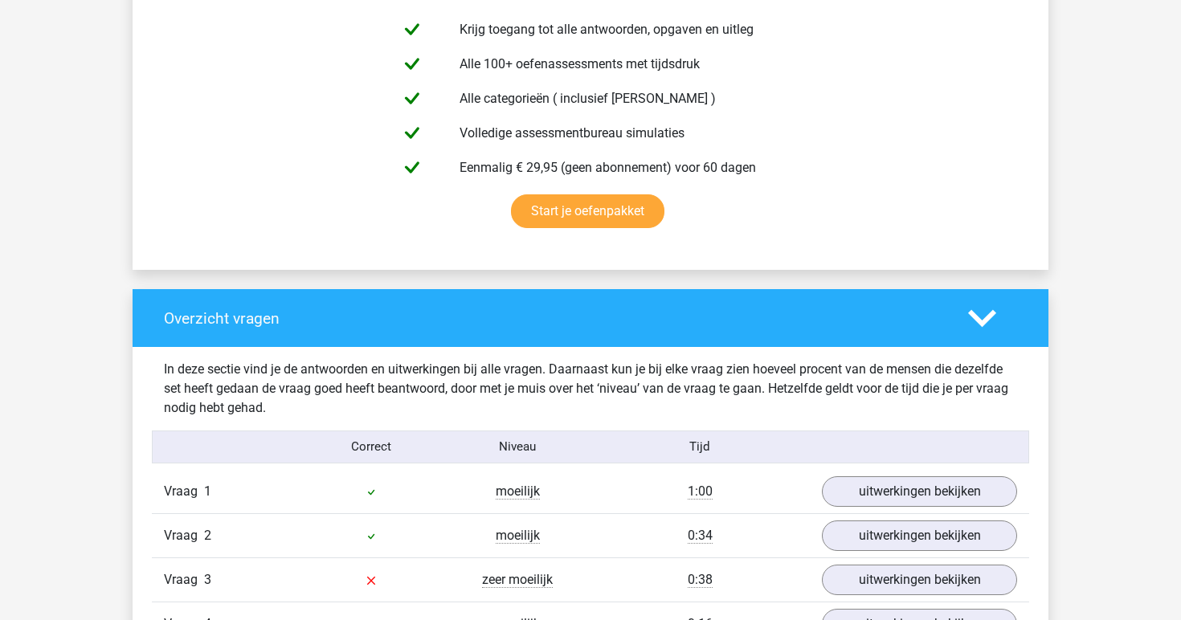
scroll to position [780, 0]
